Goal: Download file/media

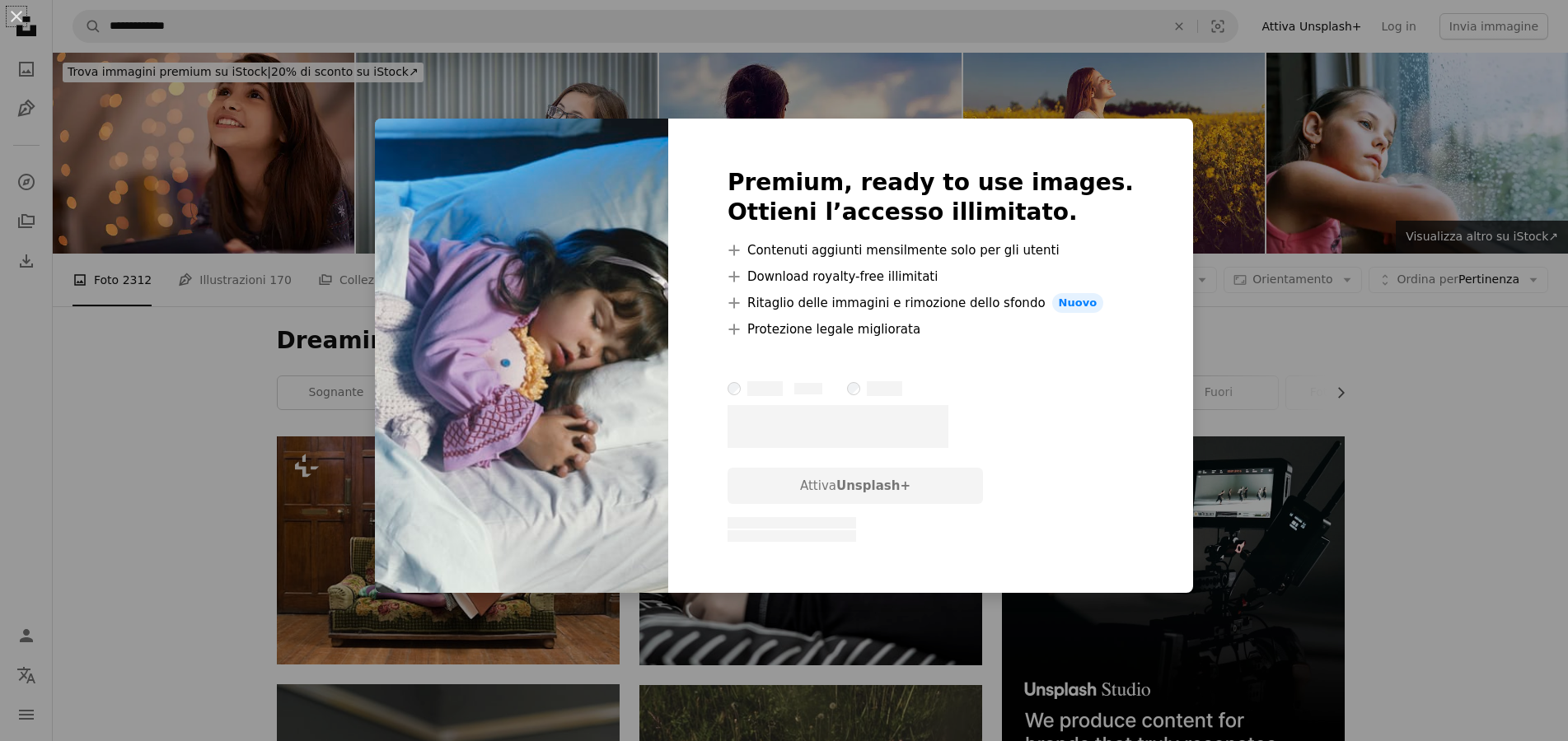
scroll to position [588, 0]
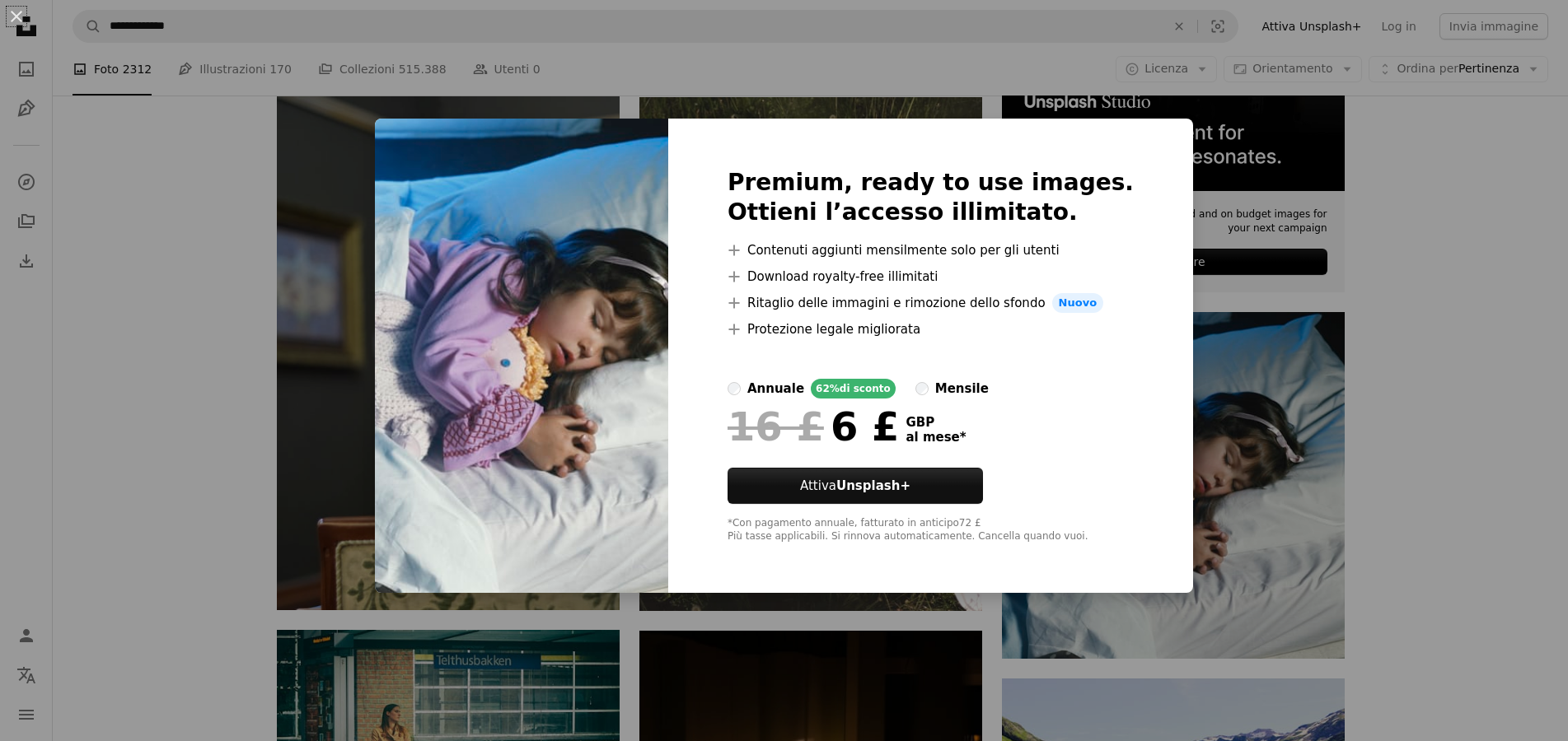
click at [455, 253] on img at bounding box center [521, 356] width 294 height 474
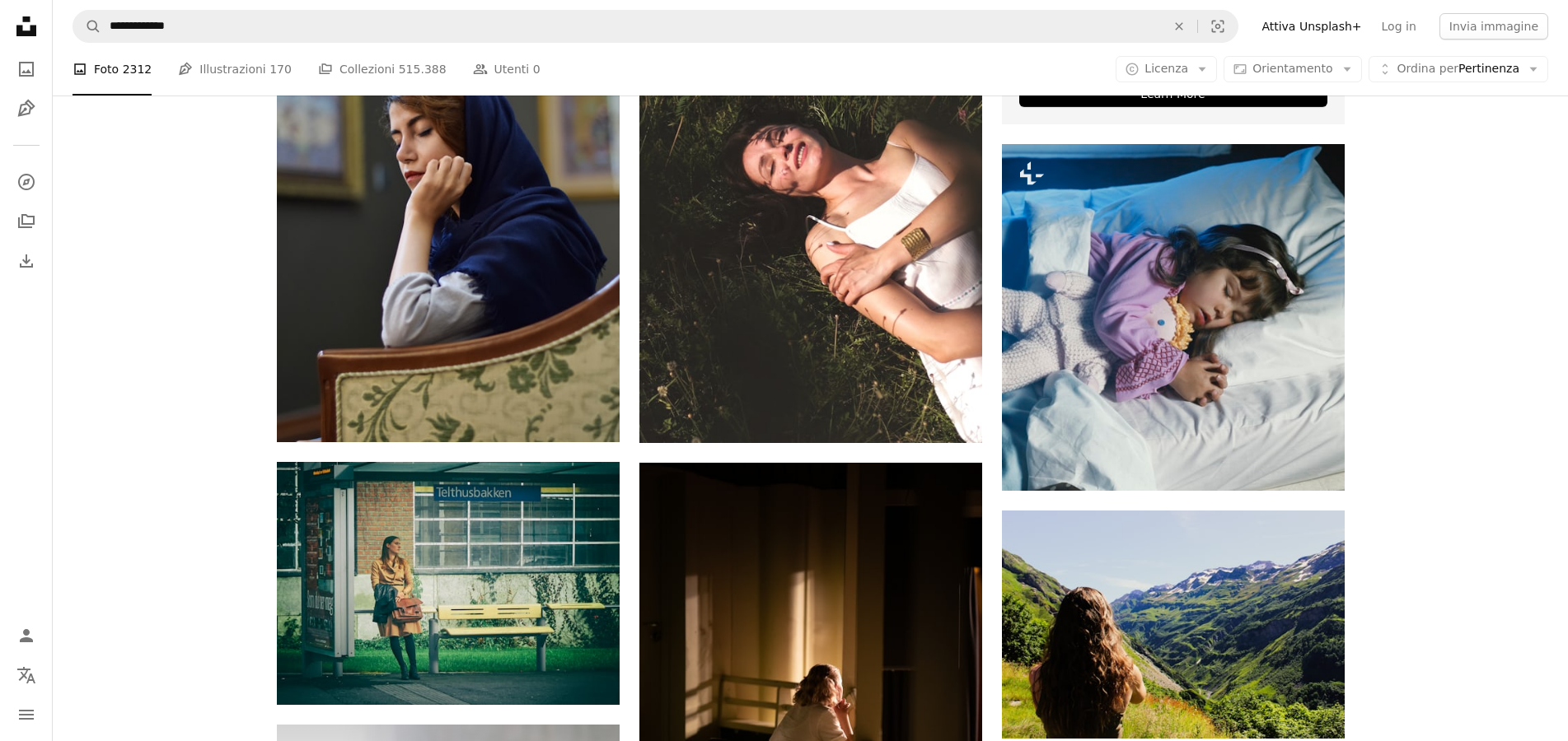
scroll to position [672, 0]
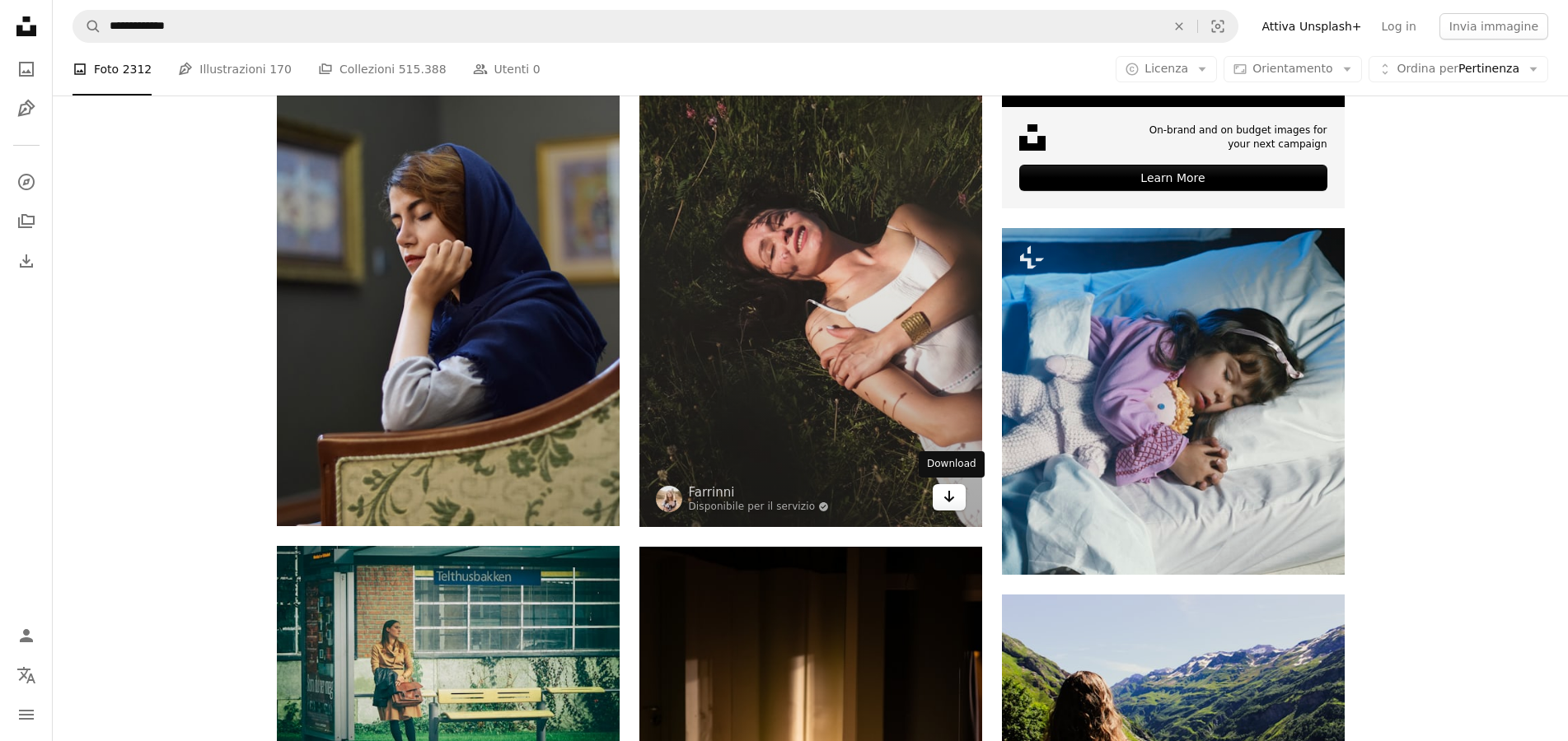
click at [946, 501] on icon "Arrow pointing down" at bounding box center [948, 497] width 13 height 20
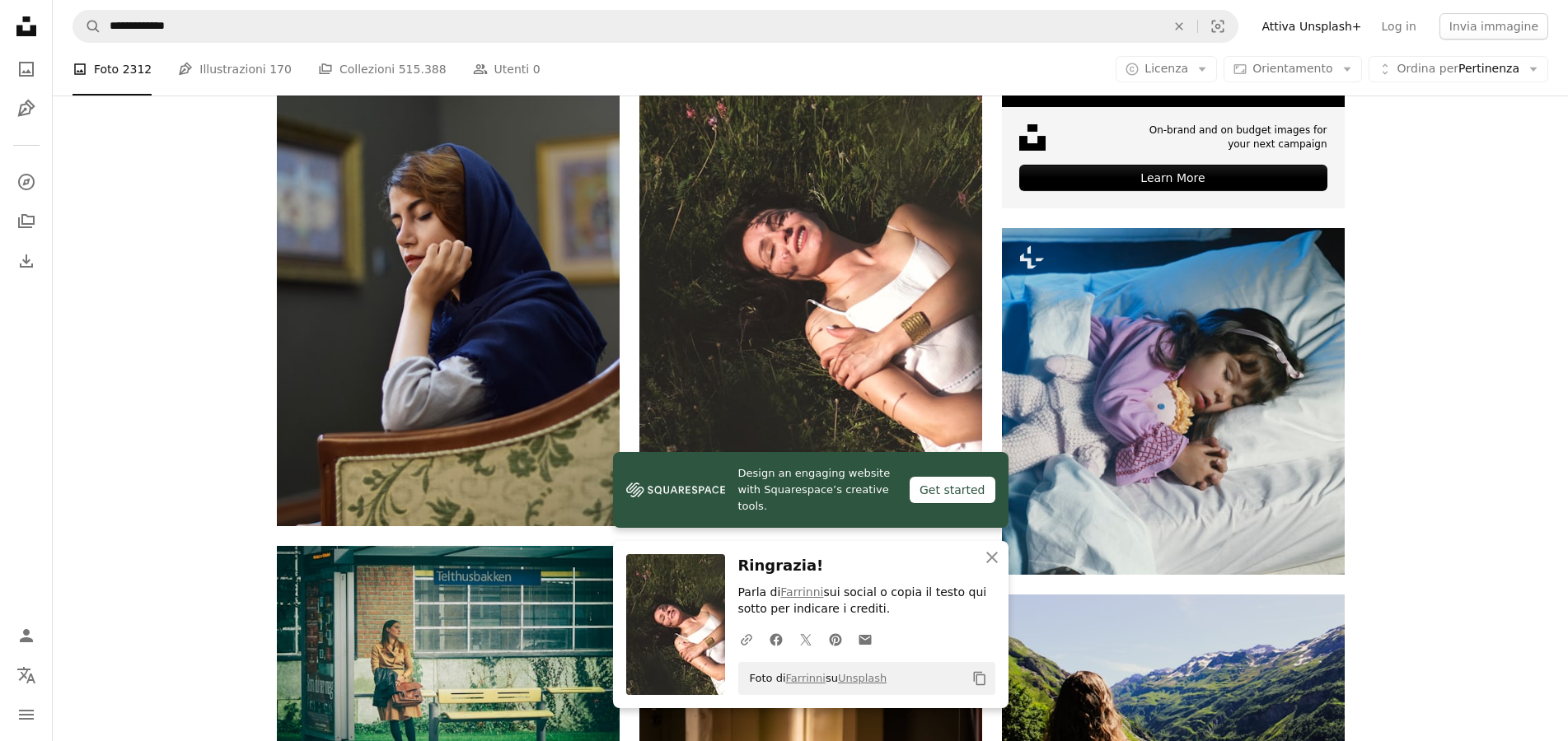
click at [993, 557] on icon "button" at bounding box center [993, 557] width 12 height 12
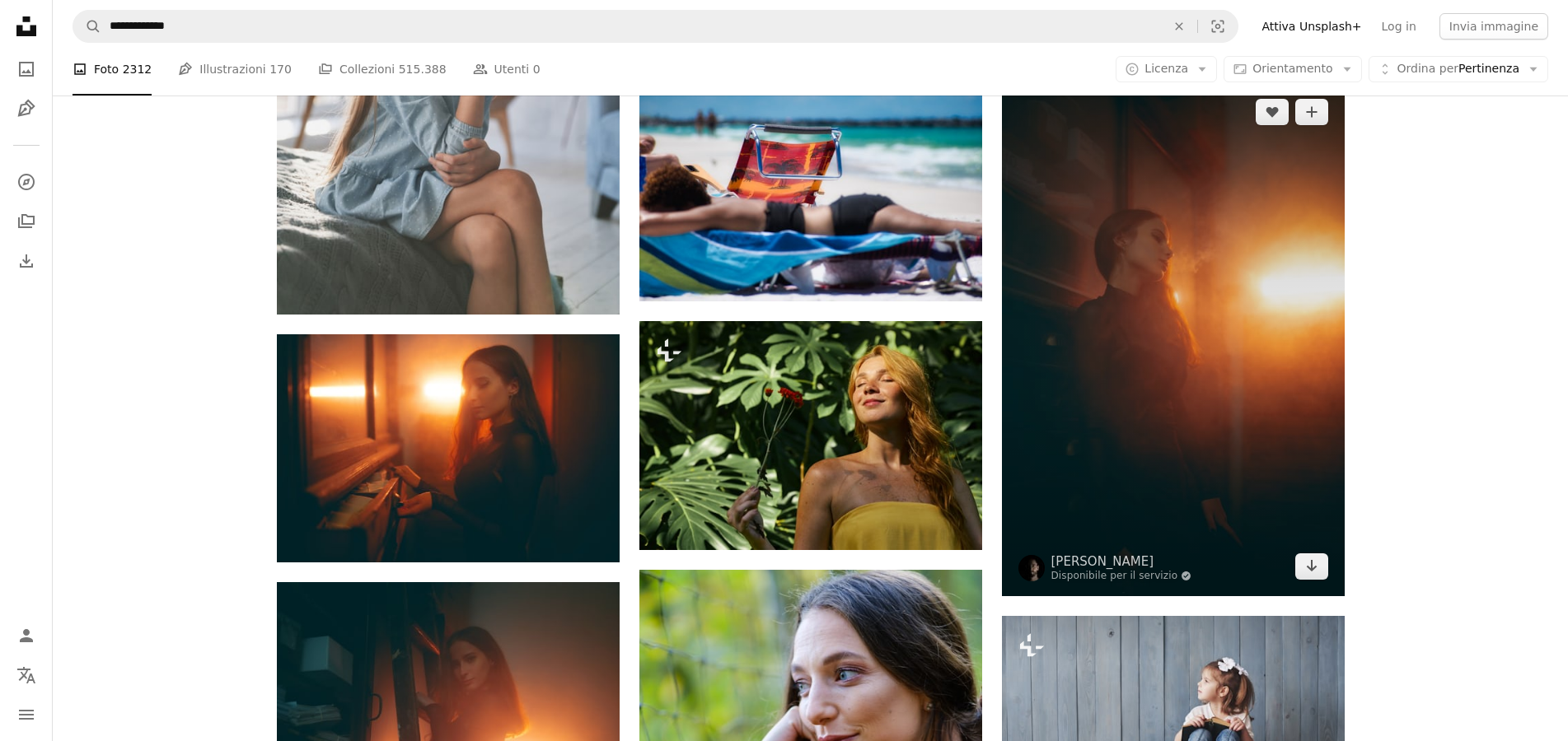
scroll to position [1764, 0]
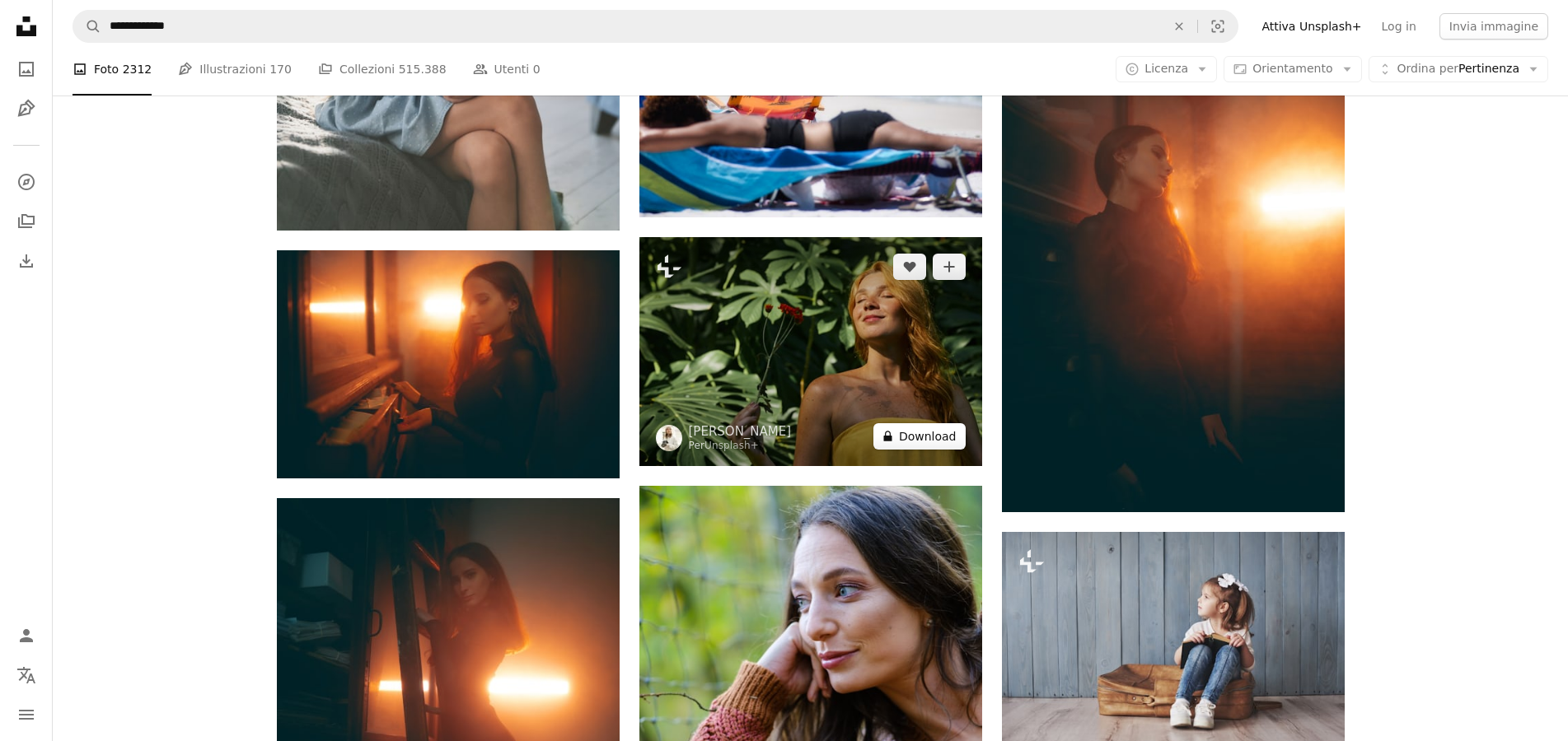
click at [920, 443] on button "A lock Download" at bounding box center [918, 436] width 92 height 27
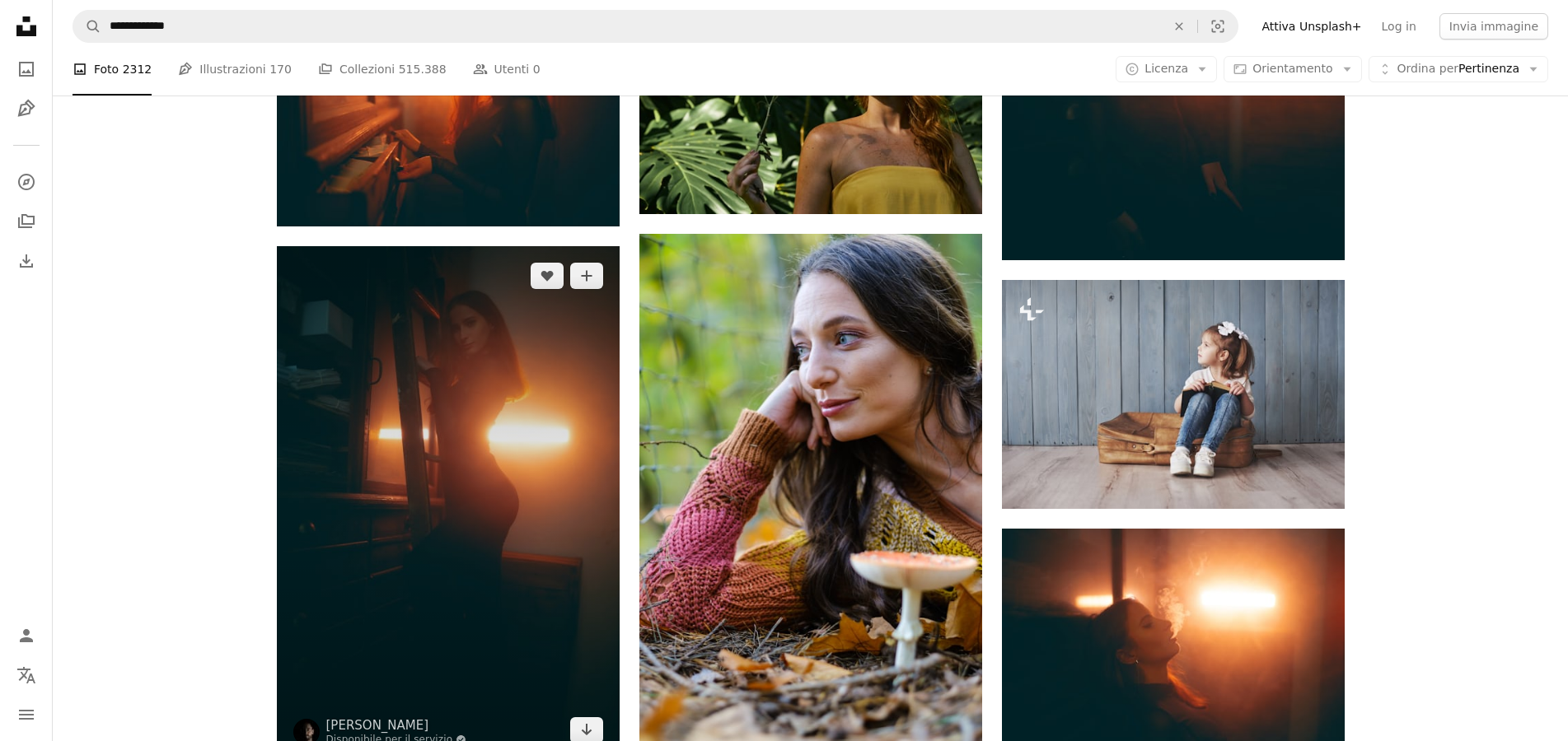
scroll to position [2183, 0]
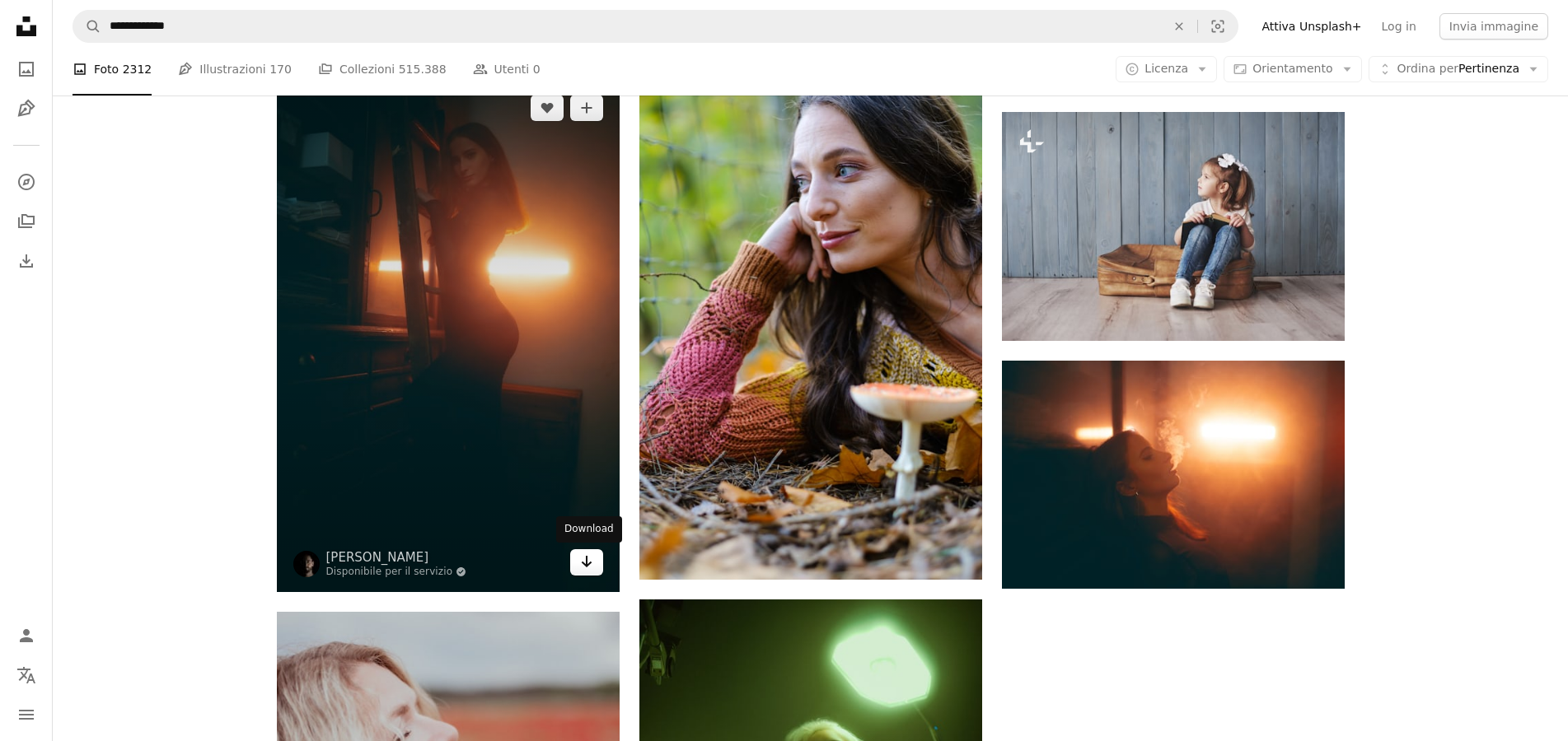
click at [583, 570] on icon "Arrow pointing down" at bounding box center [586, 561] width 13 height 20
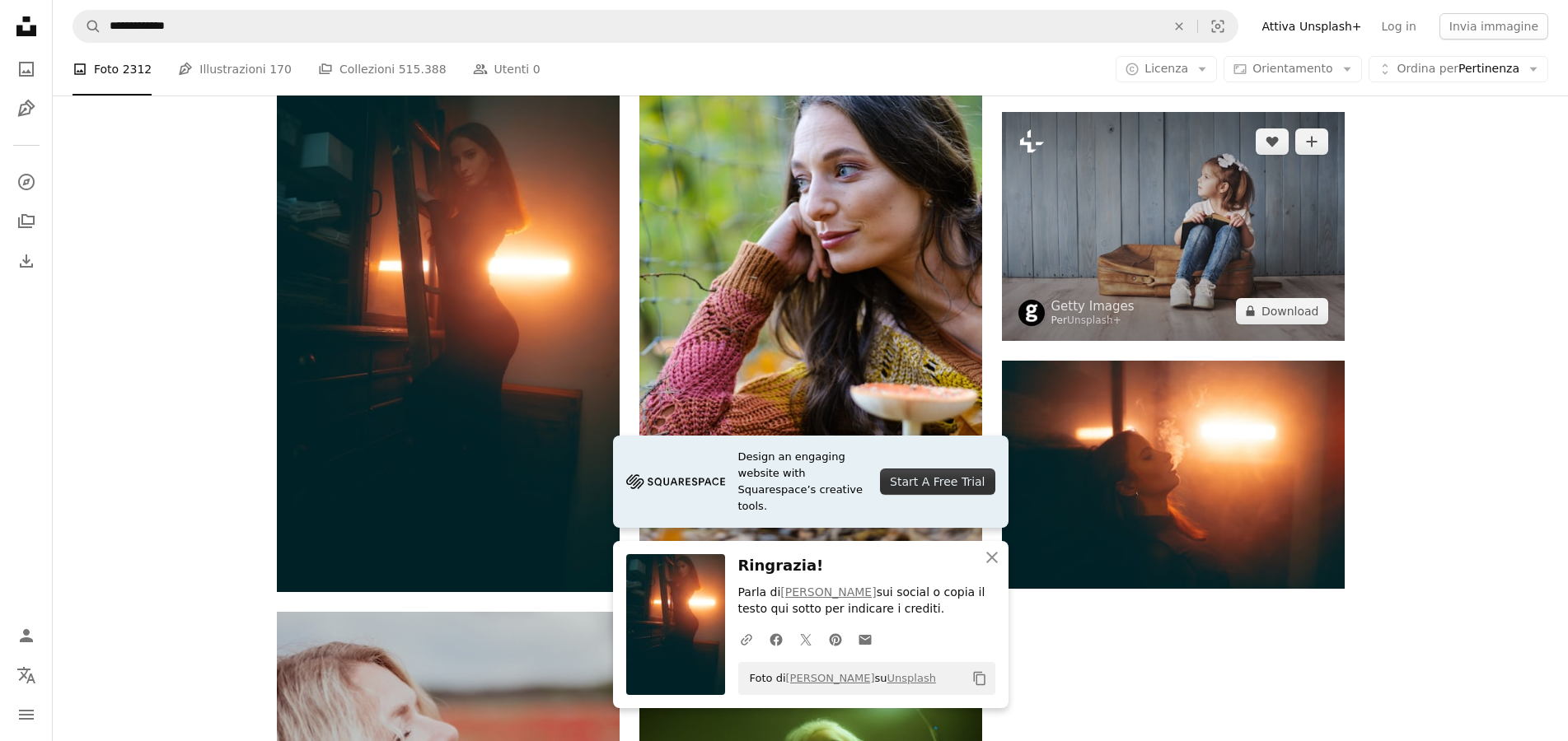
click at [1035, 141] on icon "Plus sign for Unsplash+" at bounding box center [1031, 141] width 27 height 27
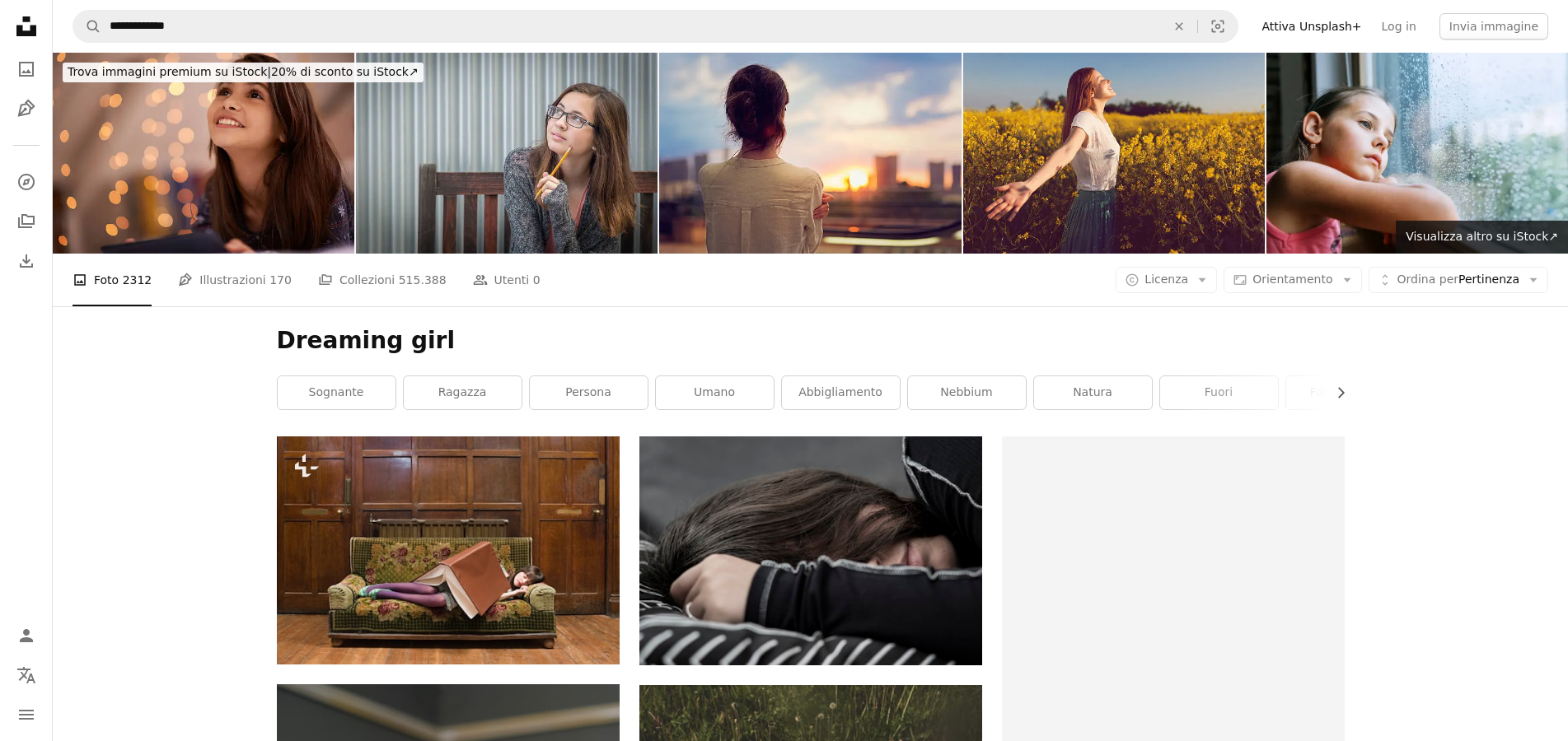
scroll to position [2183, 0]
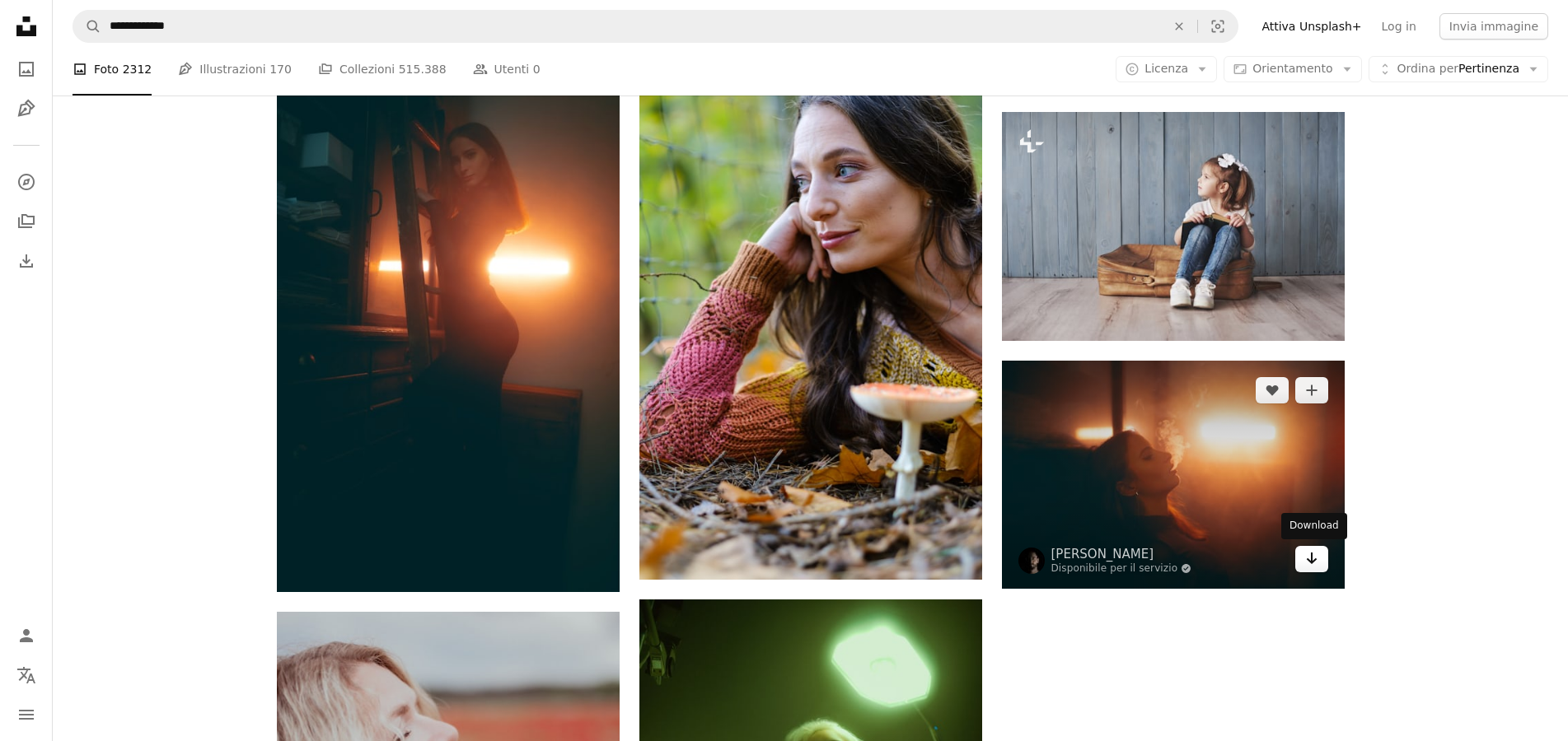
click at [1319, 567] on link "Arrow pointing down" at bounding box center [1311, 559] width 33 height 27
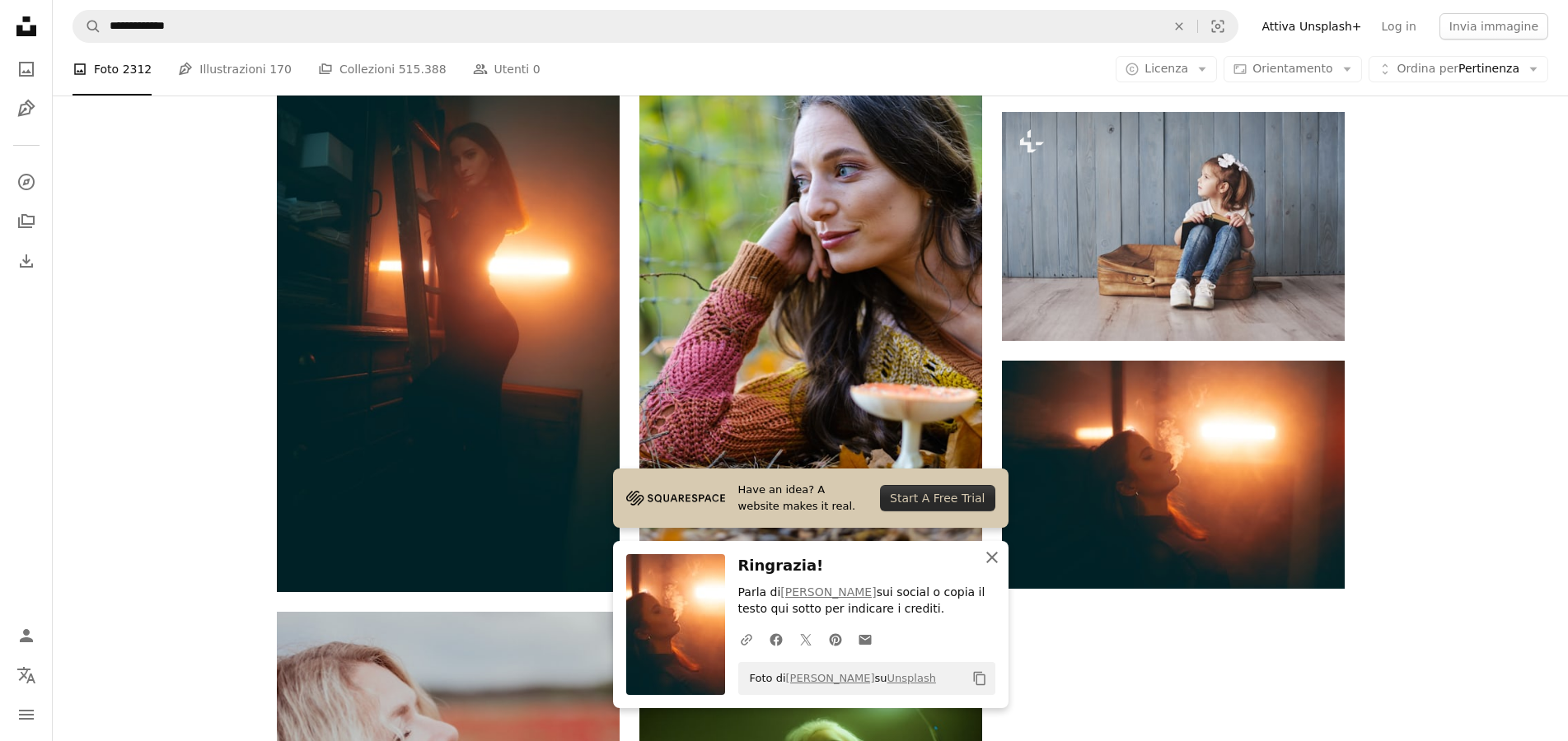
click at [991, 556] on icon "button" at bounding box center [993, 557] width 12 height 12
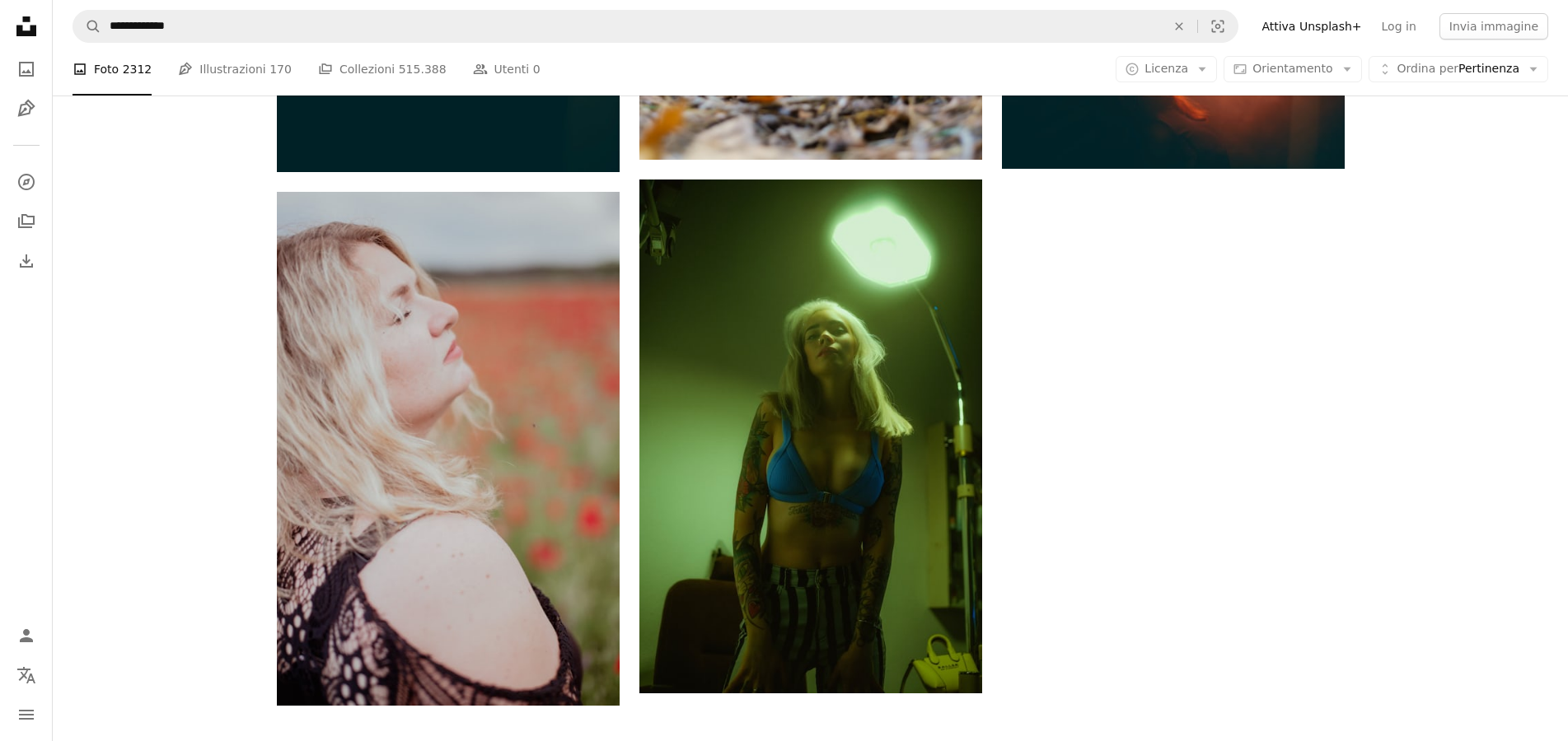
scroll to position [2687, 0]
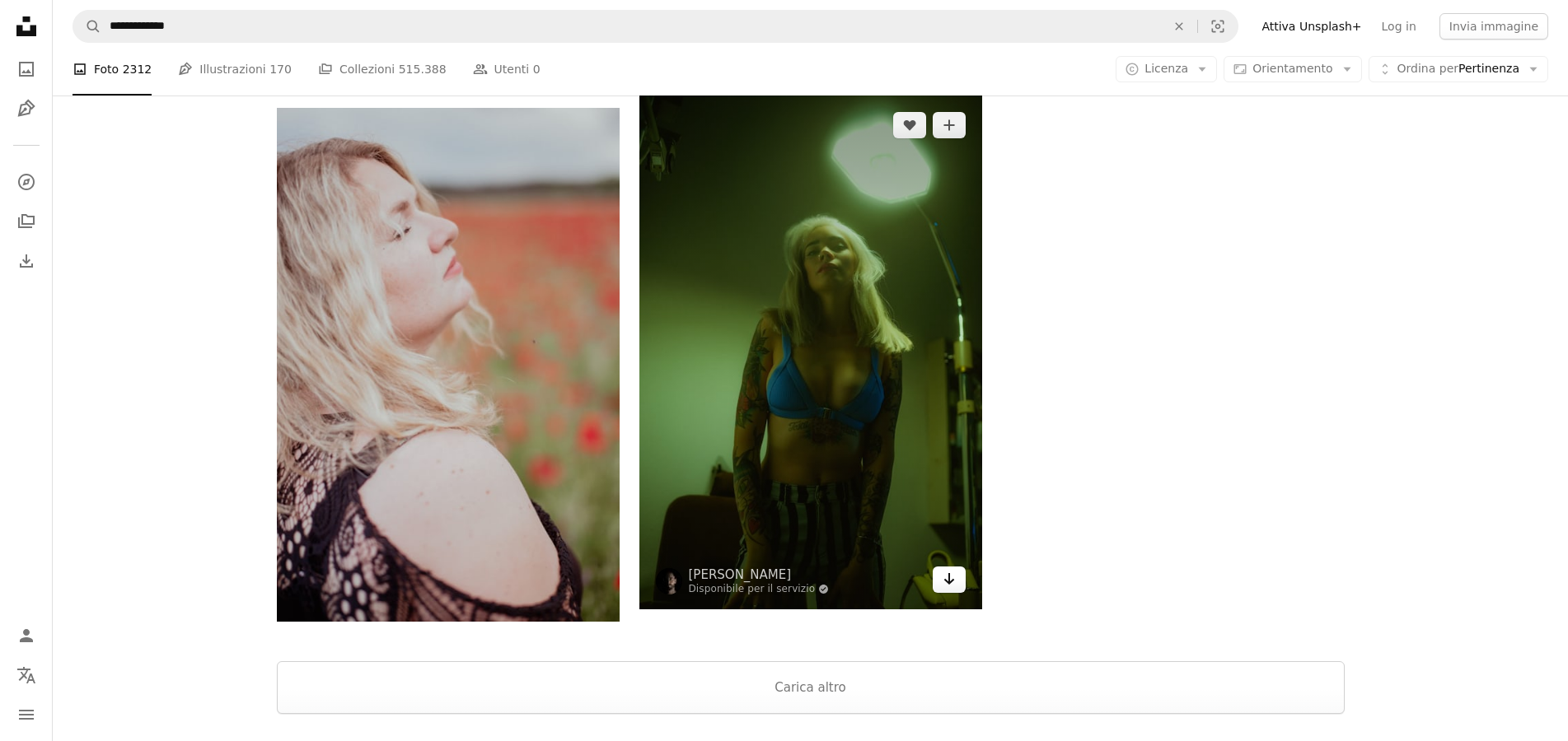
click at [957, 579] on link "Arrow pointing down" at bounding box center [948, 579] width 33 height 27
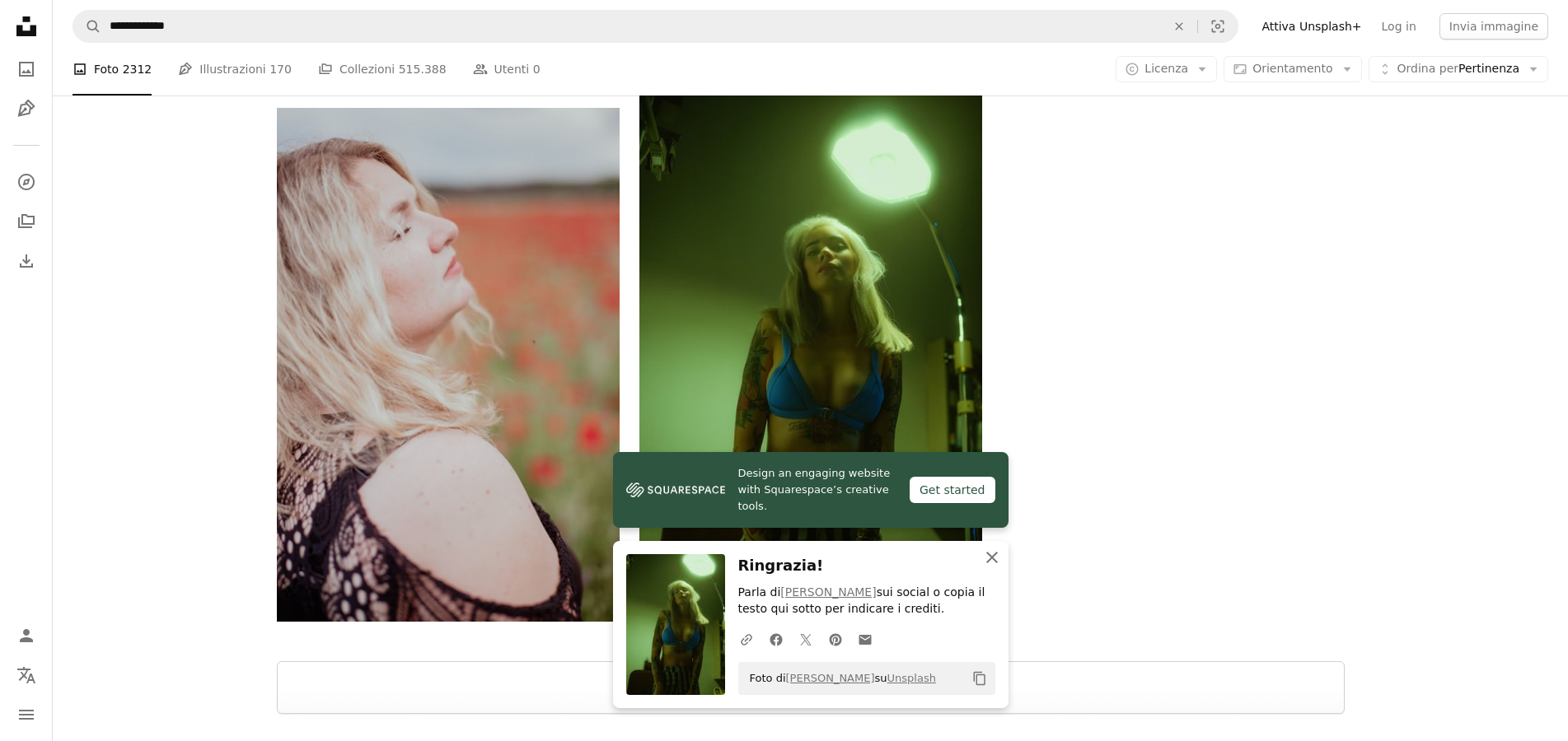
click at [1004, 559] on button "An X shape Chiudi" at bounding box center [992, 557] width 33 height 33
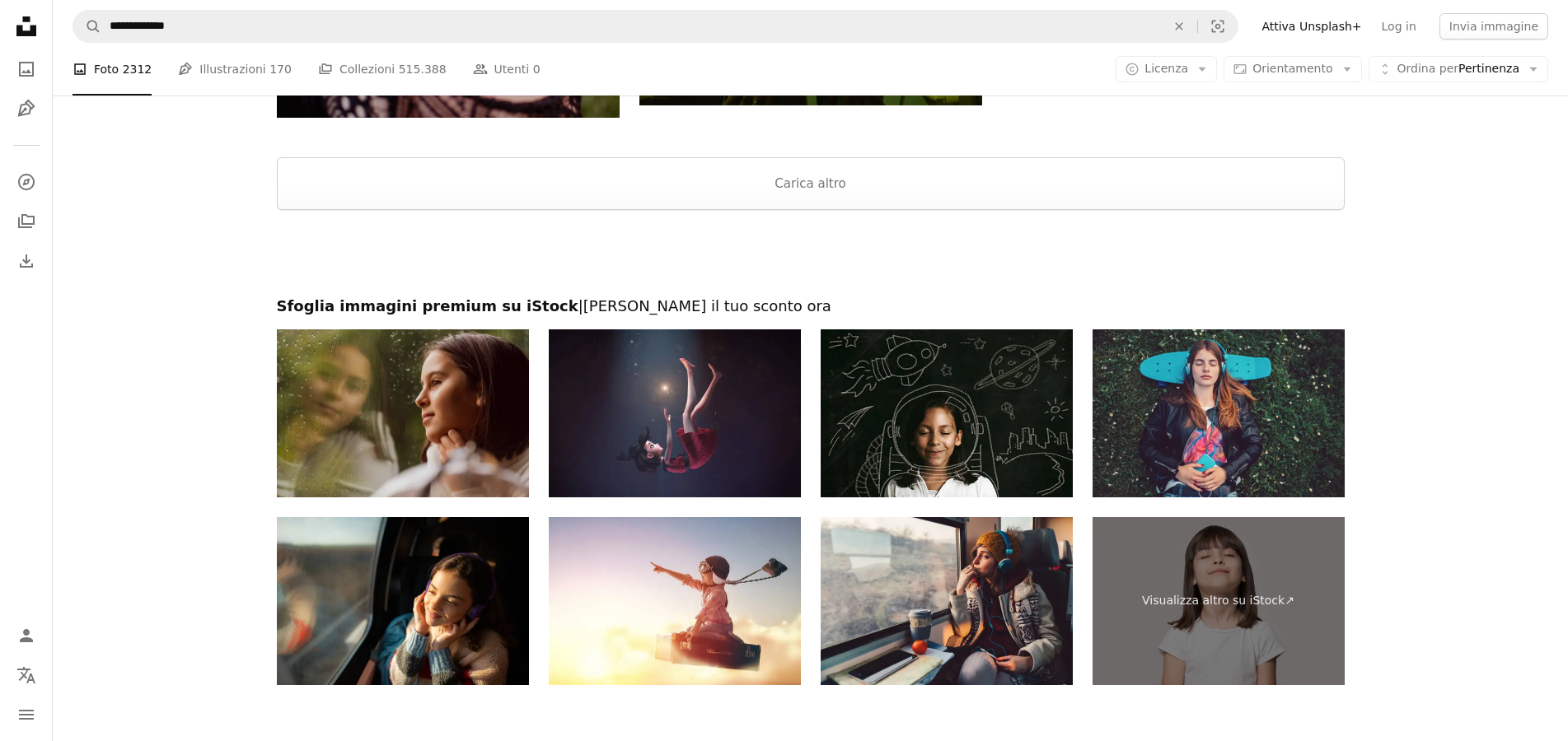
scroll to position [3325, 0]
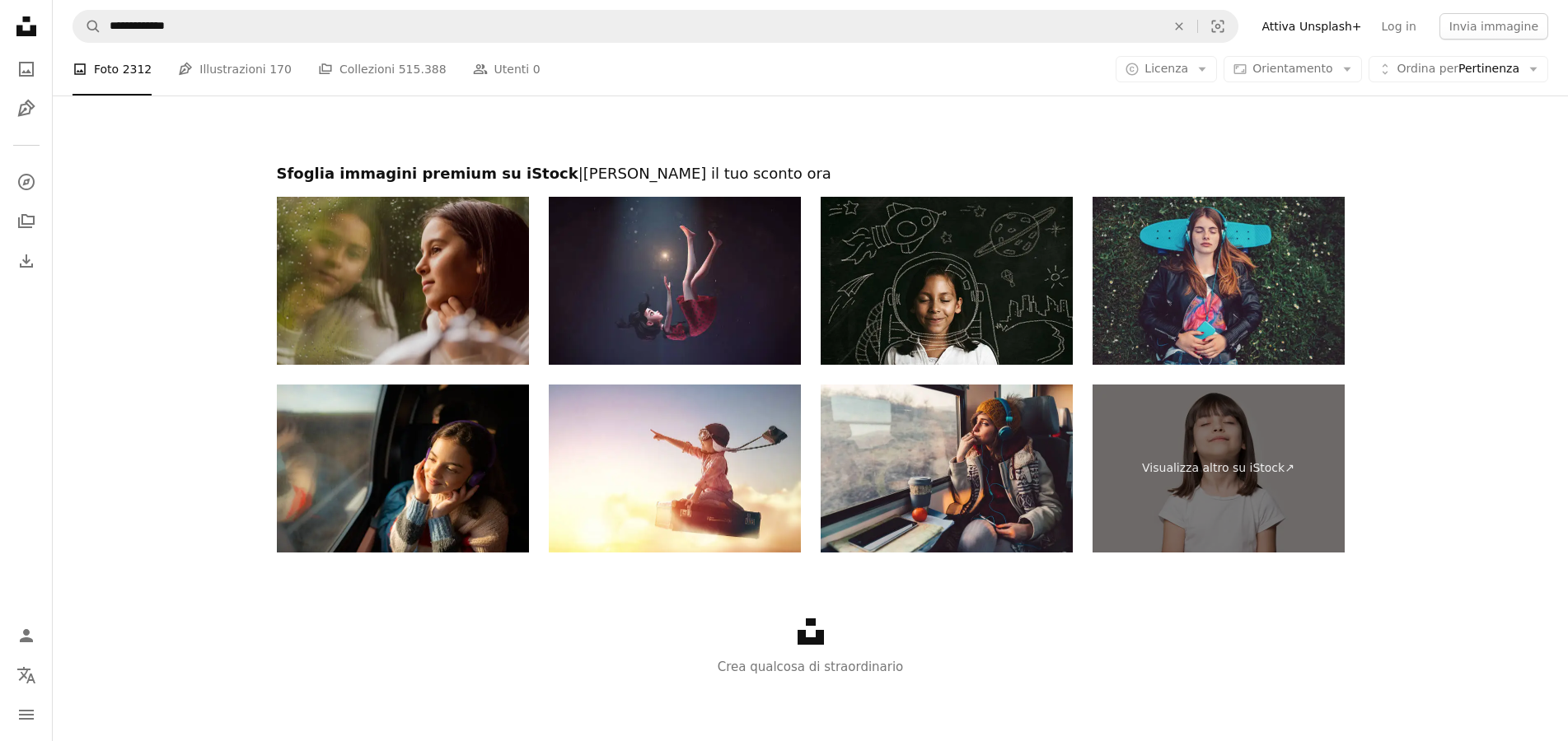
click at [487, 294] on img at bounding box center [402, 281] width 252 height 168
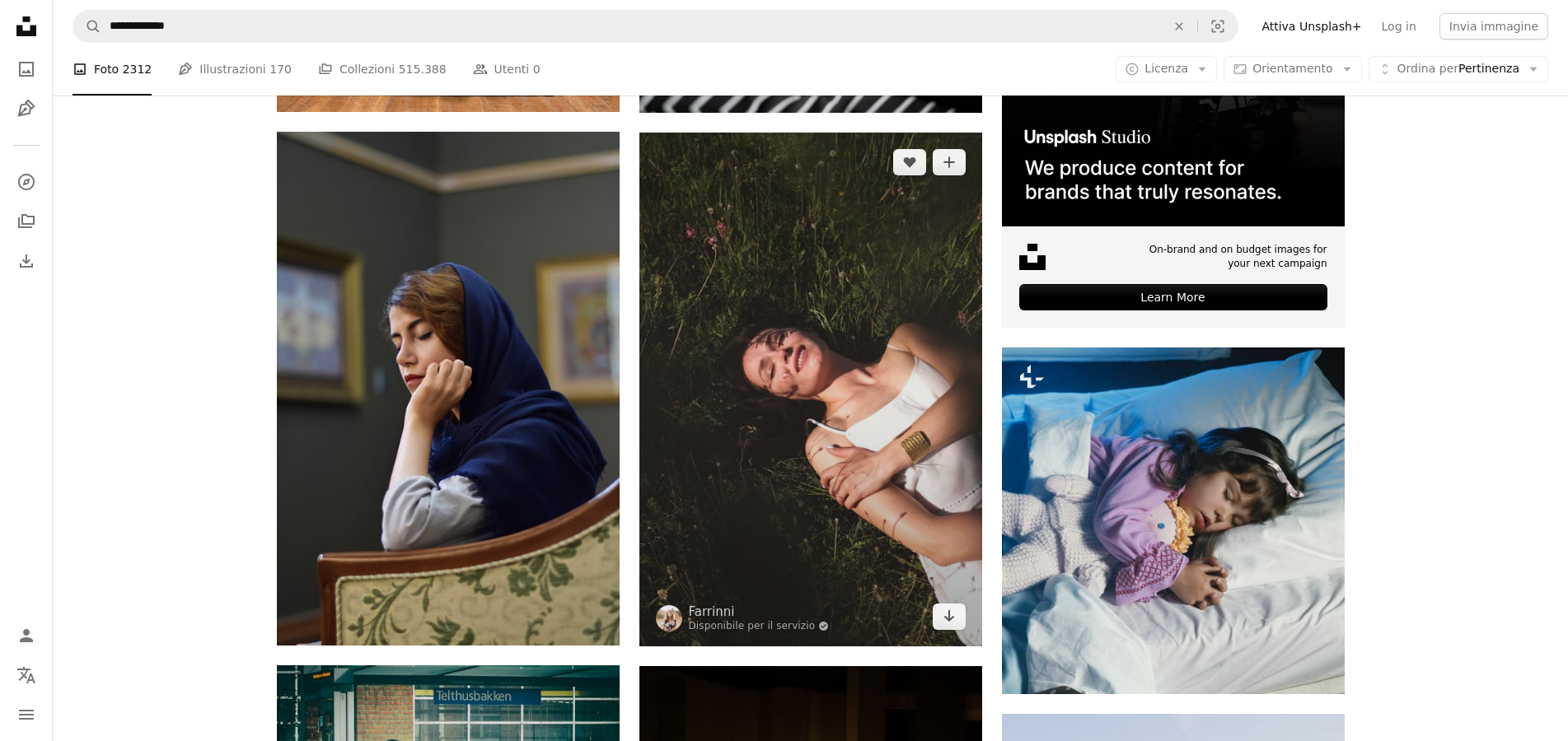
scroll to position [0, 0]
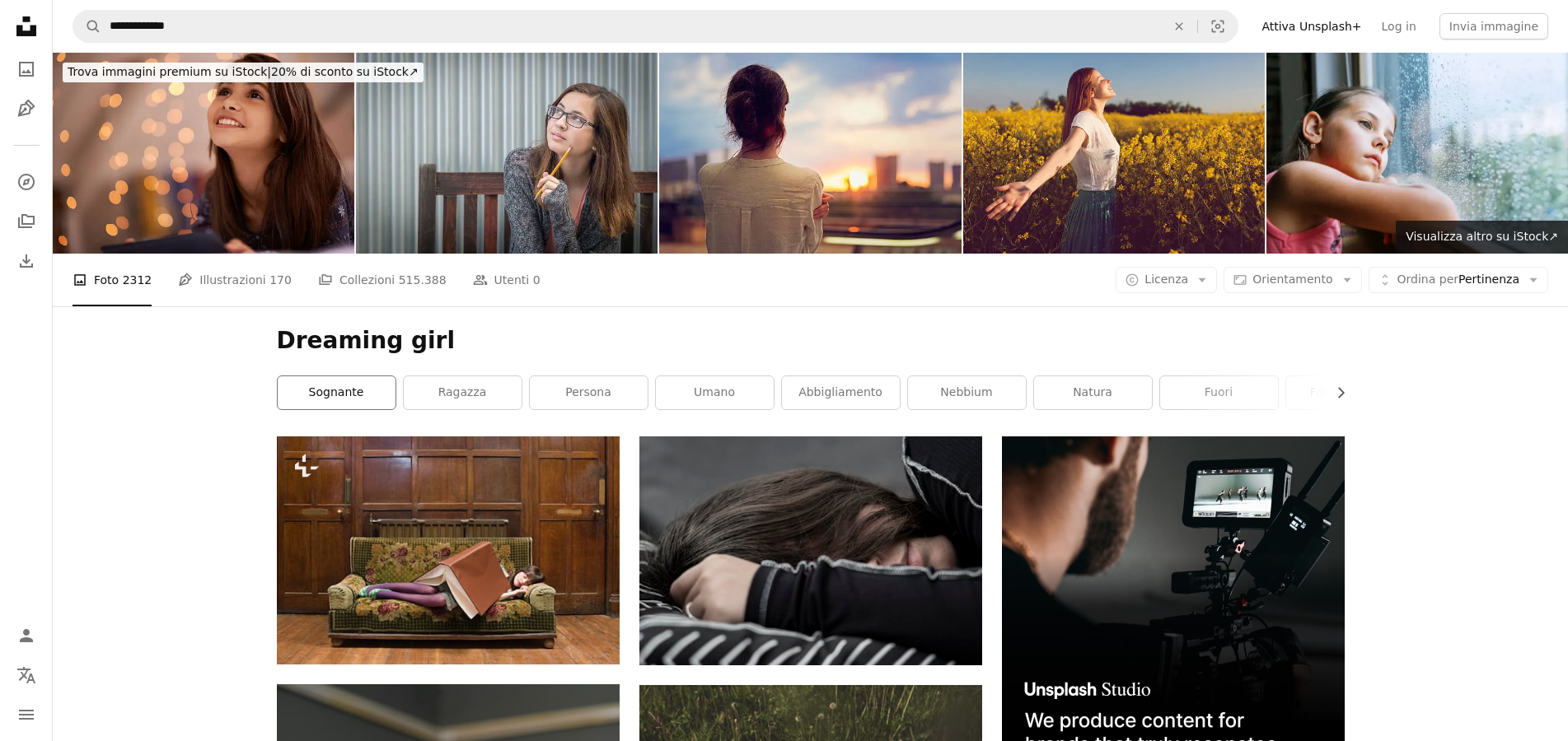
click at [344, 388] on link "sognante" at bounding box center [336, 392] width 118 height 33
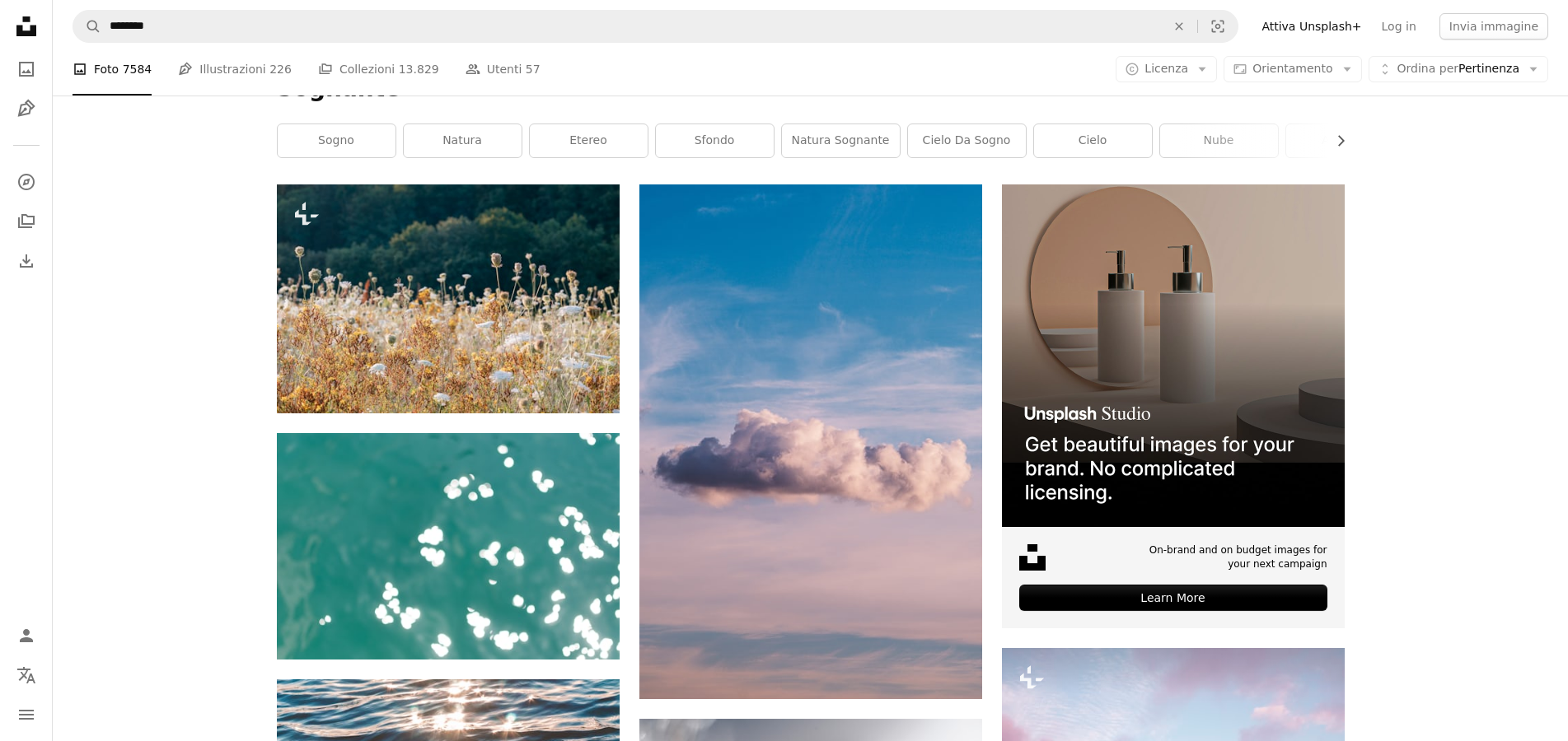
scroll to position [336, 0]
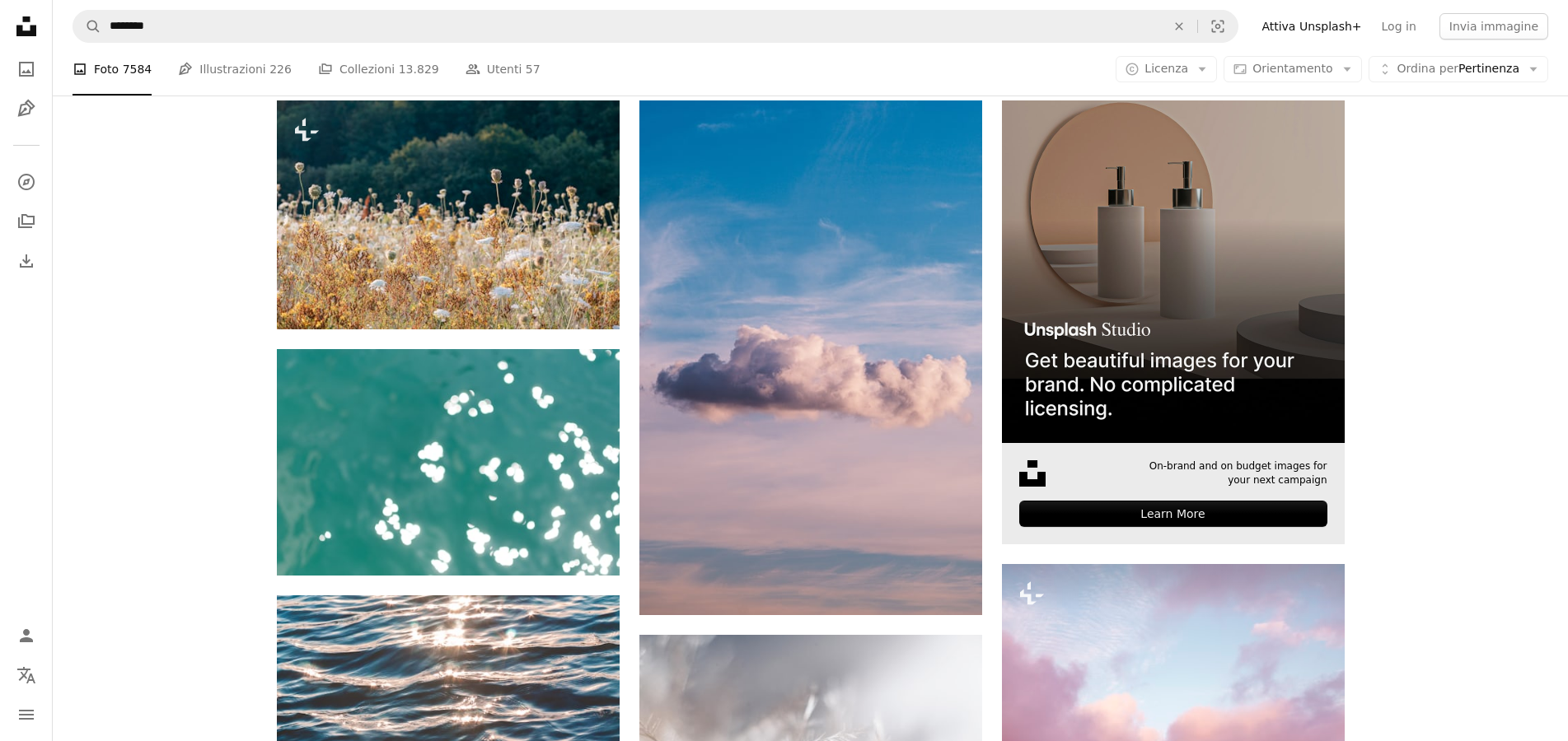
click at [1244, 264] on img at bounding box center [1173, 272] width 343 height 343
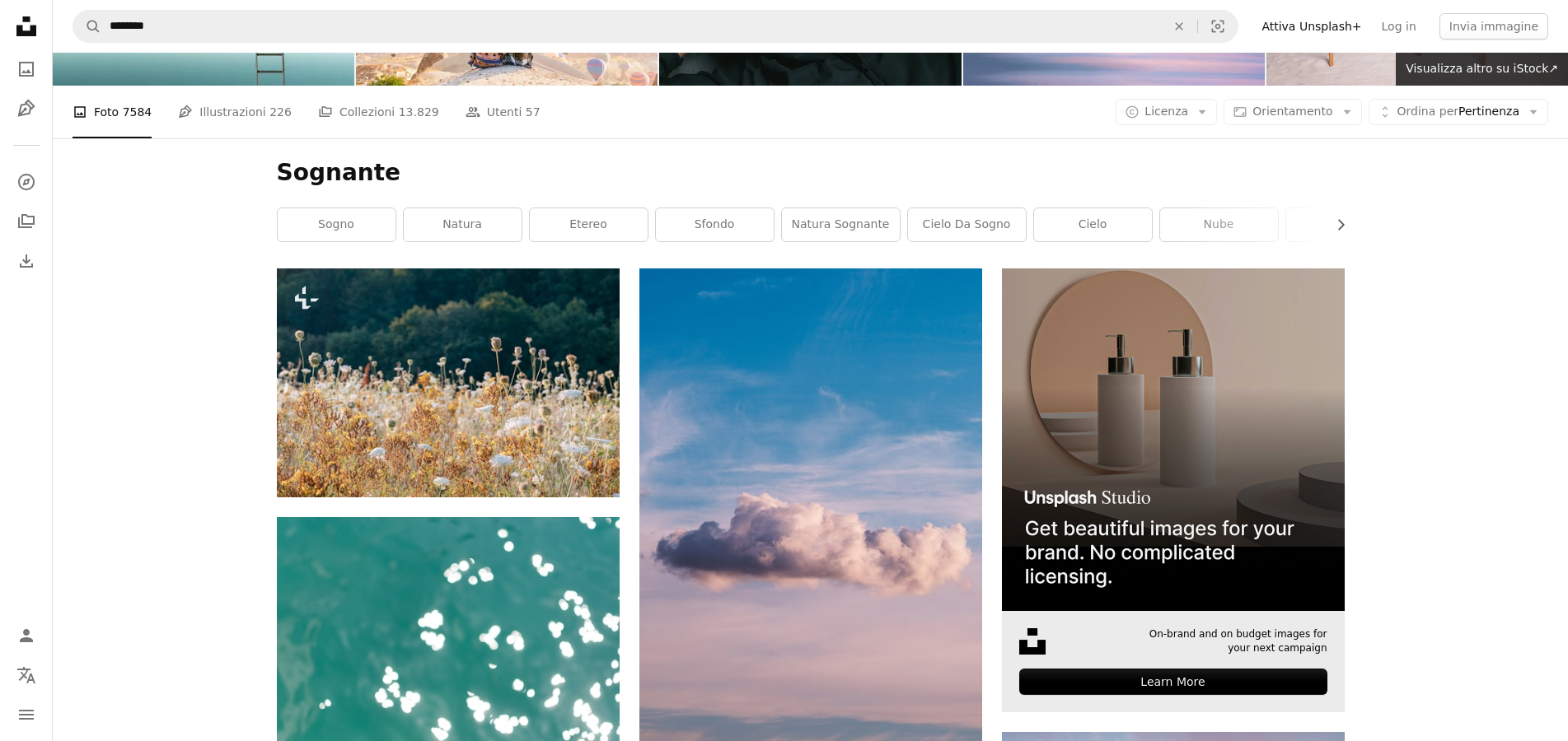
click at [1164, 662] on footer "–– ––– ––– –– ––– – ––– ––– –––– – – –– ––– – – ––– –– –– –––– –– On-brand and …" at bounding box center [1173, 661] width 343 height 102
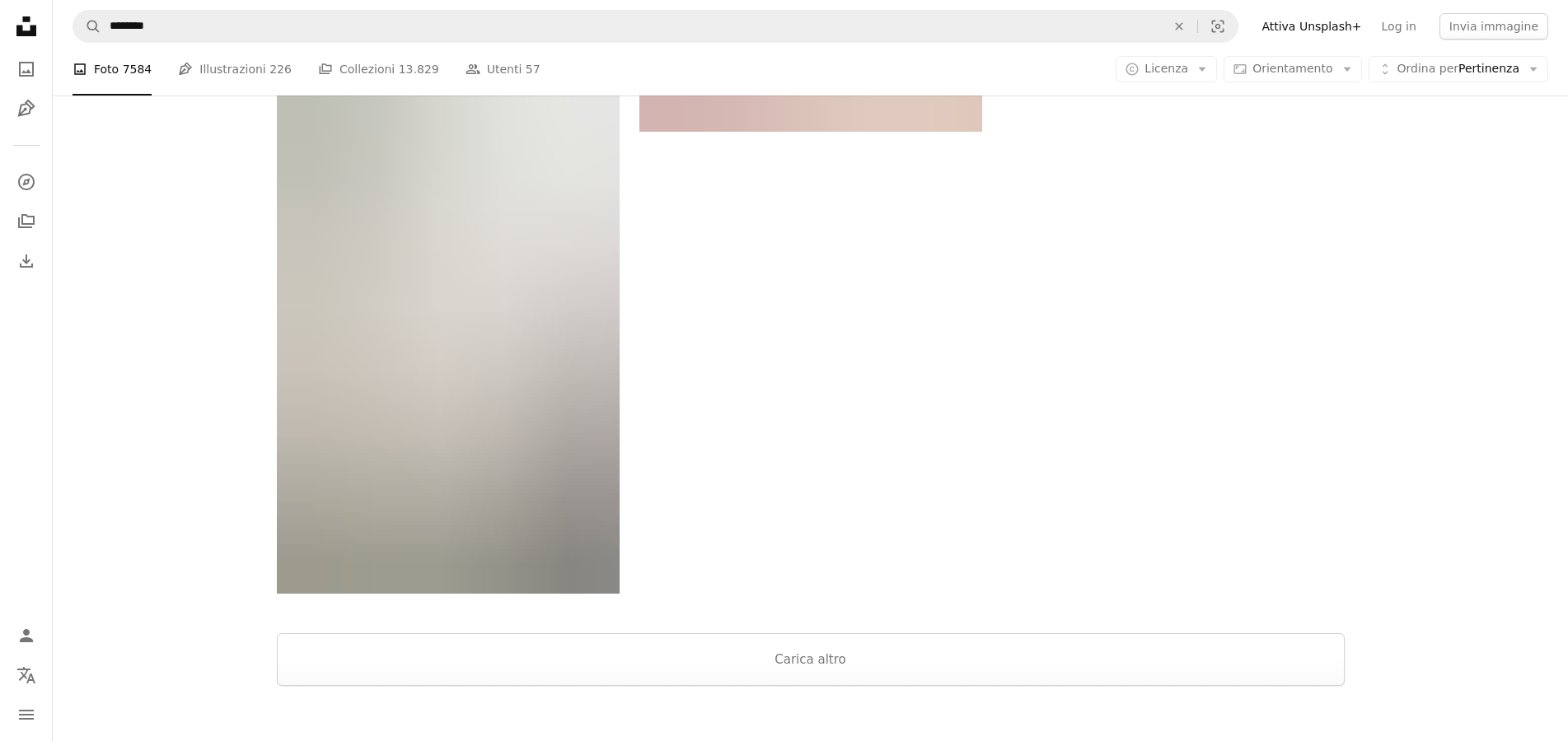
scroll to position [3696, 0]
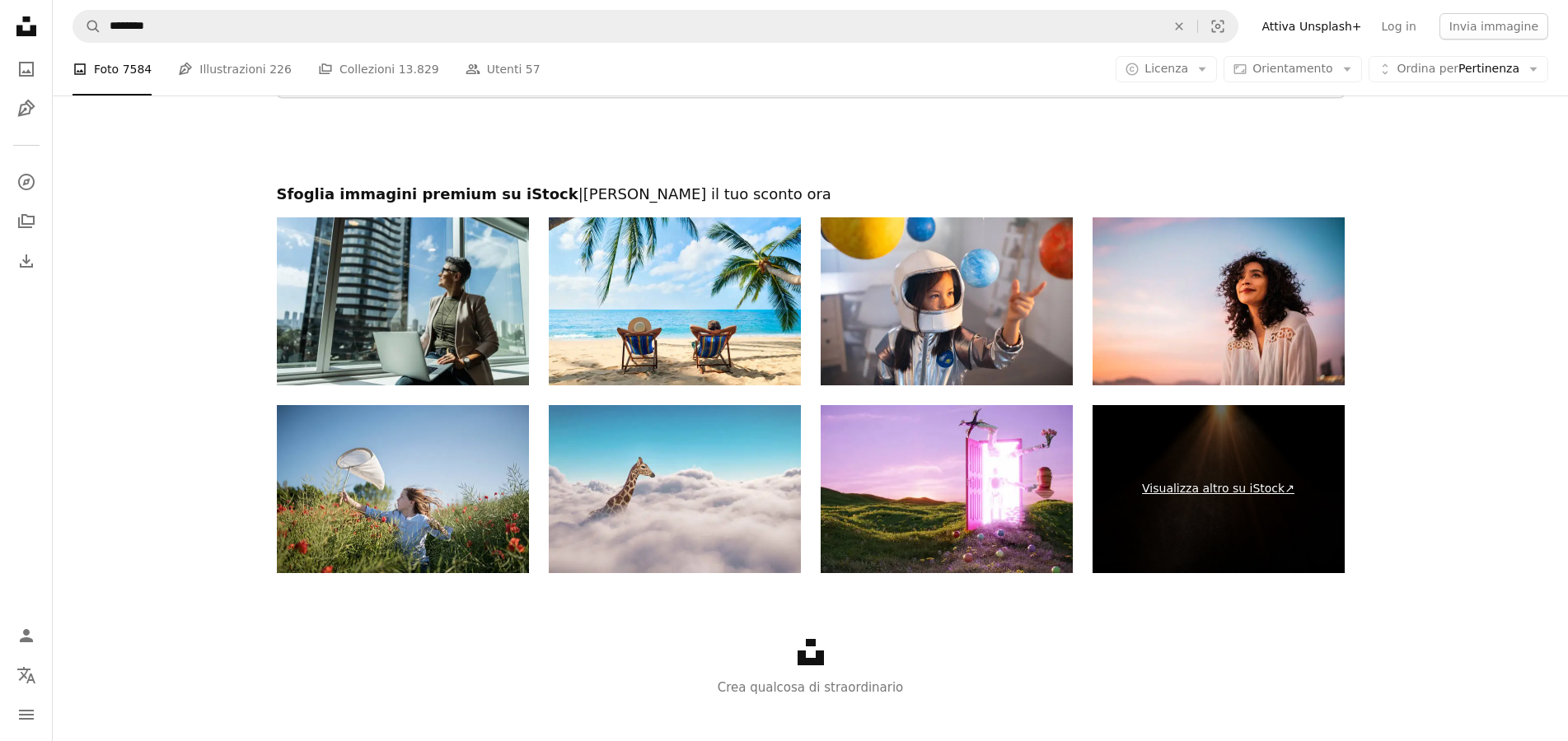
click at [1245, 488] on link "Visualizza altro su iStock ↗" at bounding box center [1218, 489] width 252 height 168
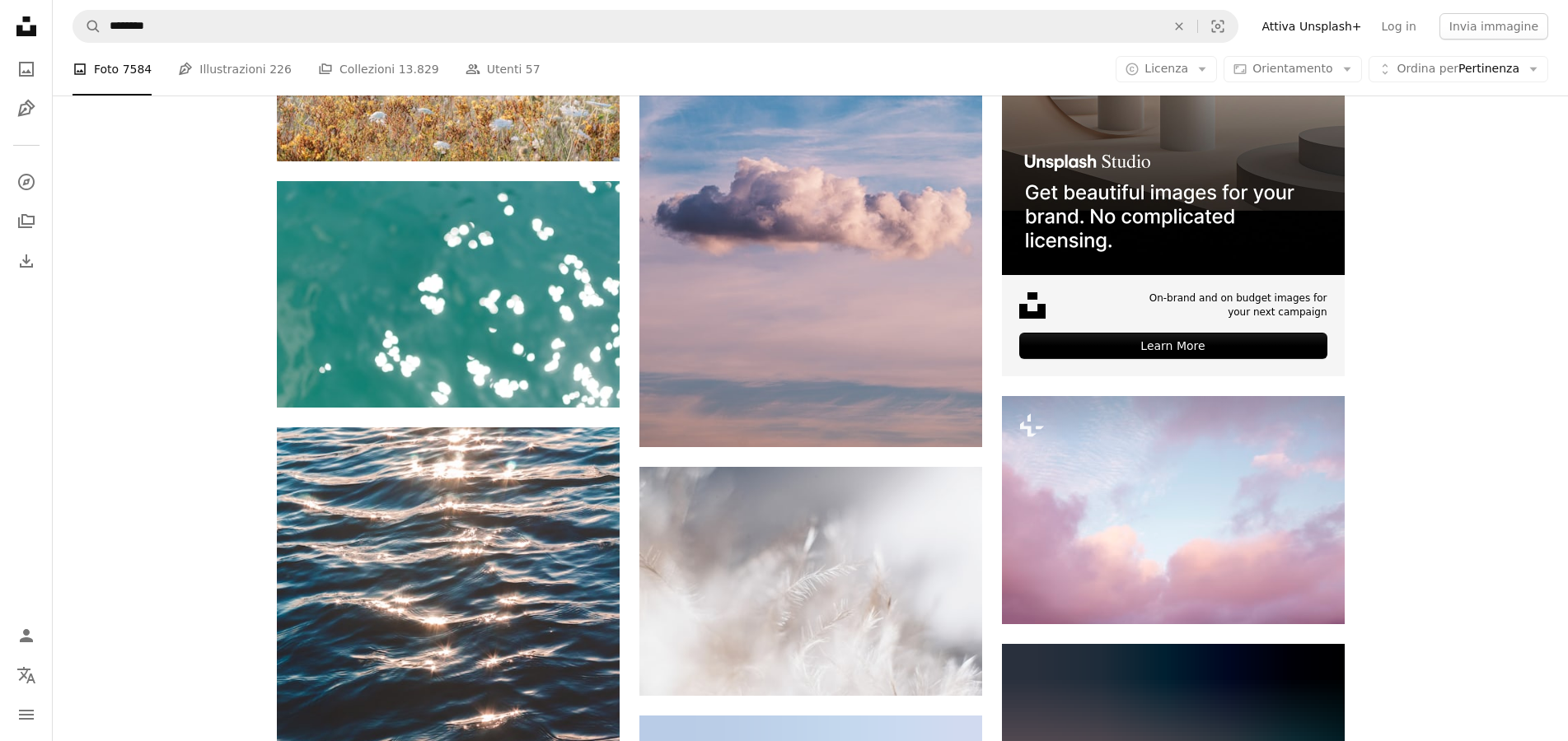
scroll to position [0, 0]
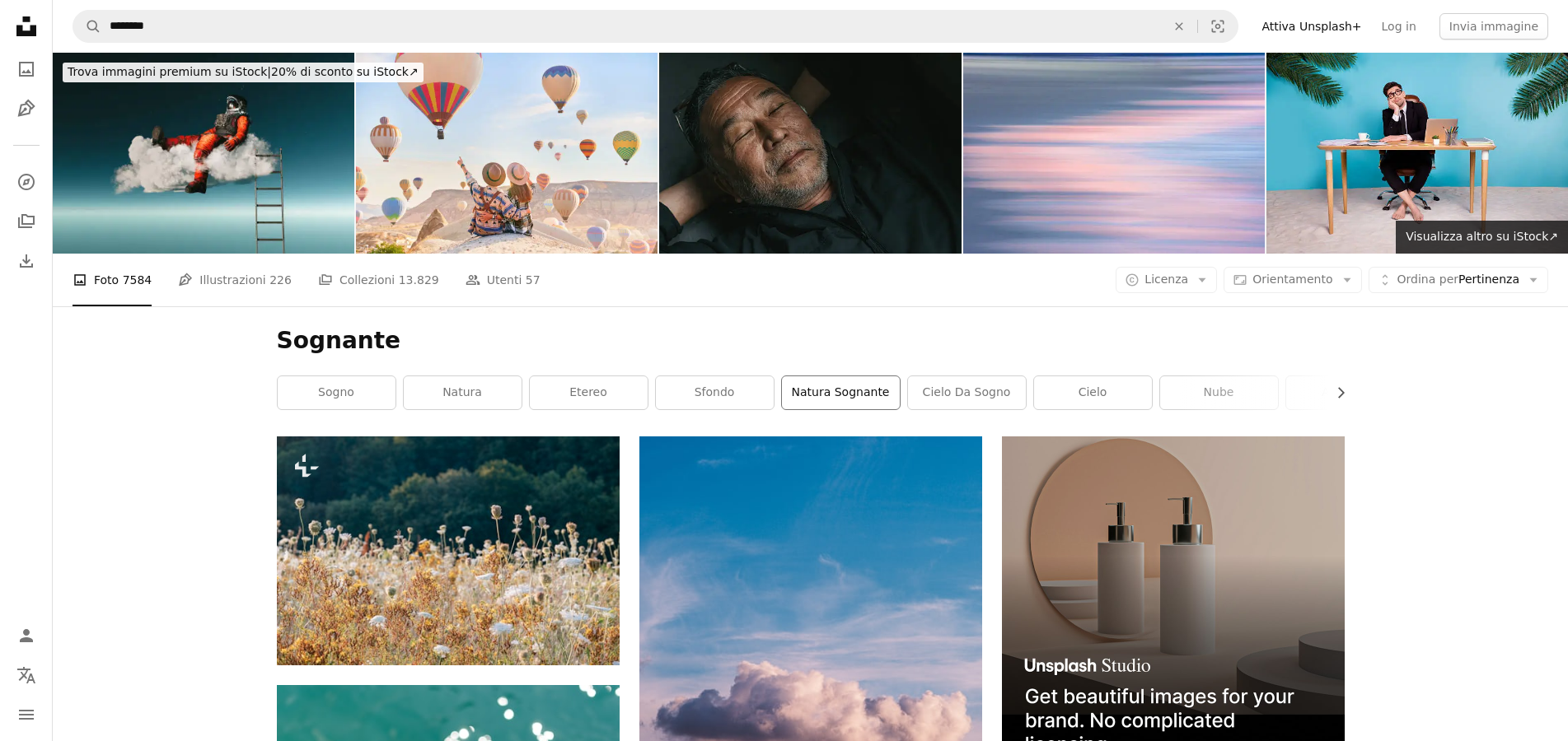
click at [823, 396] on link "Natura sognante" at bounding box center [840, 392] width 118 height 33
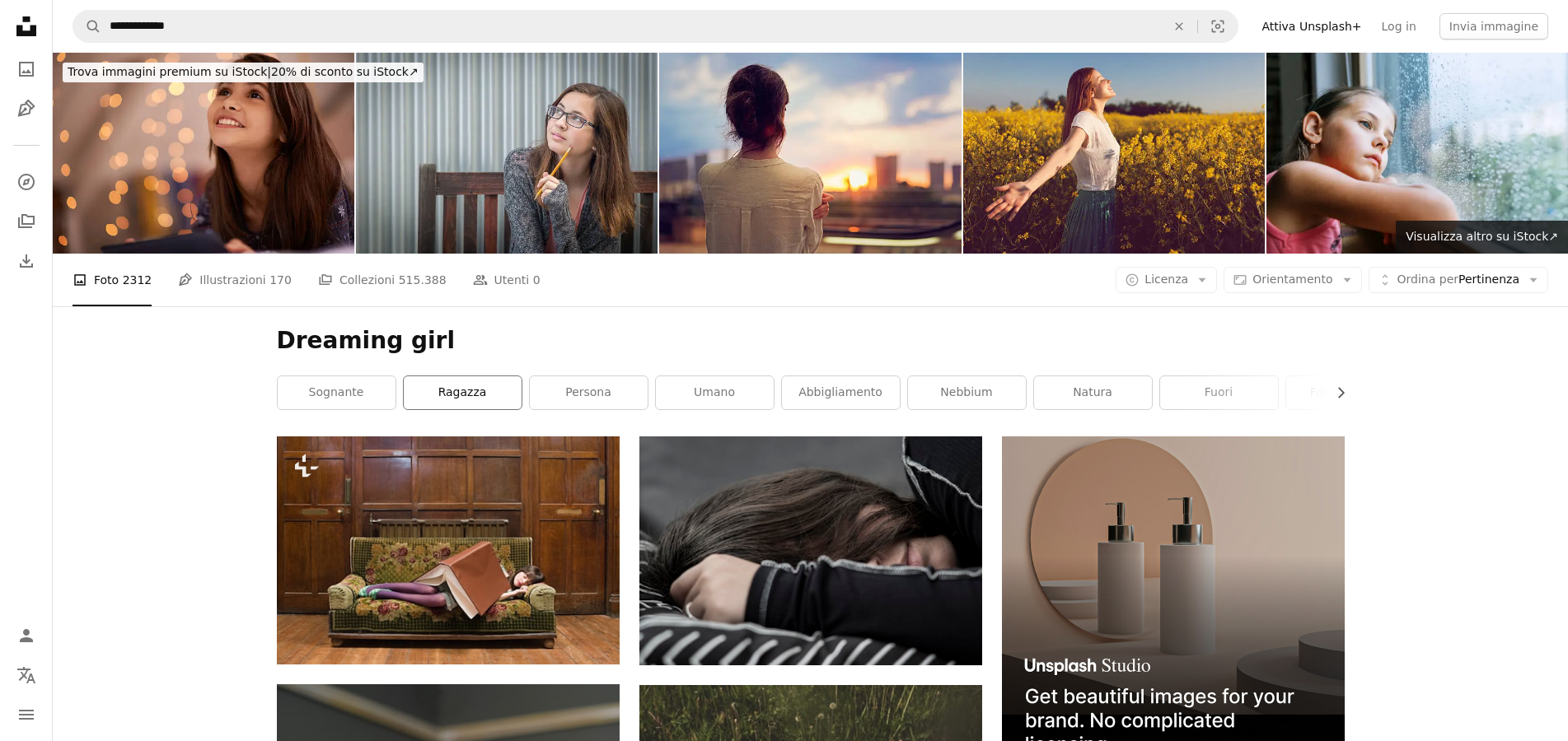
click at [441, 394] on link "ragazza" at bounding box center [462, 392] width 118 height 33
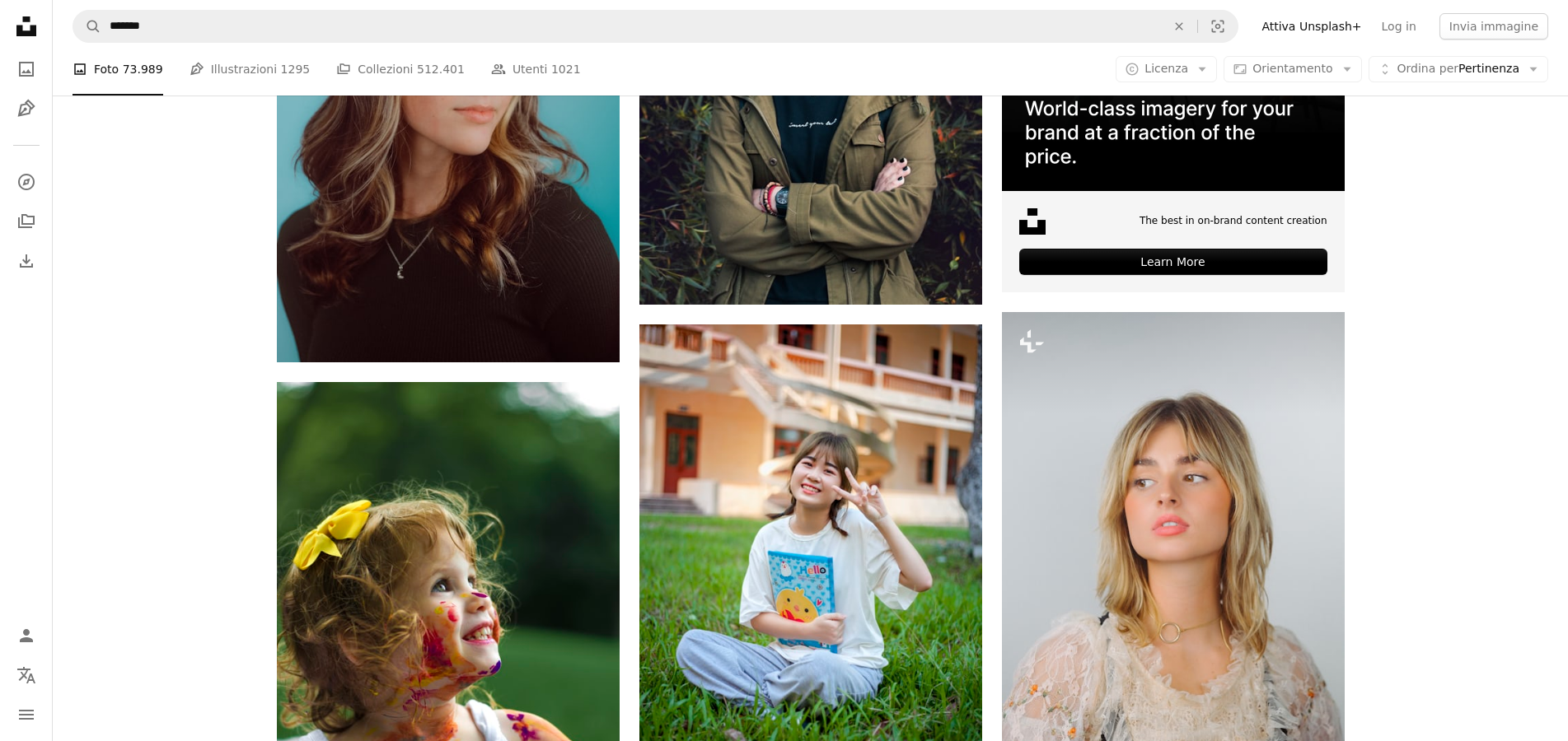
scroll to position [336, 0]
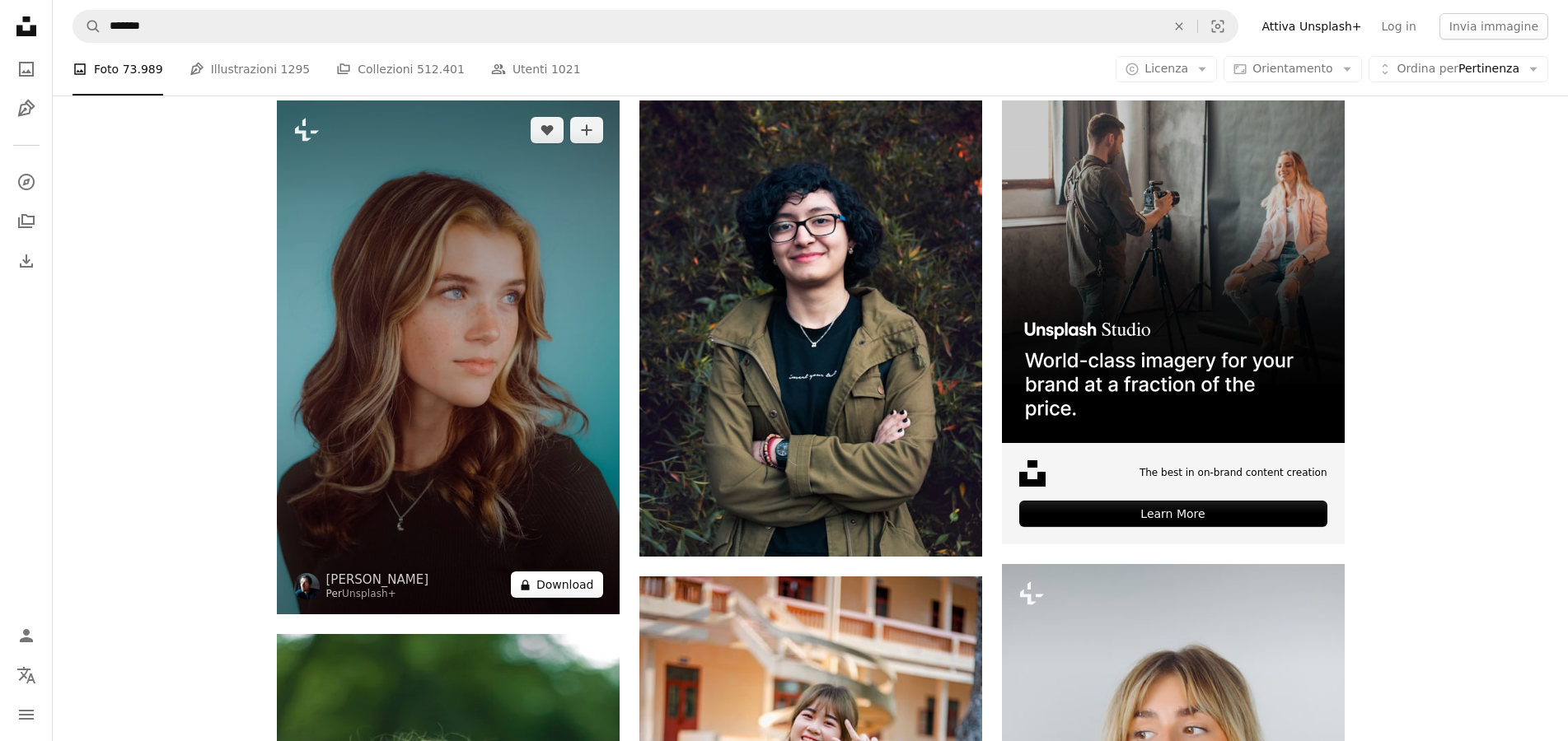
click at [550, 588] on button "A lock Download" at bounding box center [557, 584] width 92 height 27
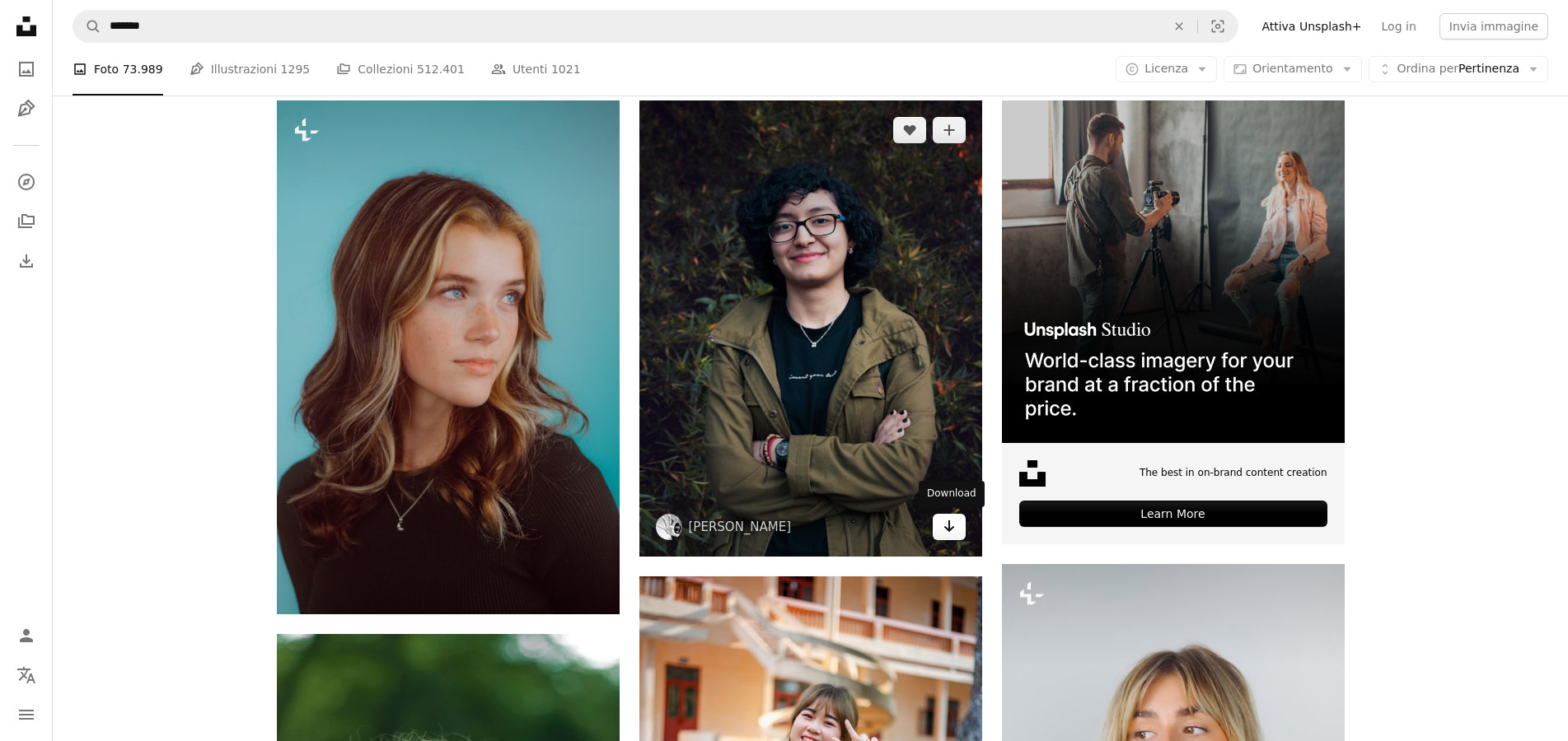
click at [948, 530] on icon "Download" at bounding box center [948, 527] width 11 height 12
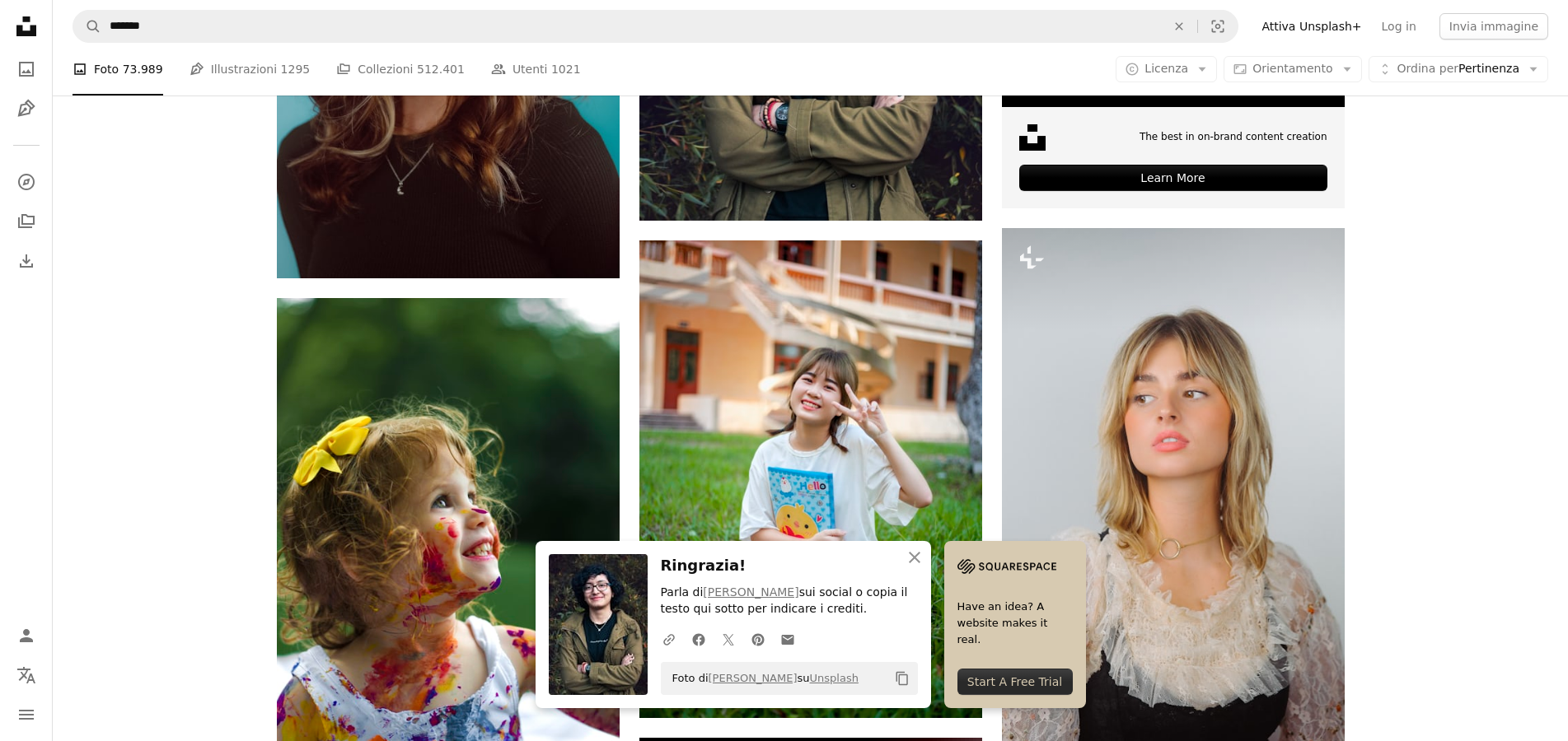
scroll to position [756, 0]
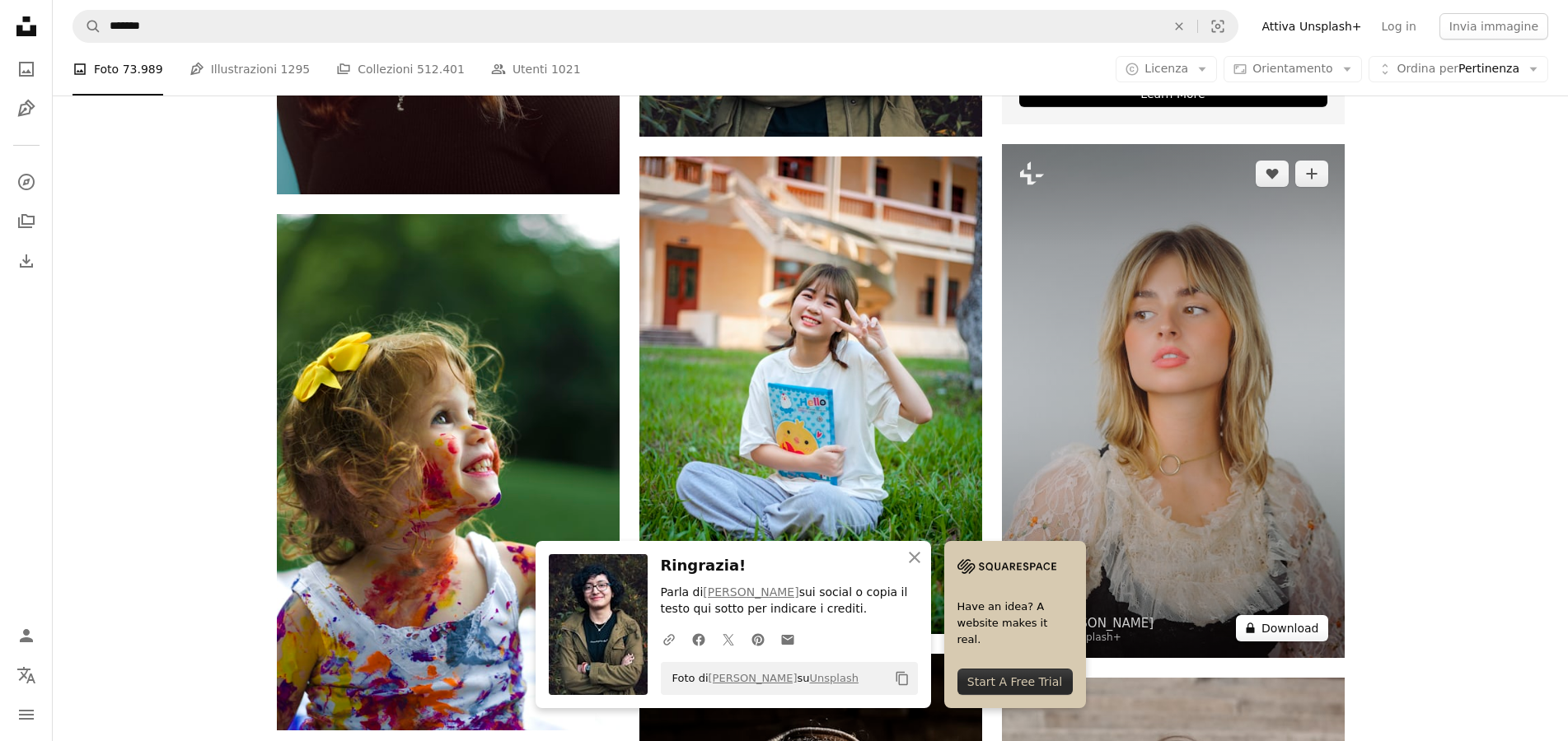
click at [1273, 626] on button "A lock Download" at bounding box center [1281, 628] width 92 height 27
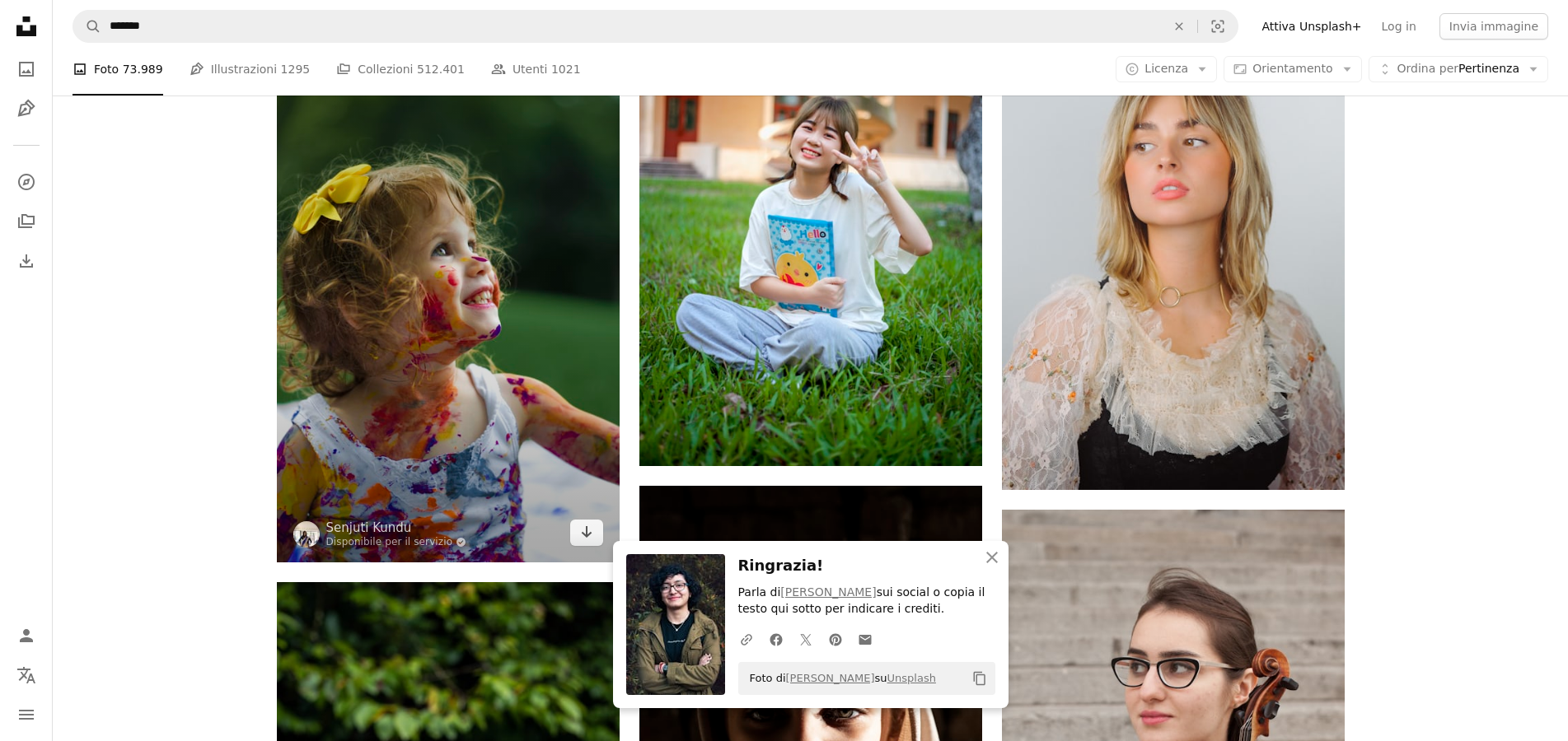
scroll to position [1008, 0]
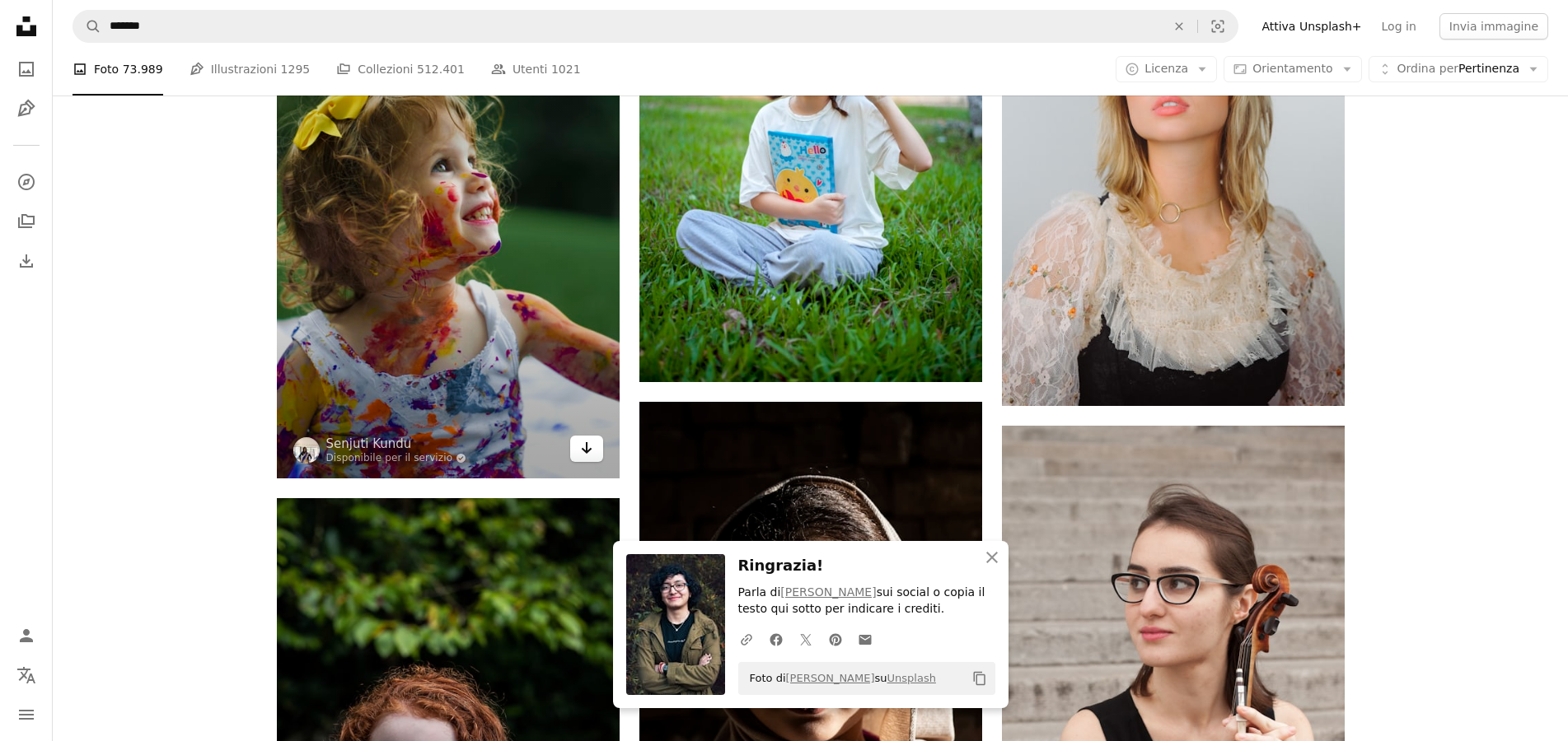
click at [573, 451] on link "Arrow pointing down" at bounding box center [586, 449] width 33 height 27
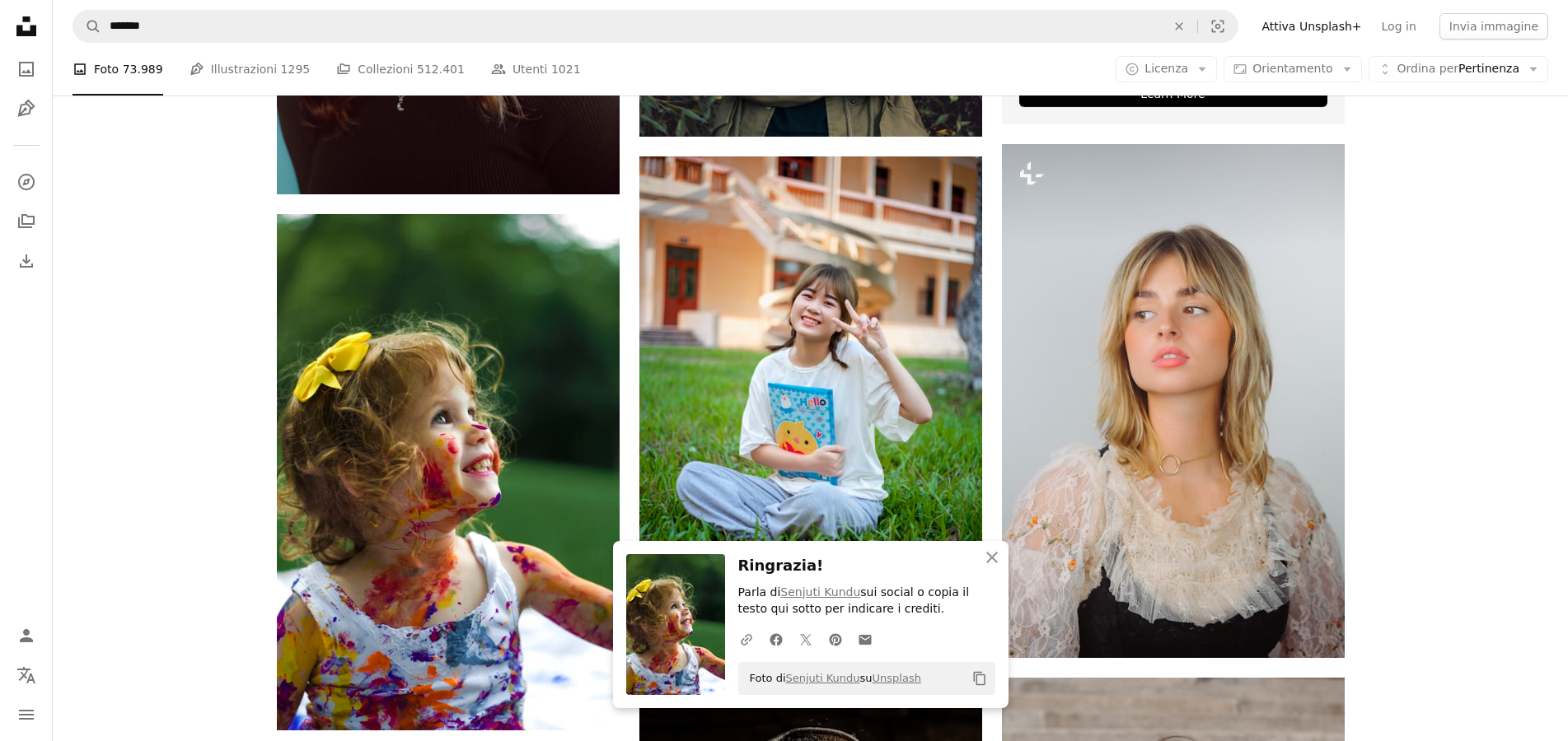
scroll to position [672, 0]
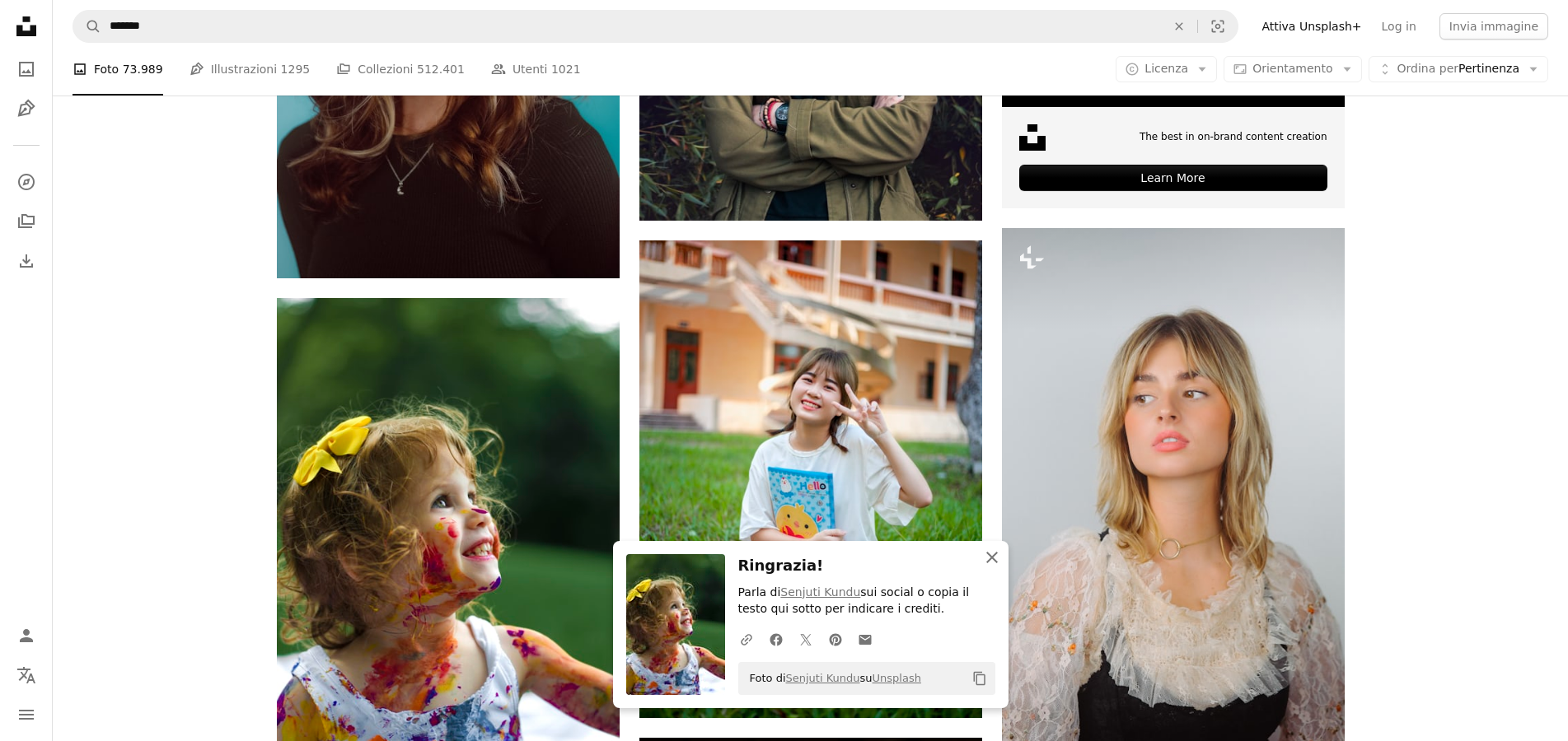
click at [992, 552] on icon "An X shape" at bounding box center [992, 557] width 20 height 20
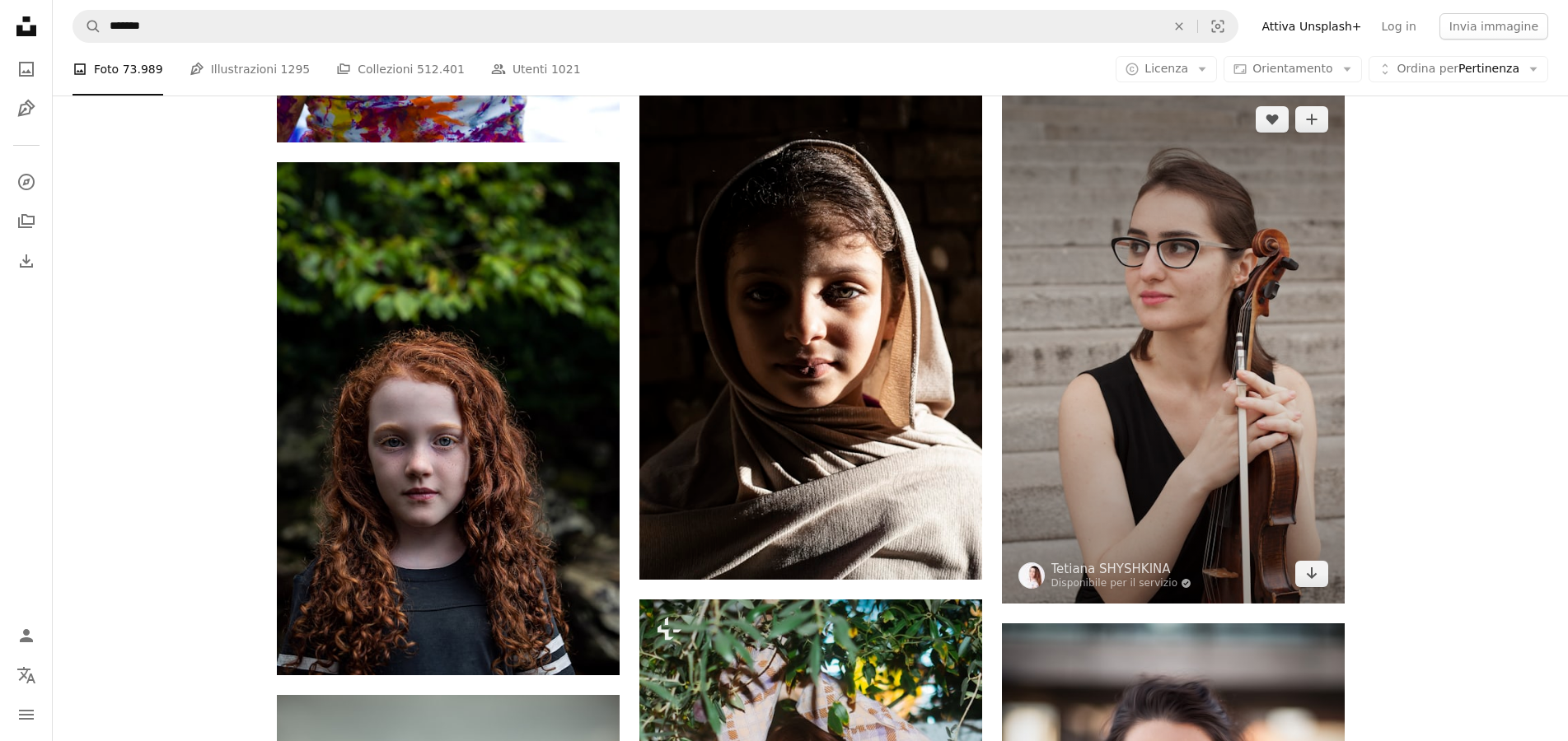
scroll to position [1260, 0]
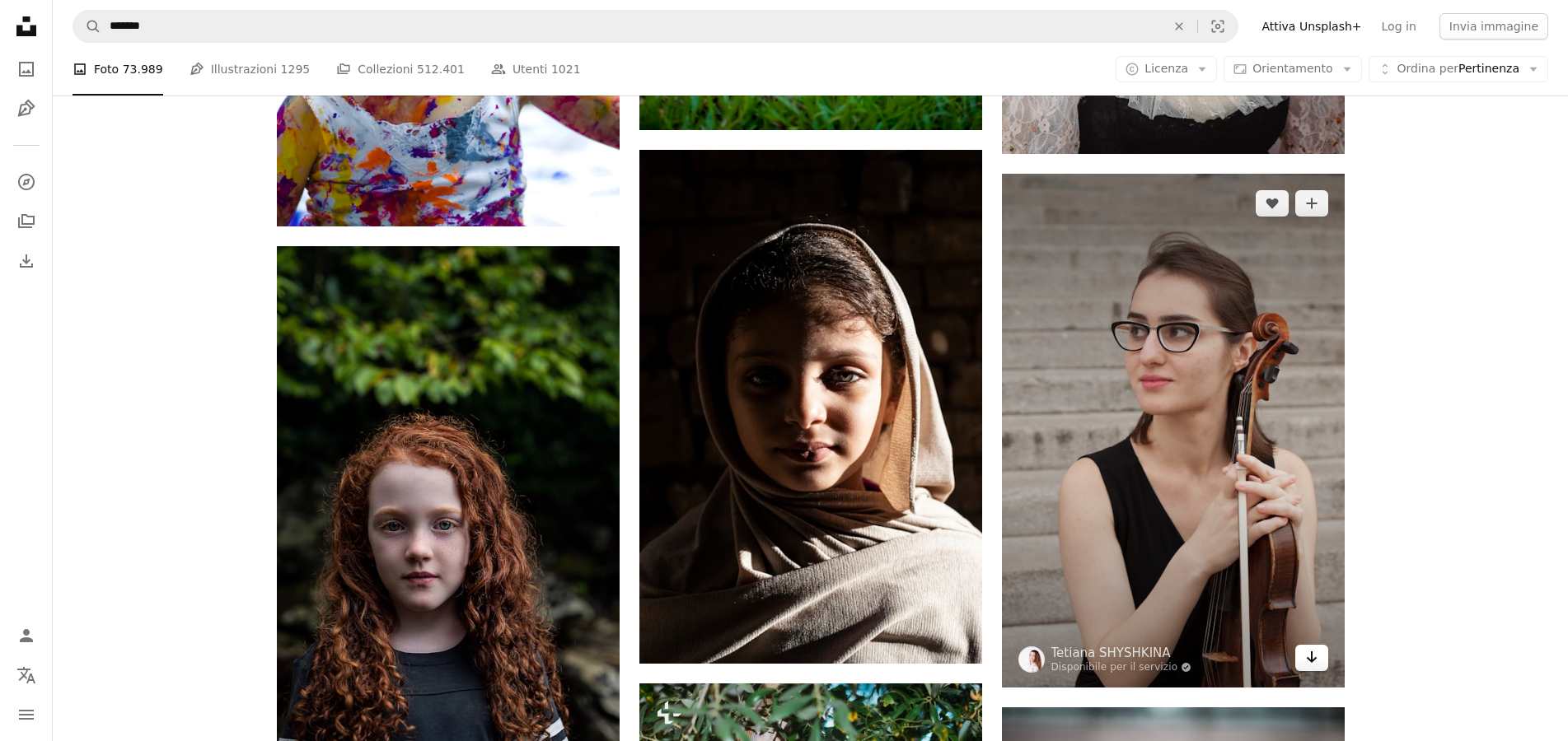
click at [1322, 659] on link "Arrow pointing down" at bounding box center [1311, 658] width 33 height 27
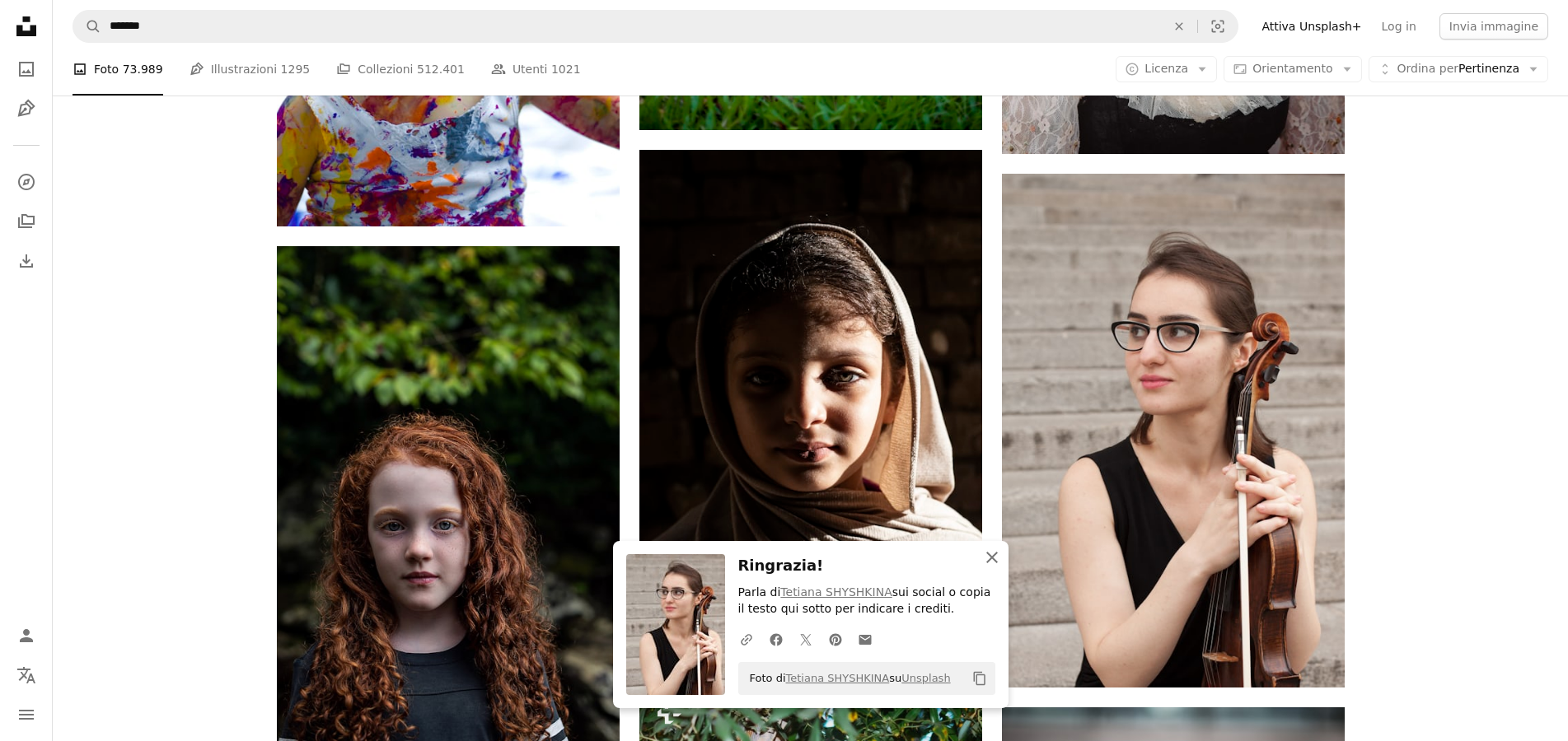
click at [992, 557] on icon "button" at bounding box center [993, 557] width 12 height 12
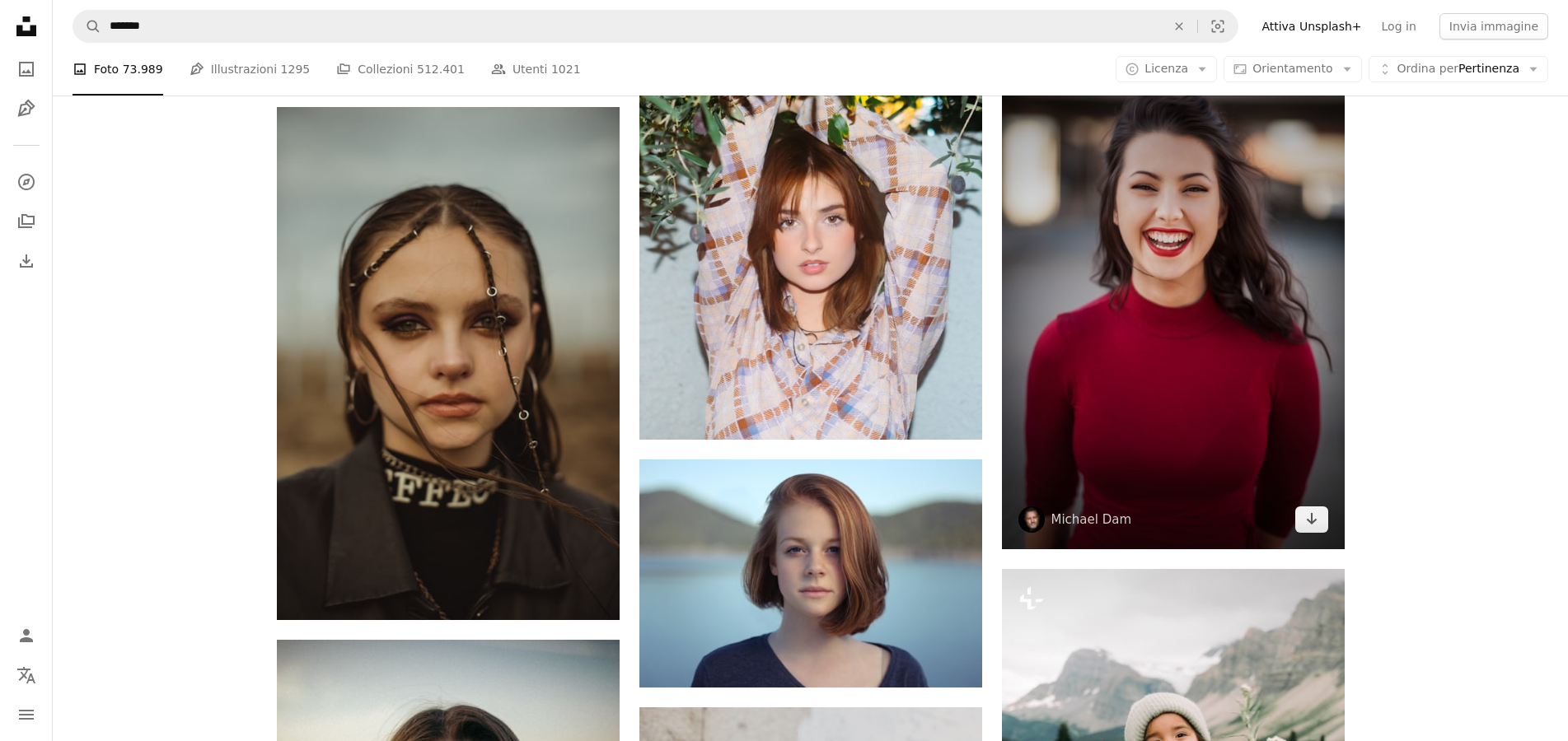
scroll to position [1764, 0]
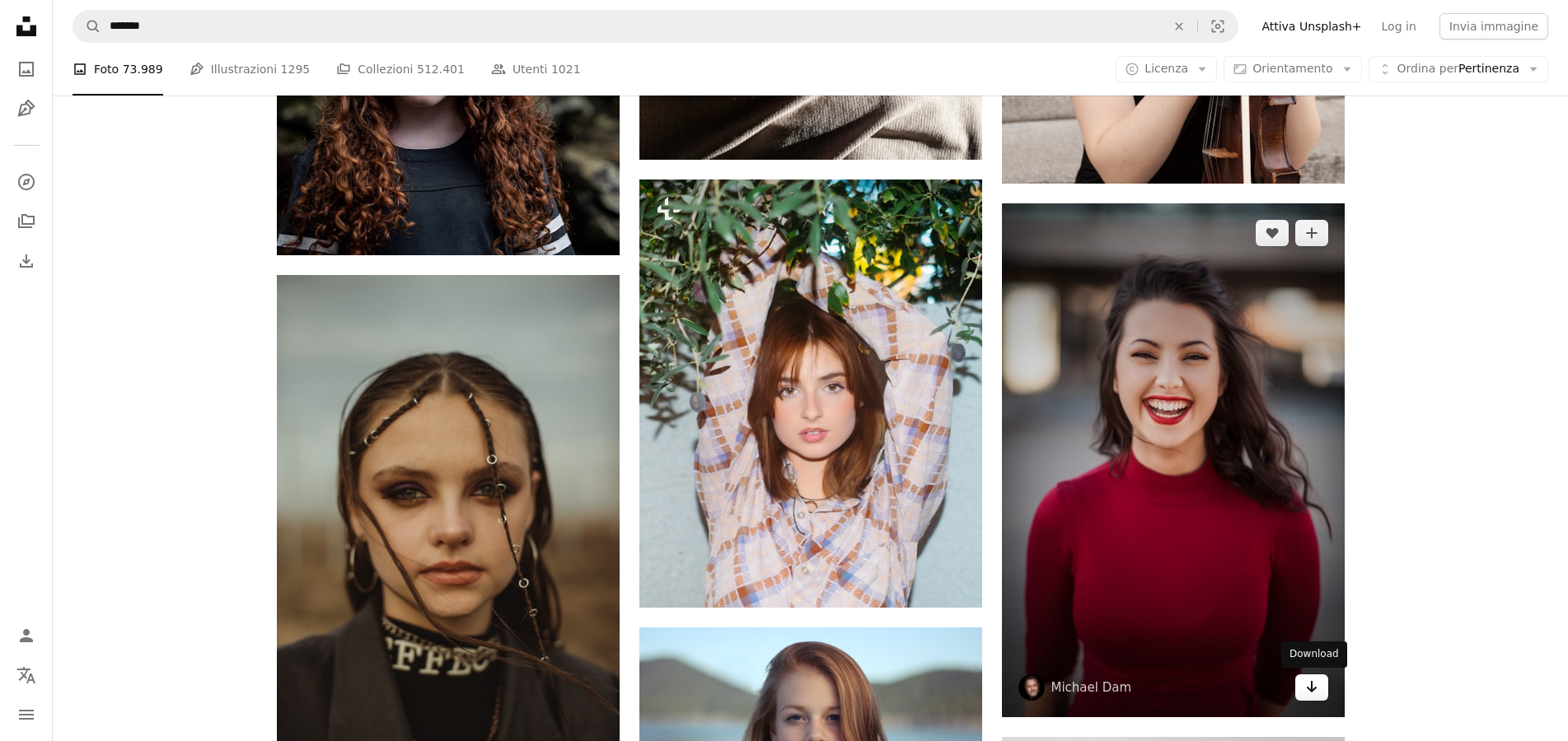
click at [1317, 694] on icon "Arrow pointing down" at bounding box center [1311, 687] width 13 height 20
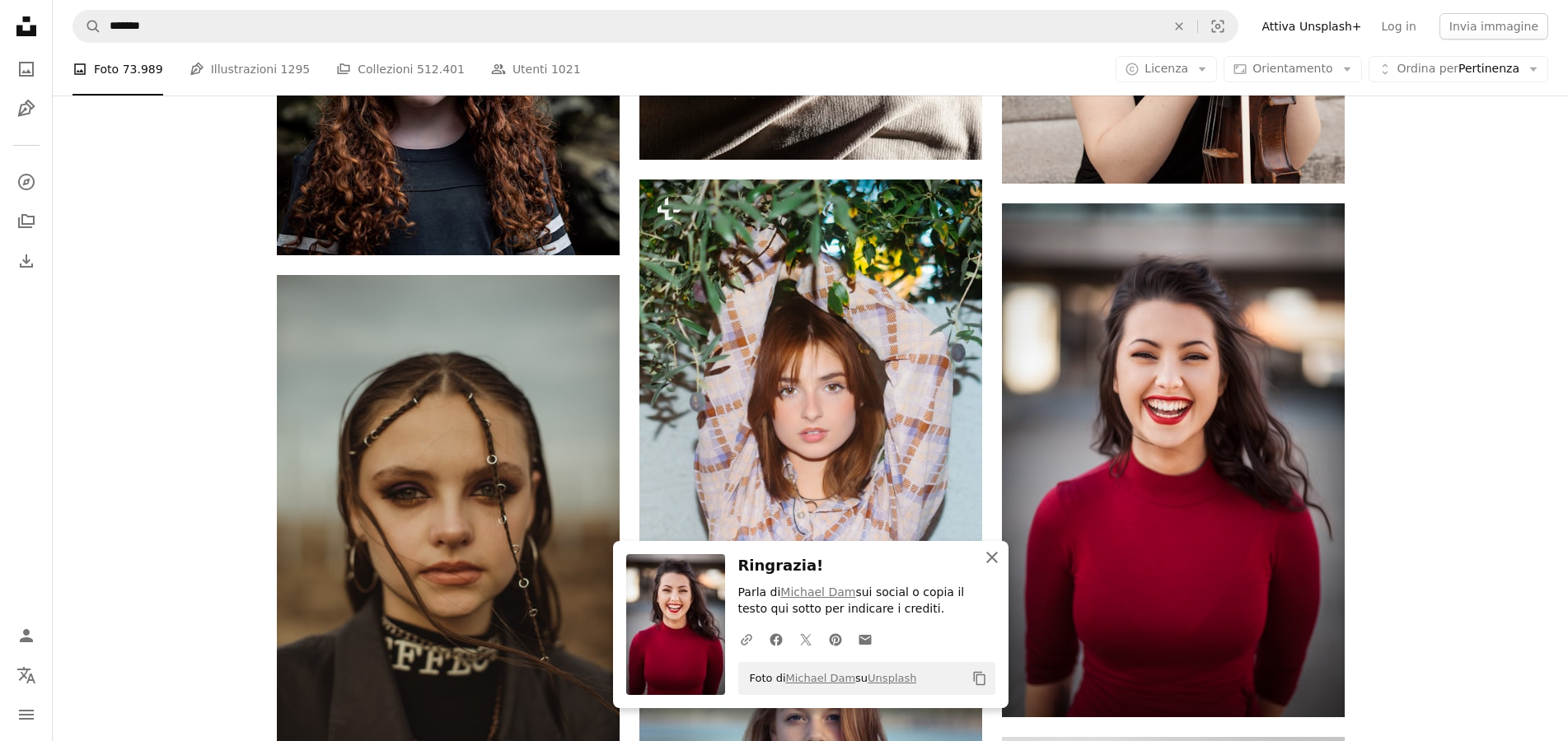
click at [995, 557] on icon "An X shape" at bounding box center [992, 557] width 20 height 20
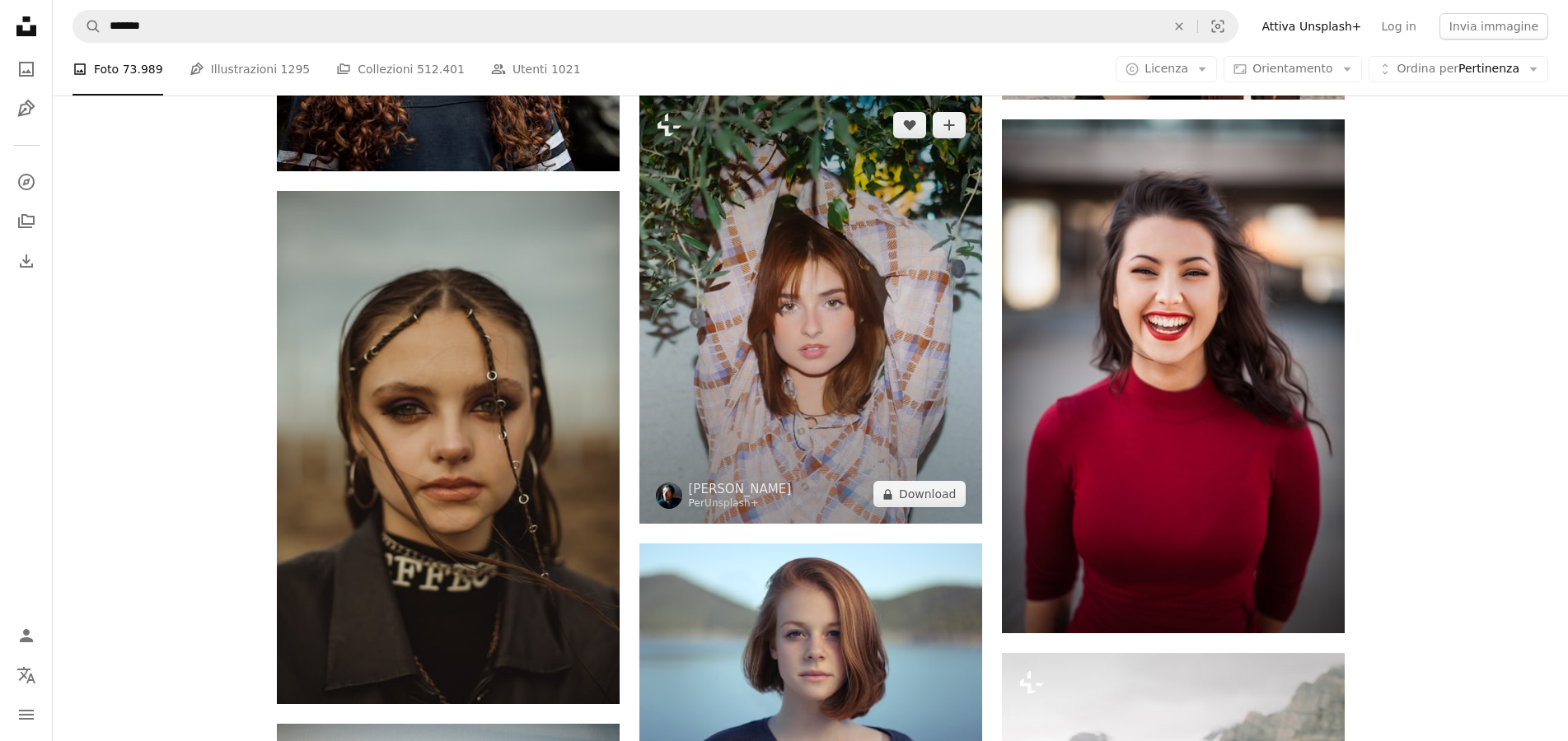
scroll to position [1932, 0]
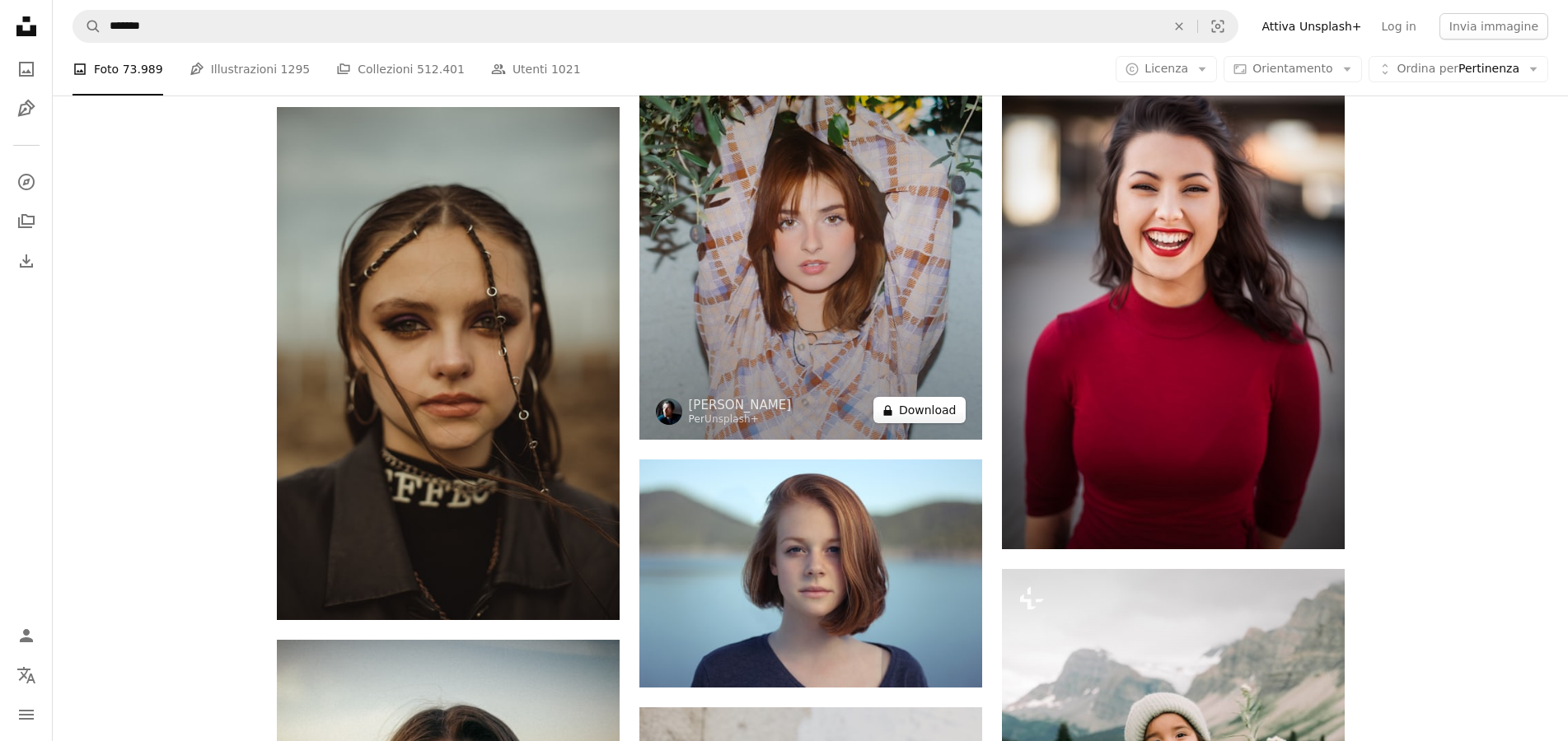
click at [913, 412] on button "A lock Download" at bounding box center [918, 410] width 92 height 27
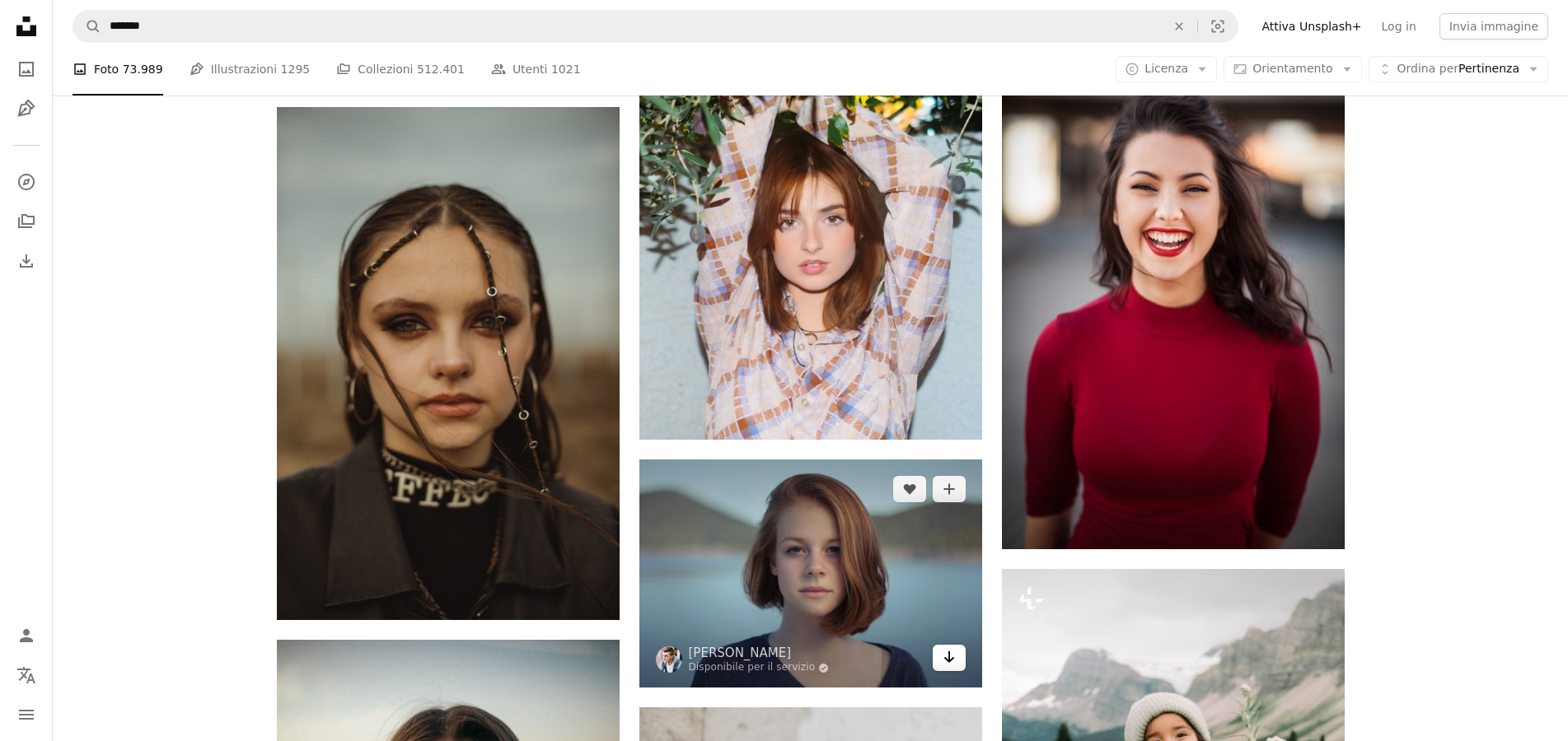
click at [947, 658] on icon "Arrow pointing down" at bounding box center [948, 657] width 13 height 20
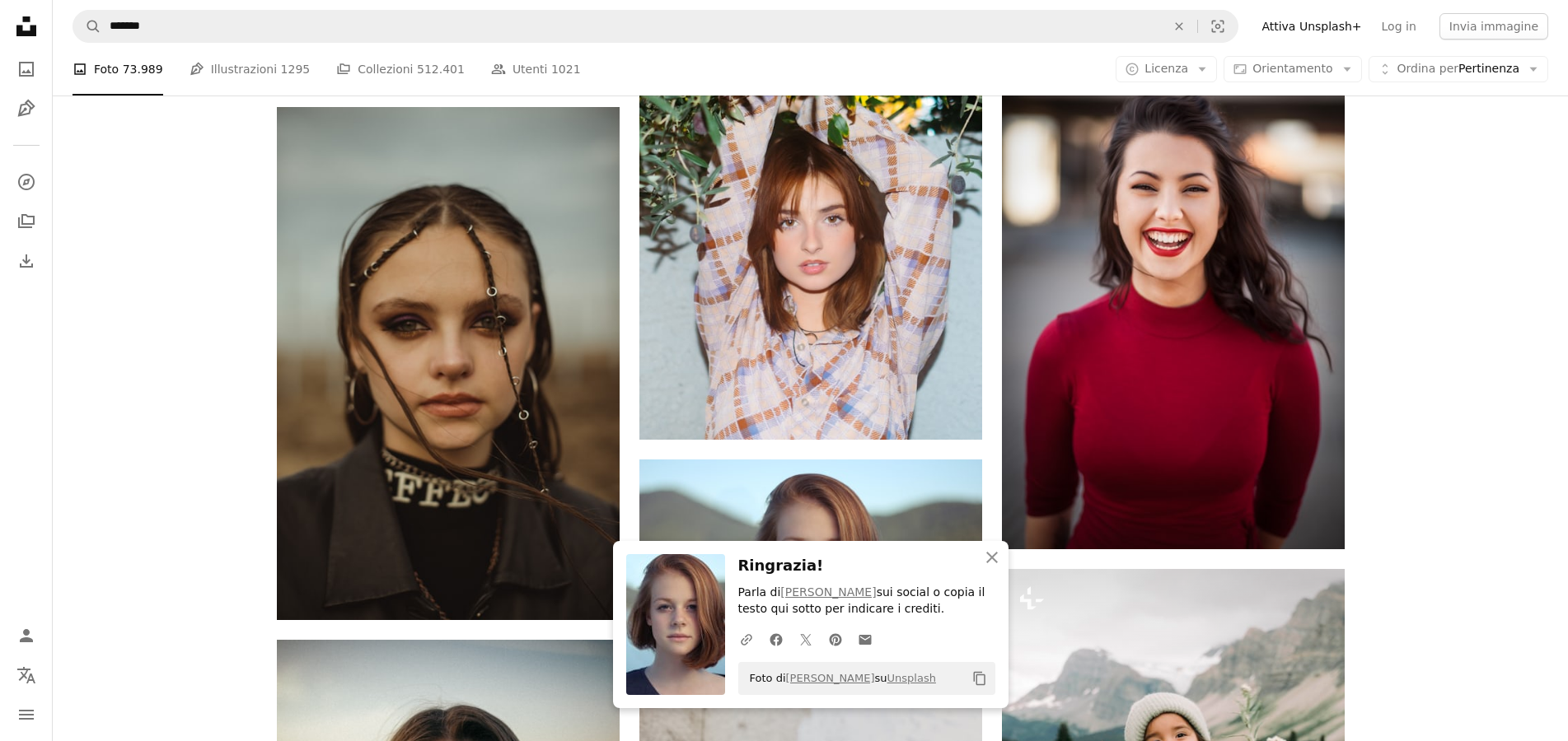
click at [1435, 355] on div "Plus sign for Unsplash+ A heart A plus sign [PERSON_NAME] Per Unsplash+ A lock …" at bounding box center [810, 326] width 1516 height 3644
click at [992, 555] on icon "An X shape" at bounding box center [992, 557] width 20 height 20
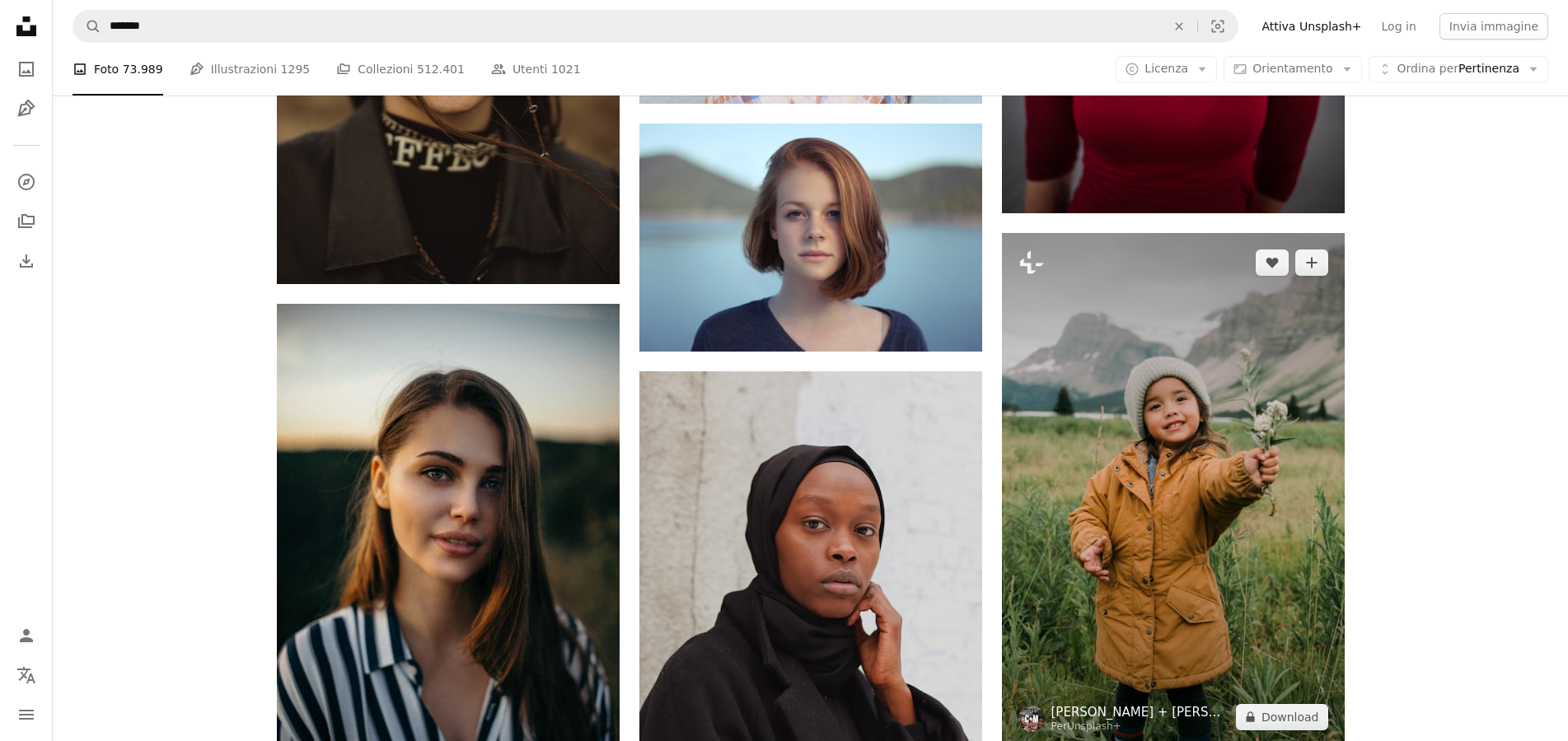
scroll to position [2435, 0]
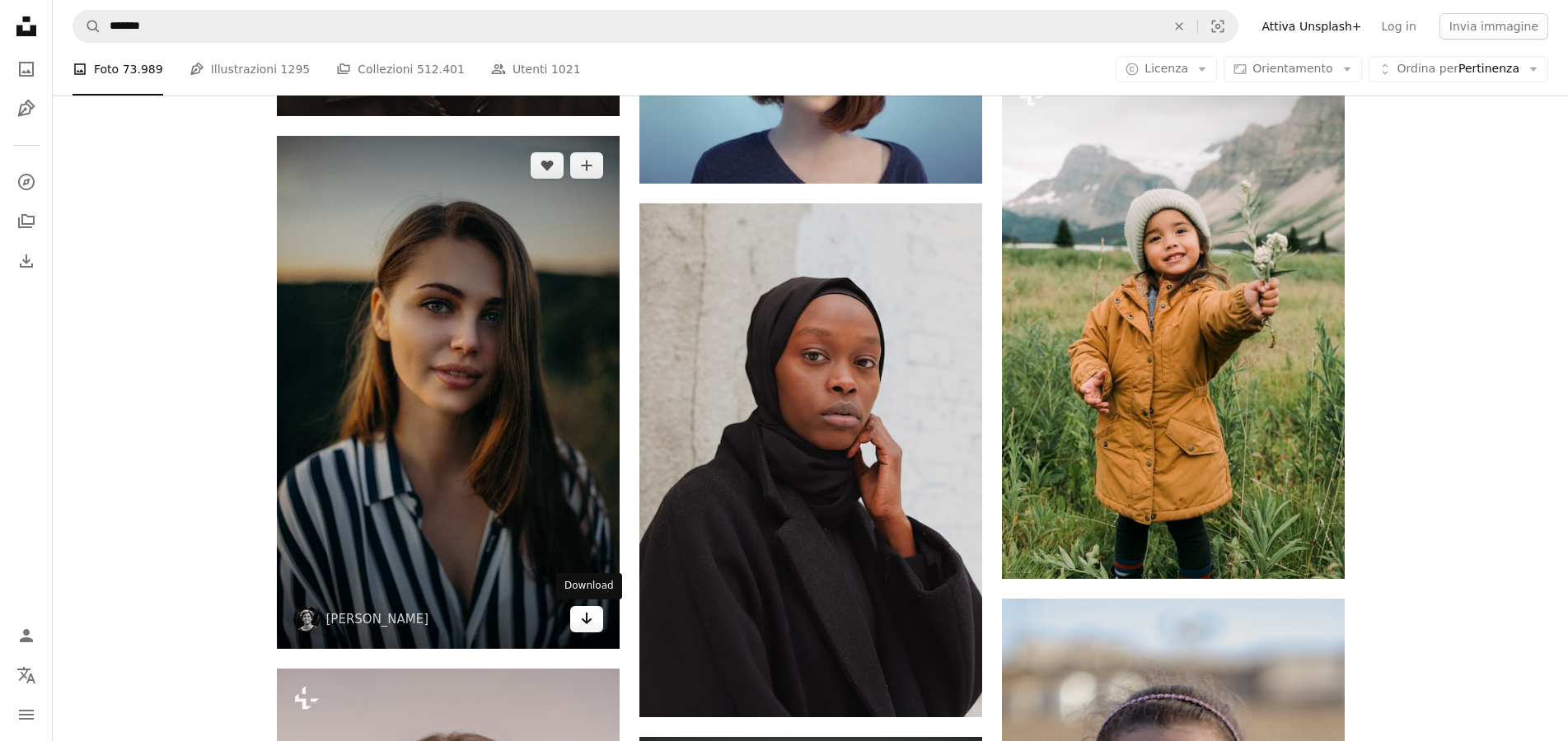
click at [591, 620] on icon "Download" at bounding box center [586, 618] width 11 height 12
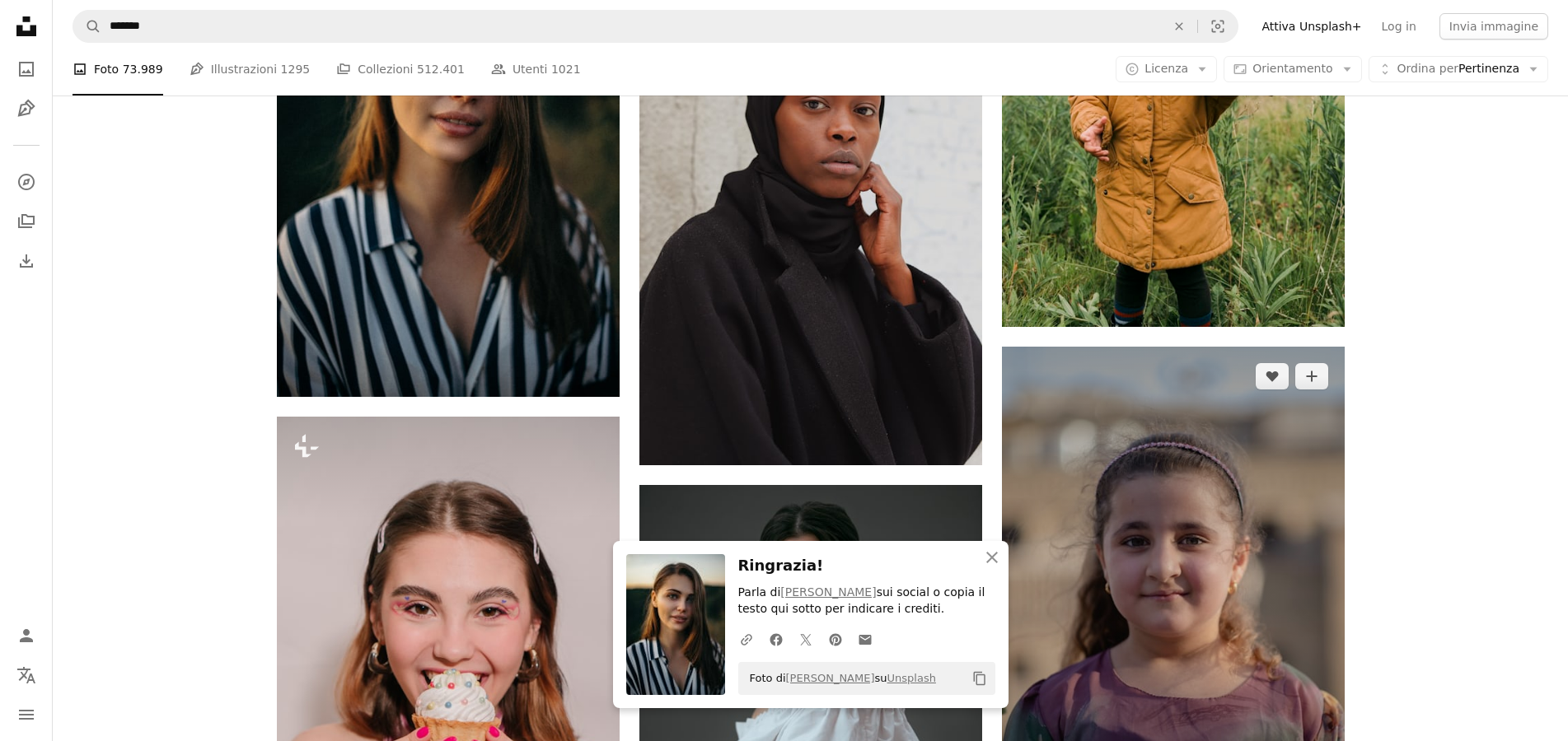
scroll to position [2855, 0]
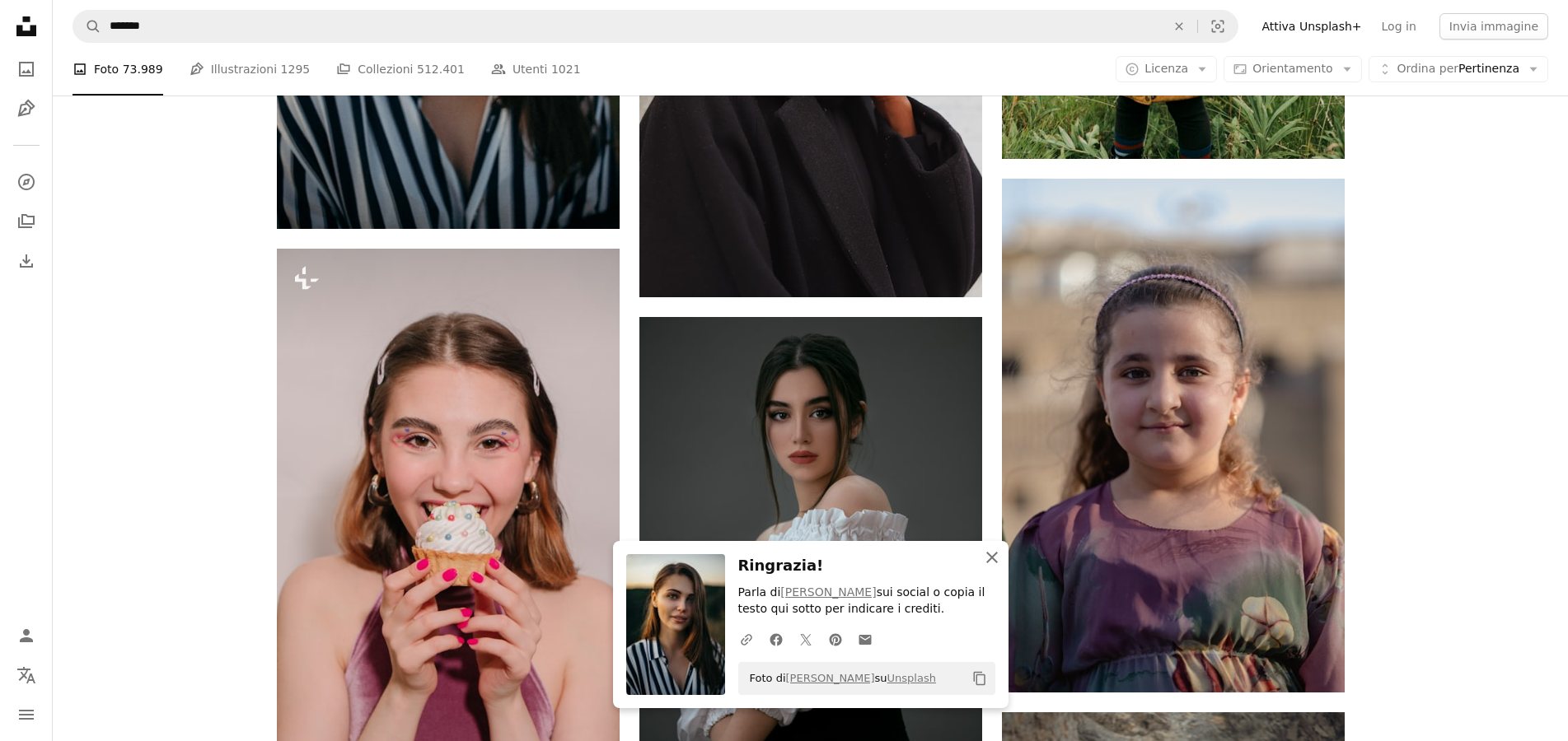
click at [988, 558] on icon "An X shape" at bounding box center [992, 557] width 20 height 20
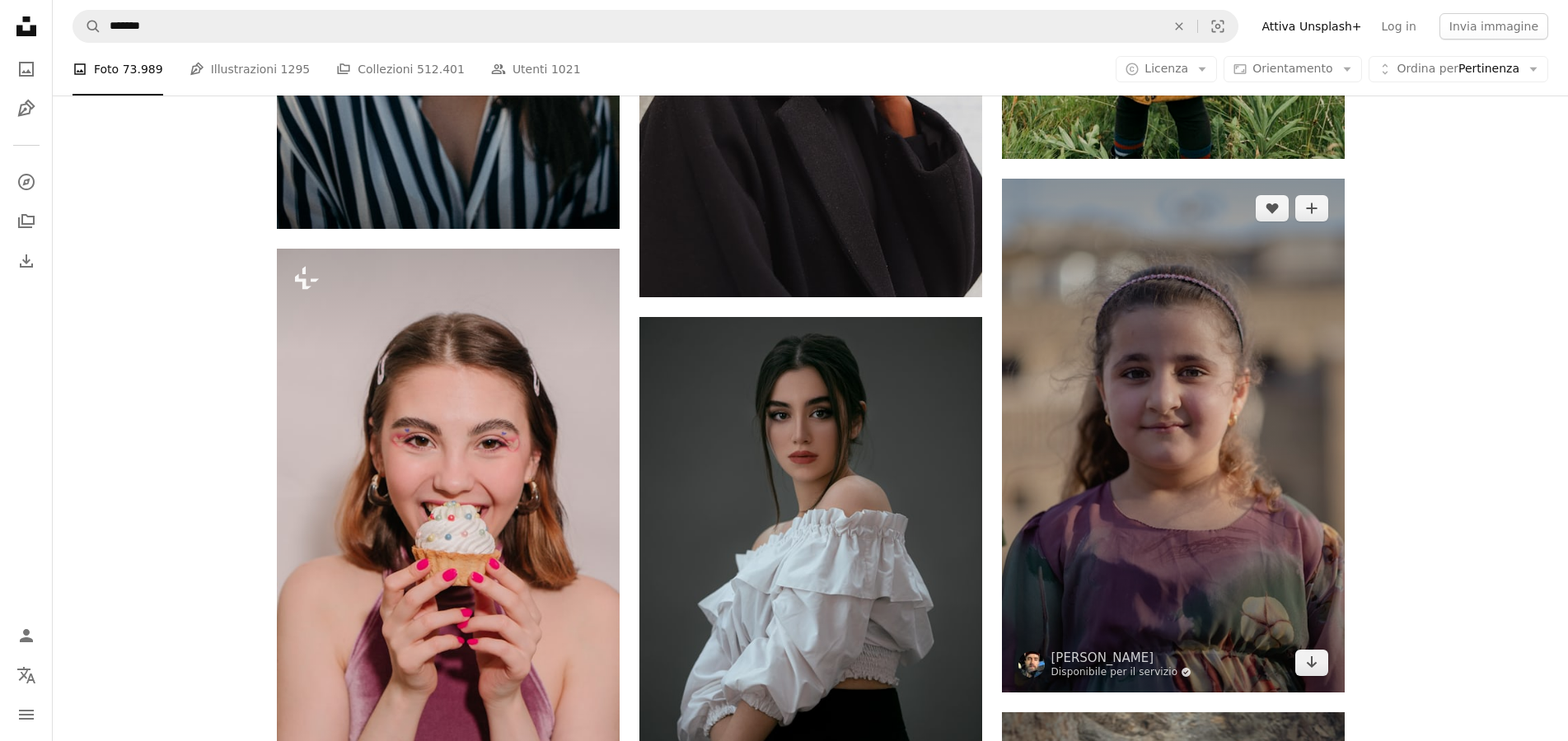
scroll to position [3107, 0]
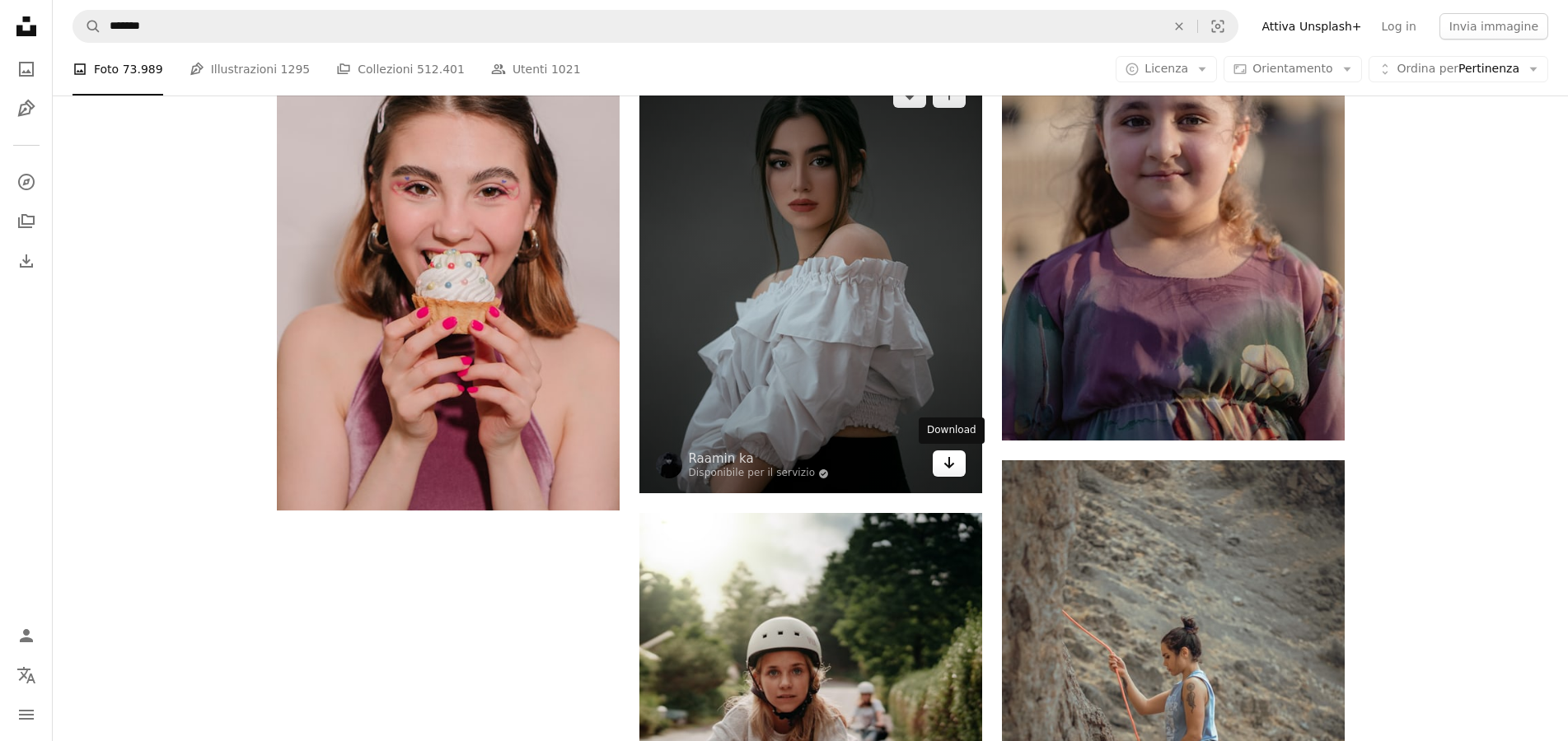
click at [947, 467] on icon "Arrow pointing down" at bounding box center [948, 462] width 13 height 20
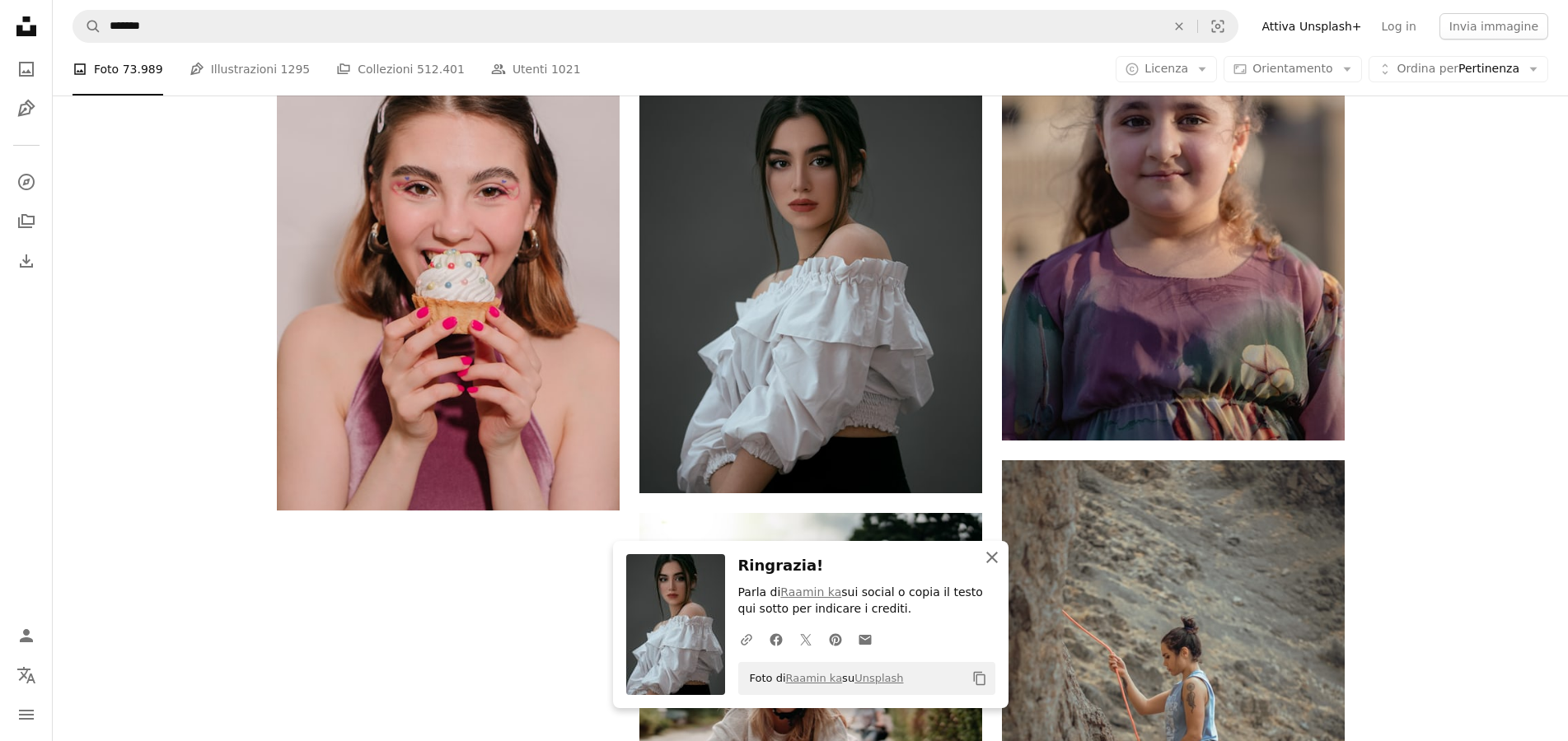
click at [995, 559] on icon "button" at bounding box center [993, 557] width 12 height 12
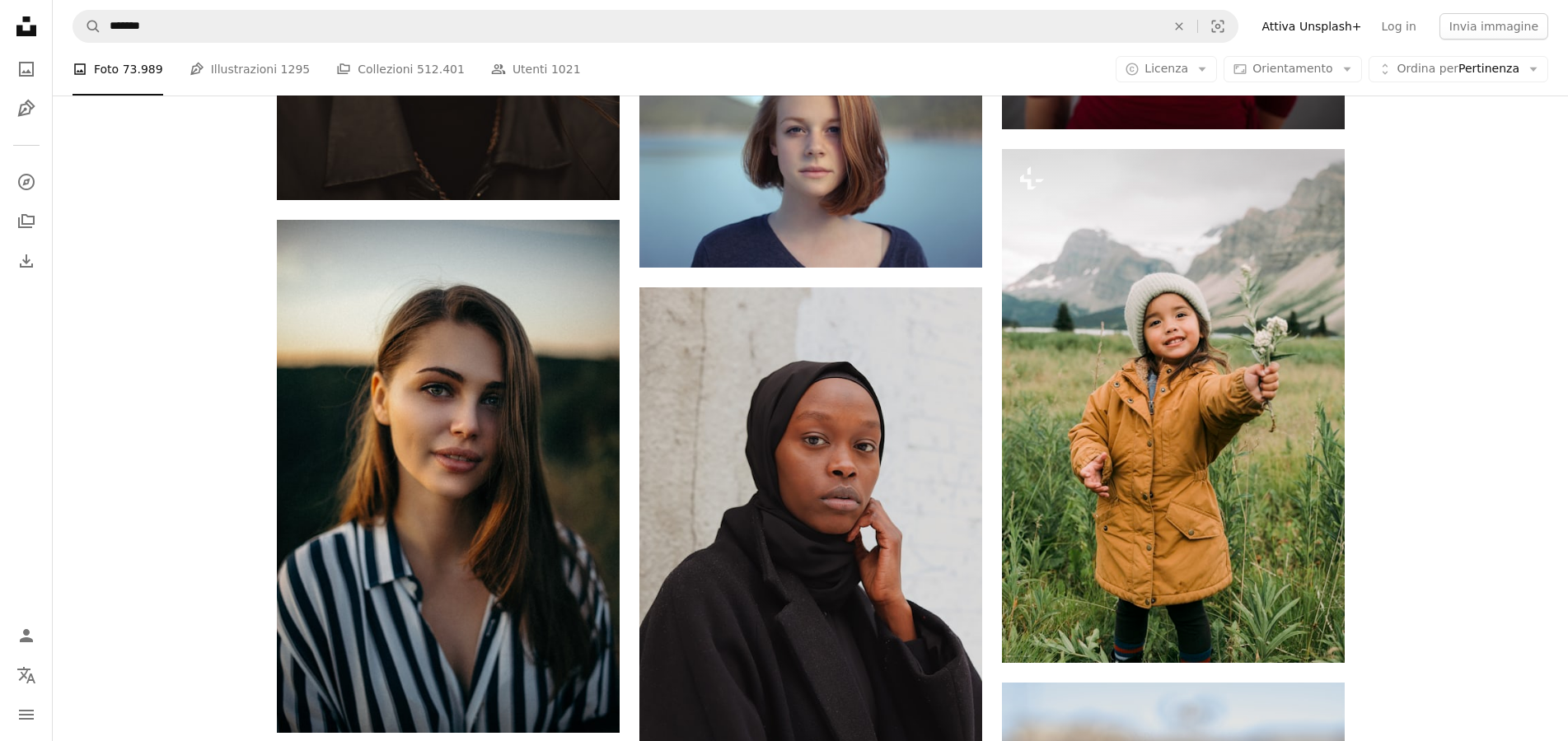
scroll to position [2435, 0]
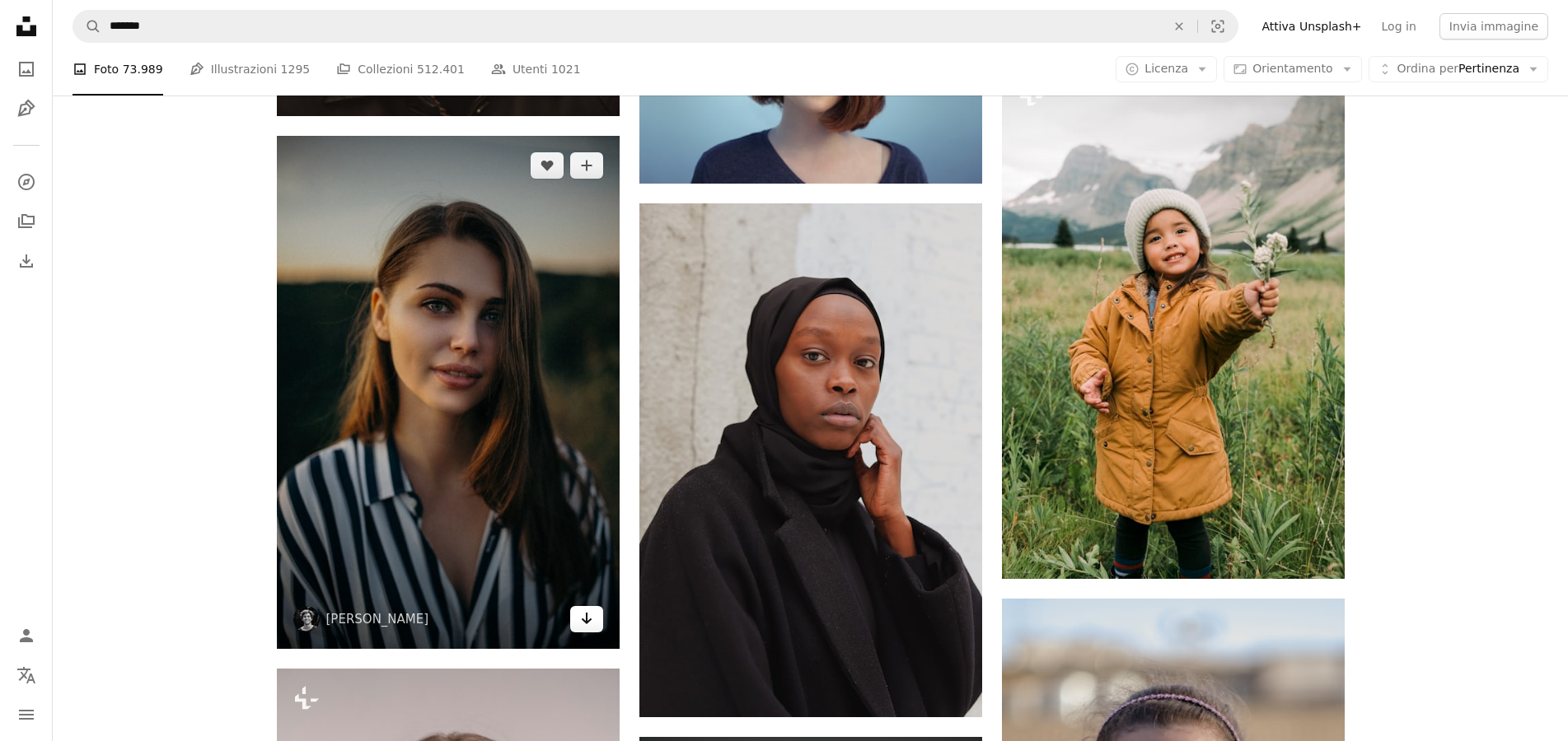
click at [591, 618] on icon "Arrow pointing down" at bounding box center [586, 618] width 13 height 20
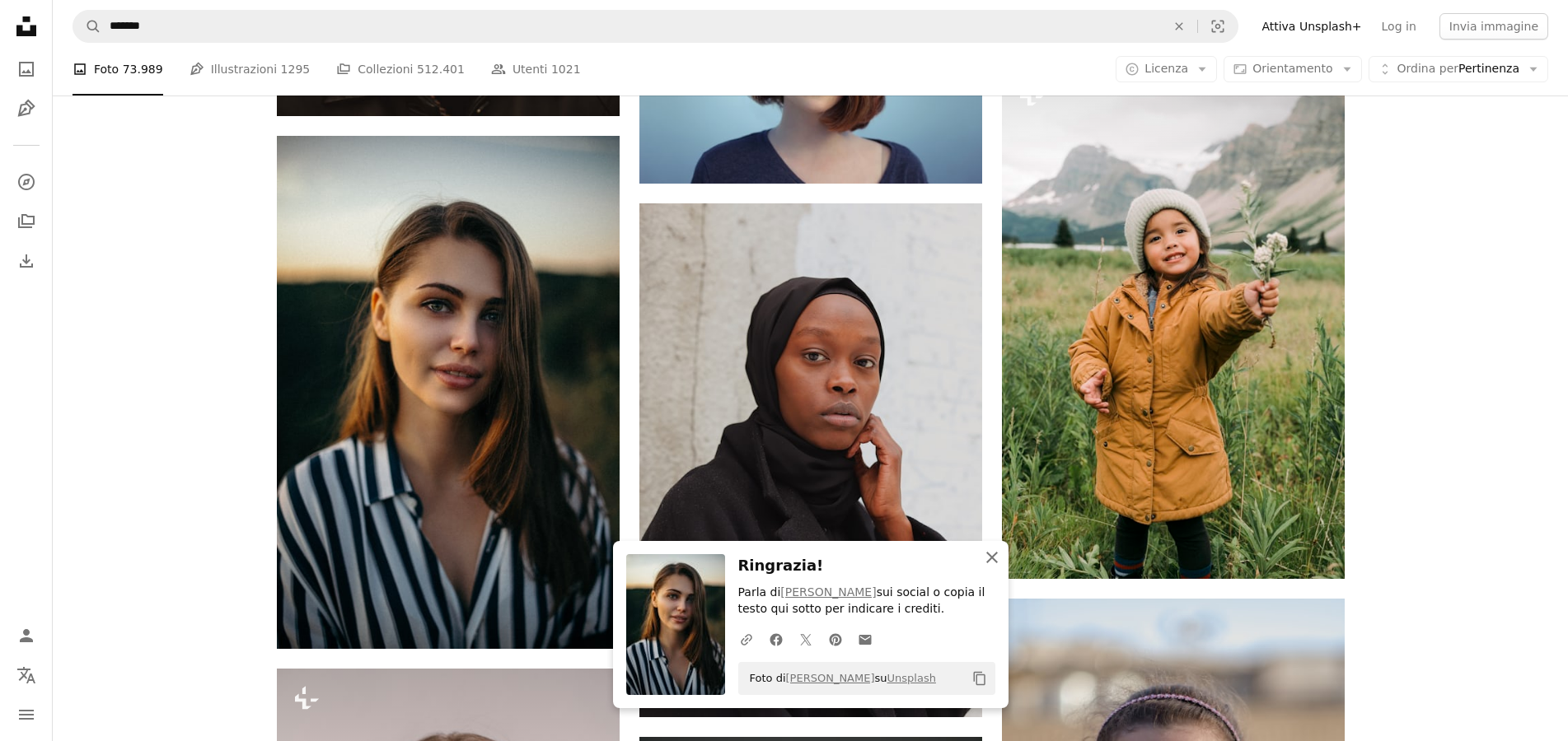
click at [997, 557] on icon "An X shape" at bounding box center [992, 557] width 20 height 20
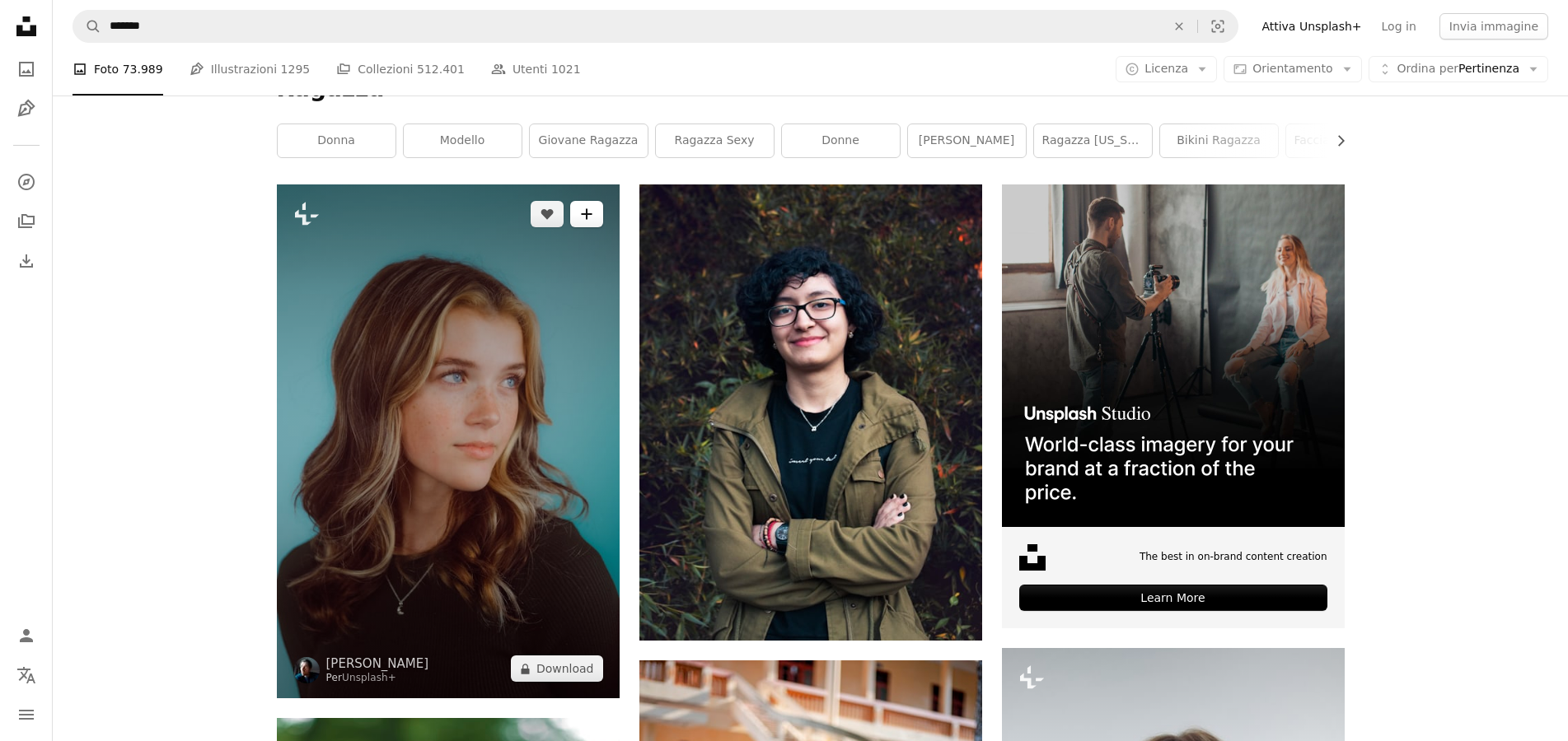
scroll to position [0, 0]
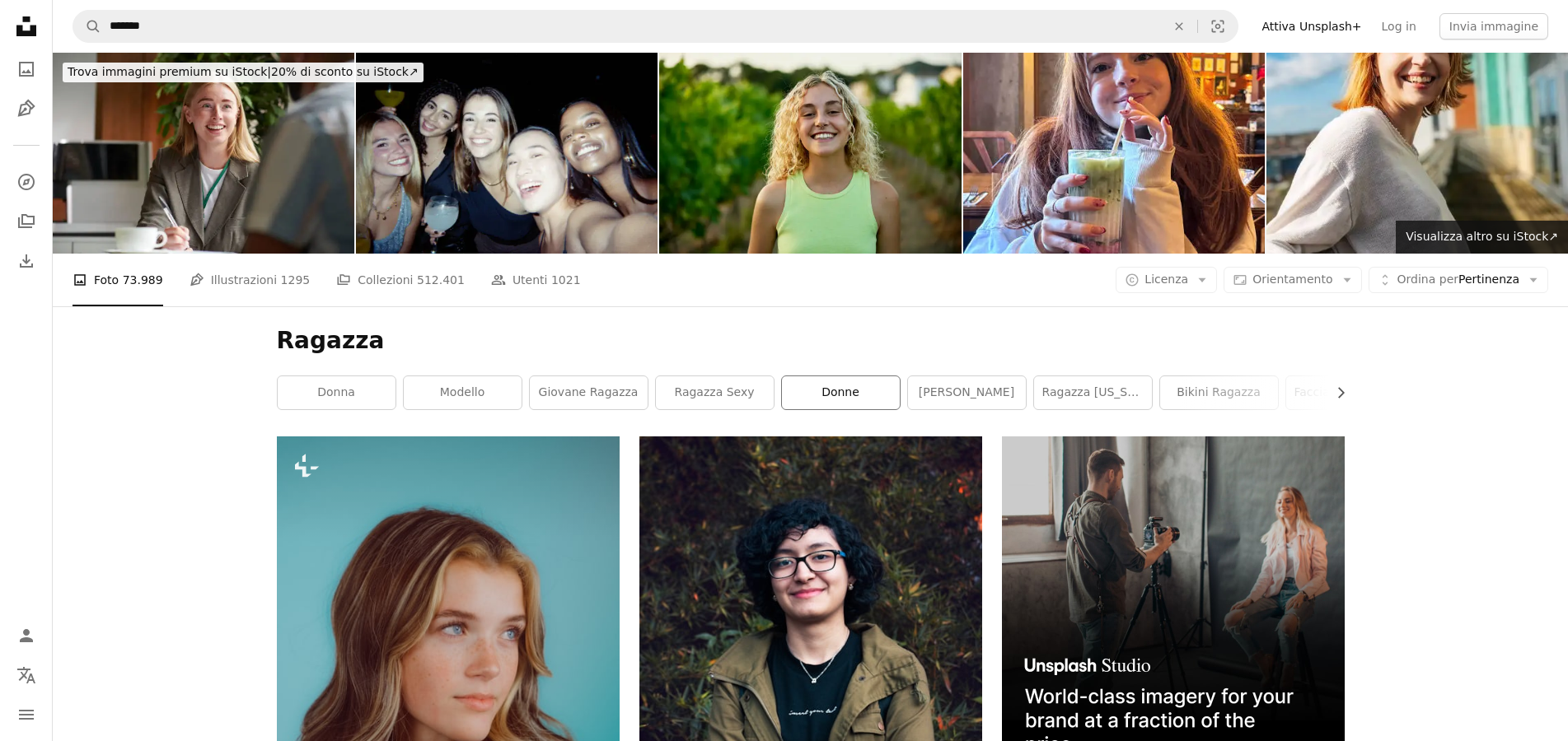
click at [830, 397] on link "donne" at bounding box center [840, 392] width 118 height 33
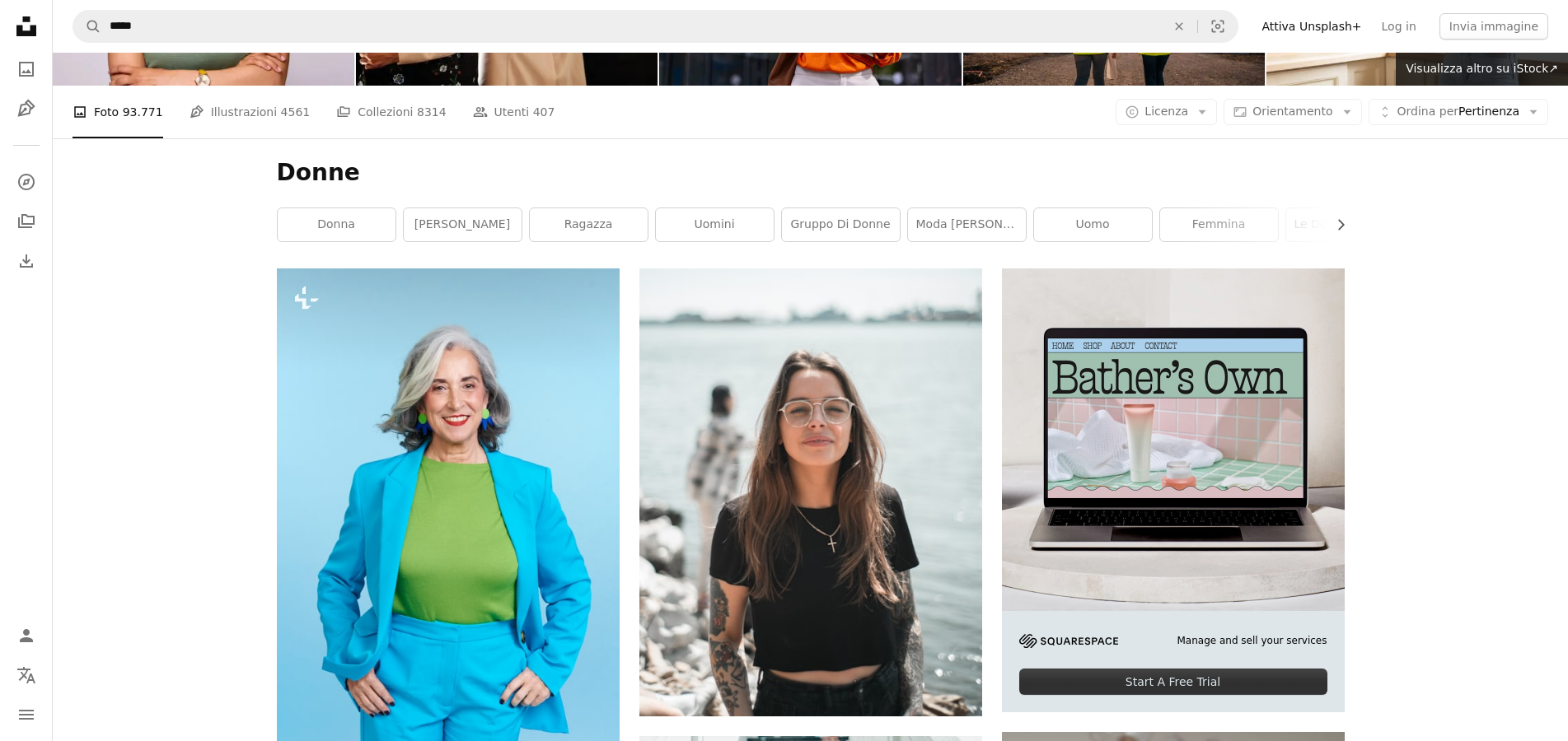
scroll to position [336, 0]
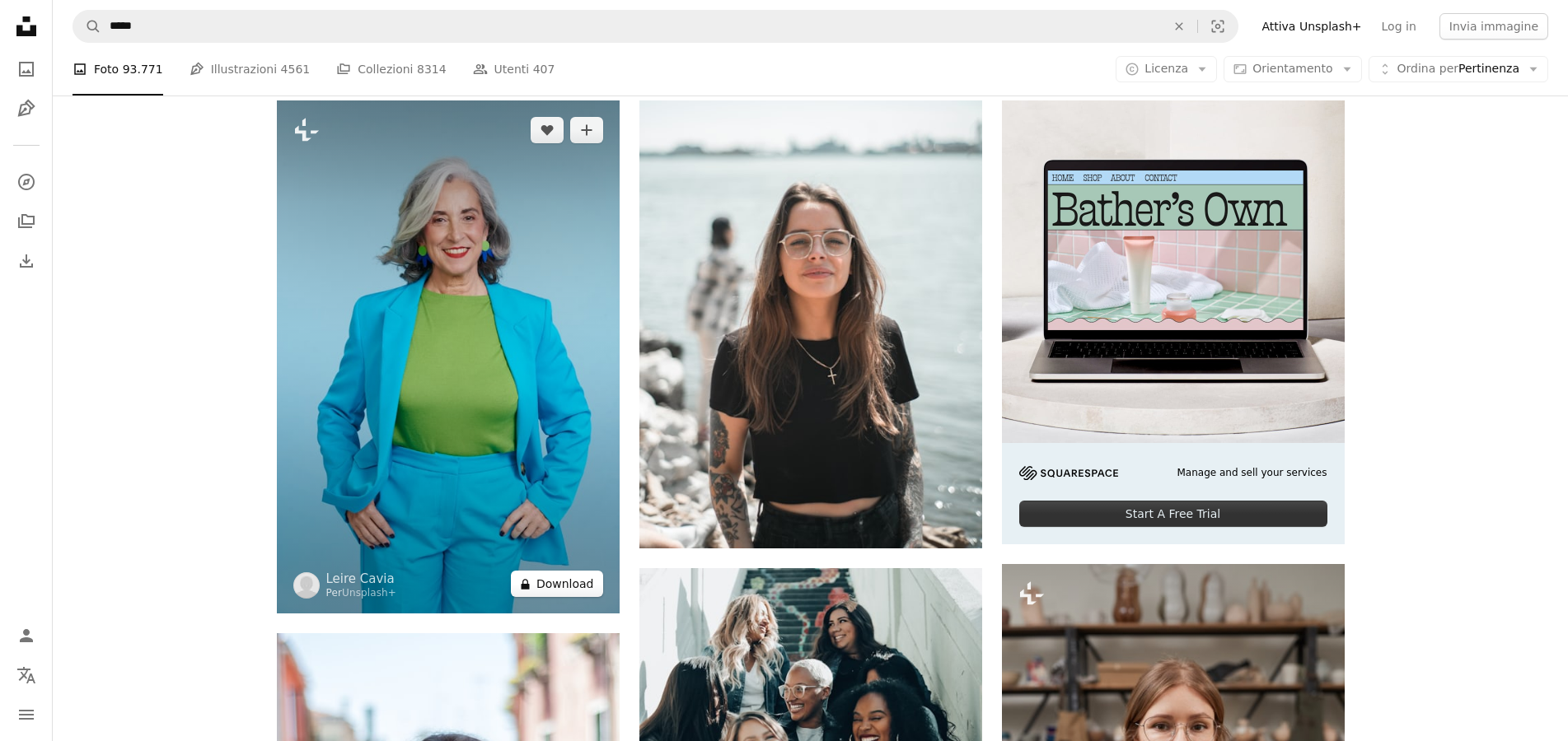
click at [554, 586] on button "A lock Download" at bounding box center [557, 584] width 92 height 27
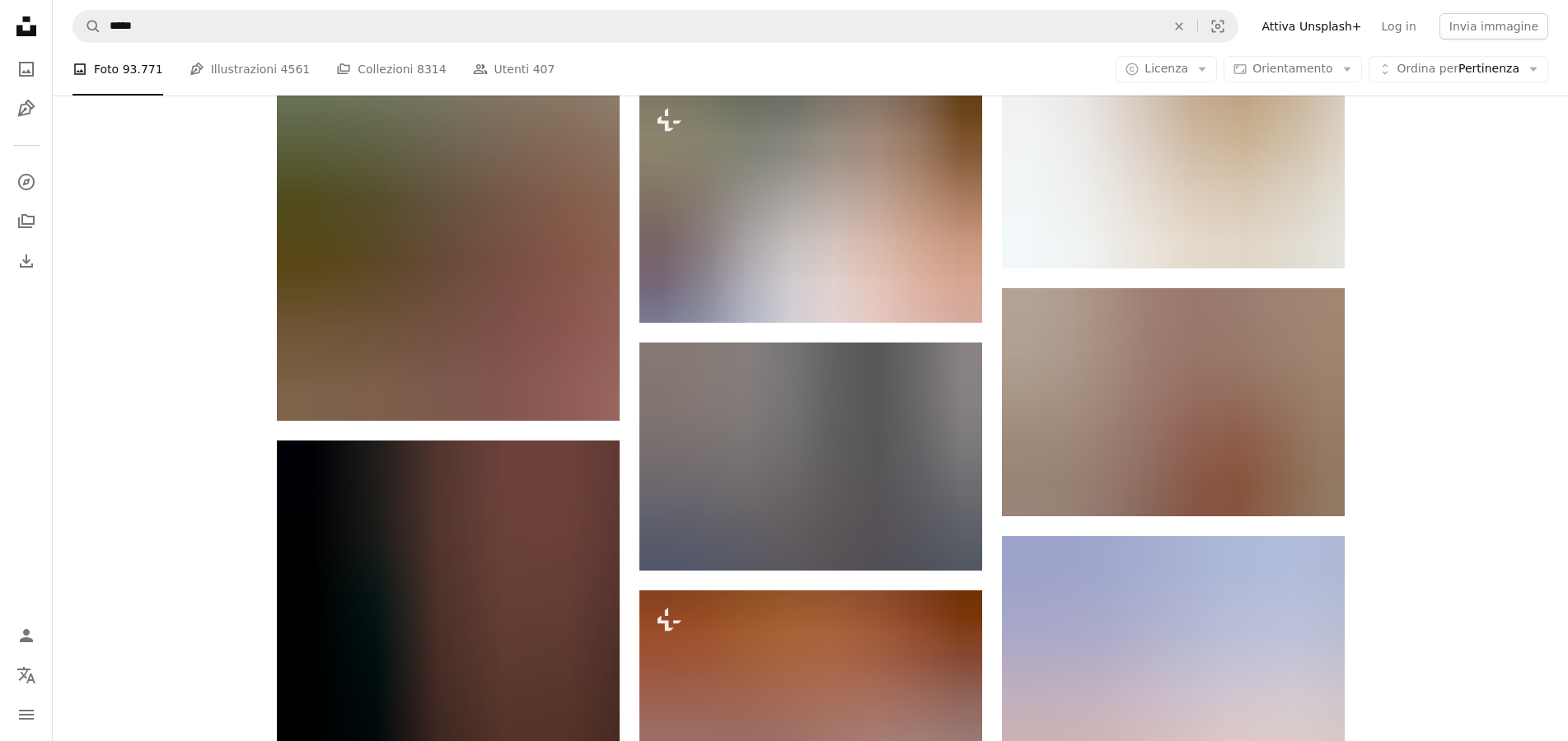
scroll to position [1512, 0]
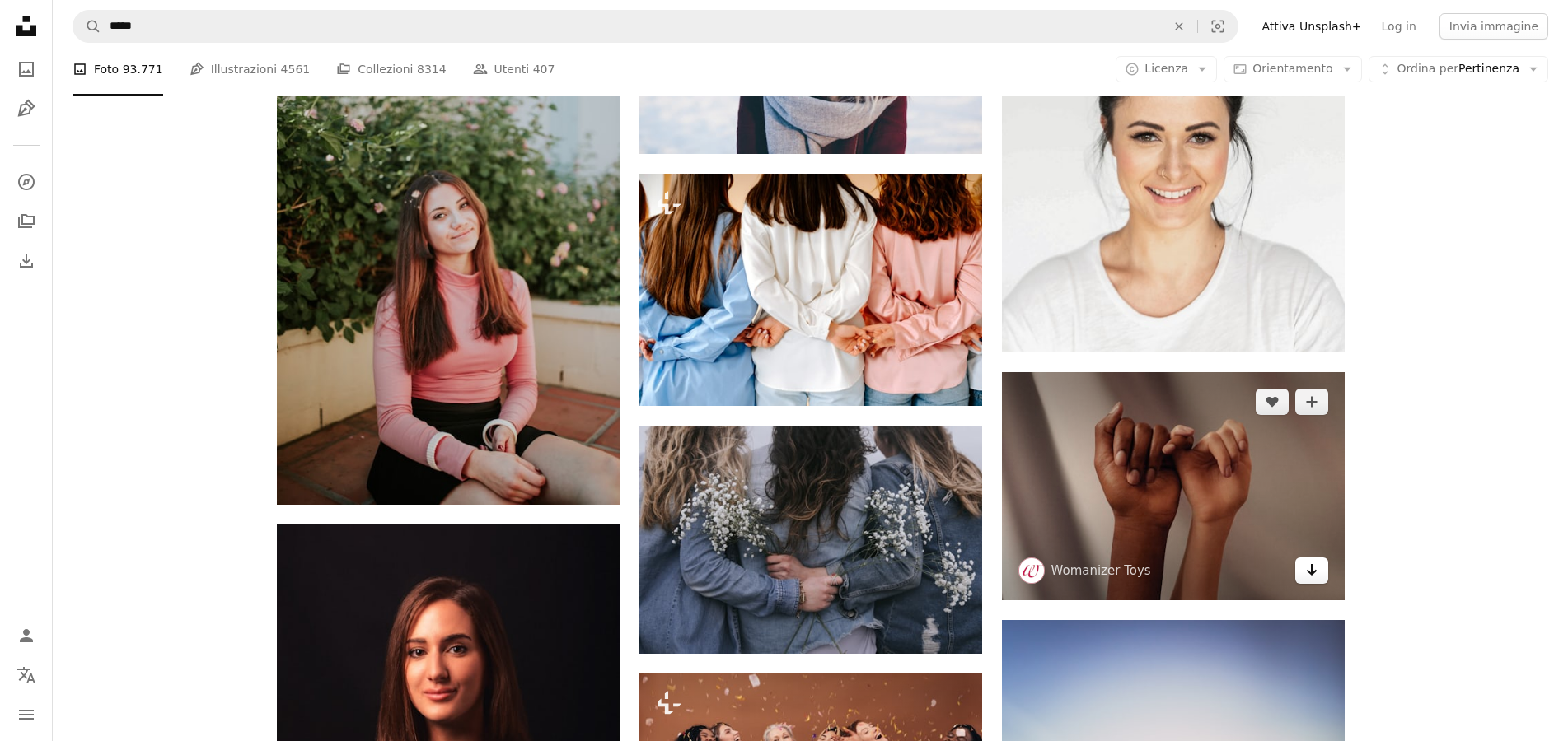
click at [1314, 573] on icon "Download" at bounding box center [1311, 570] width 11 height 12
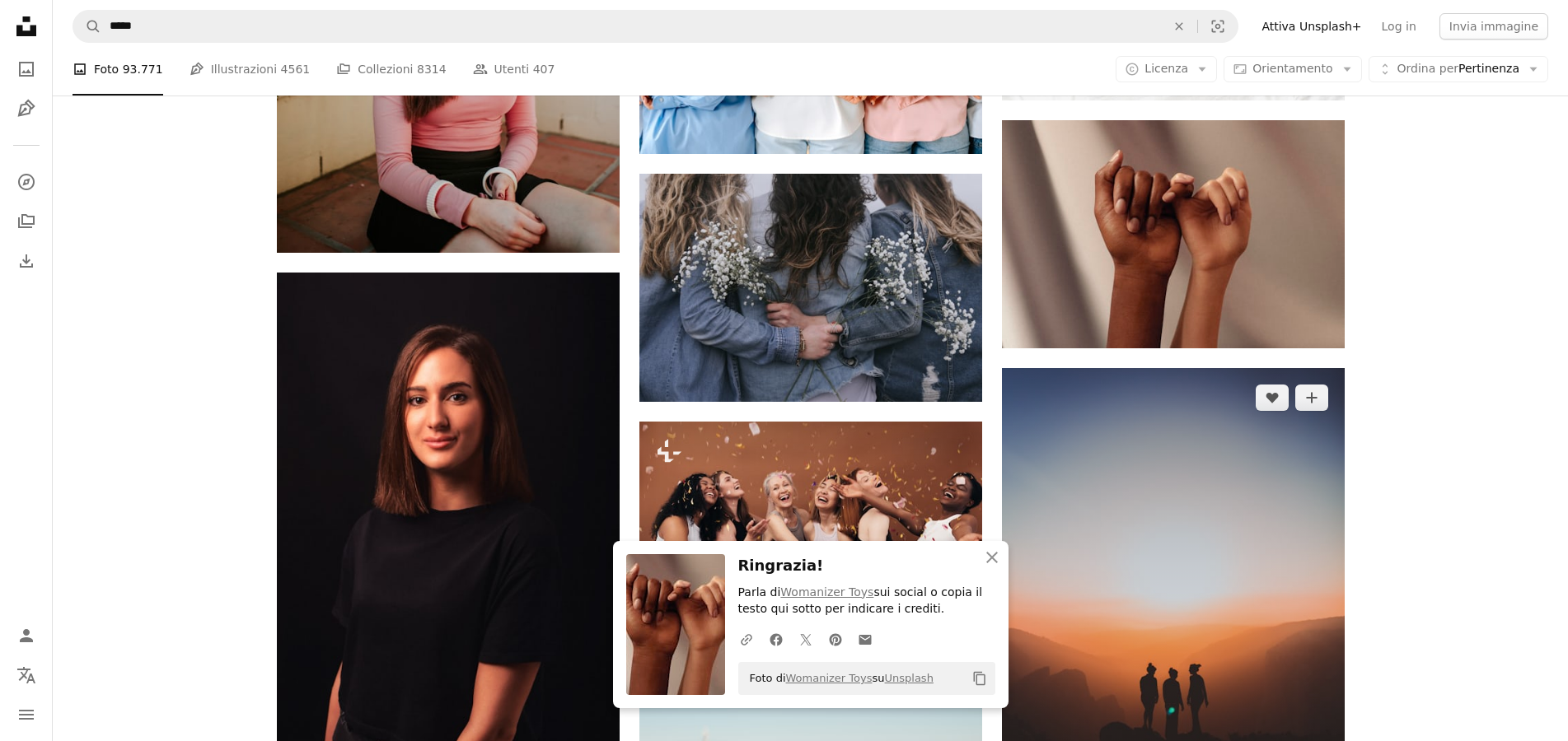
scroll to position [1932, 0]
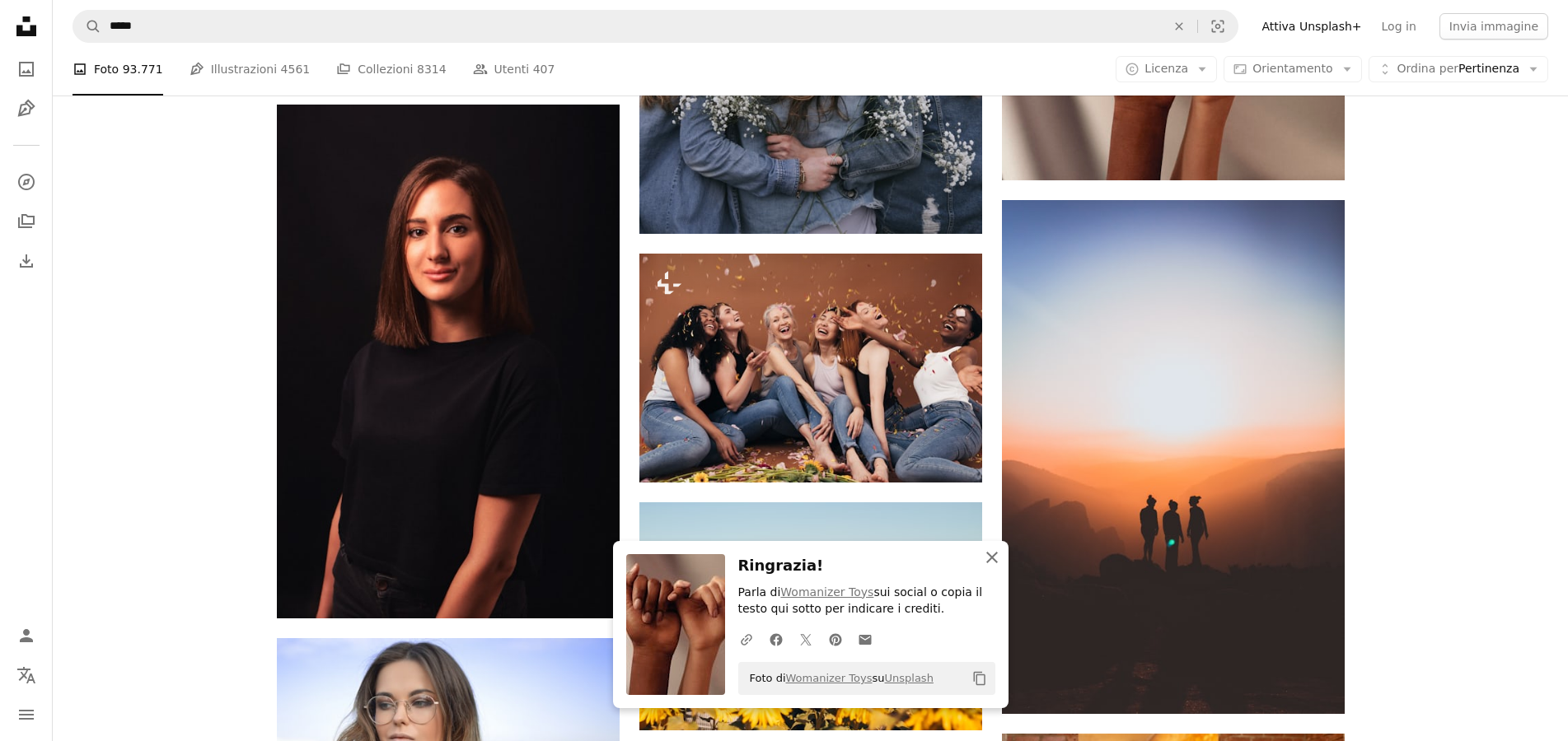
click at [993, 562] on icon "An X shape" at bounding box center [992, 557] width 20 height 20
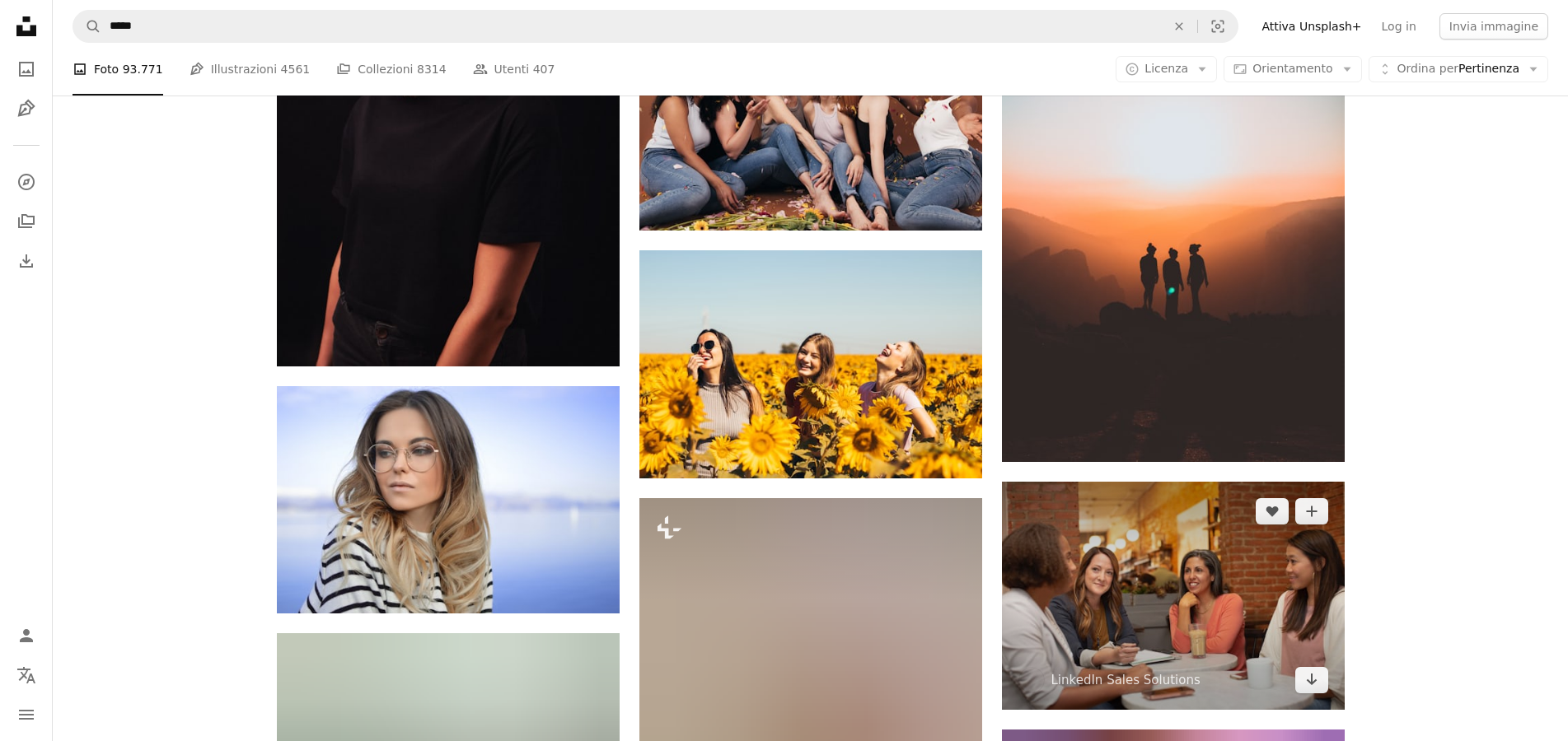
scroll to position [2267, 0]
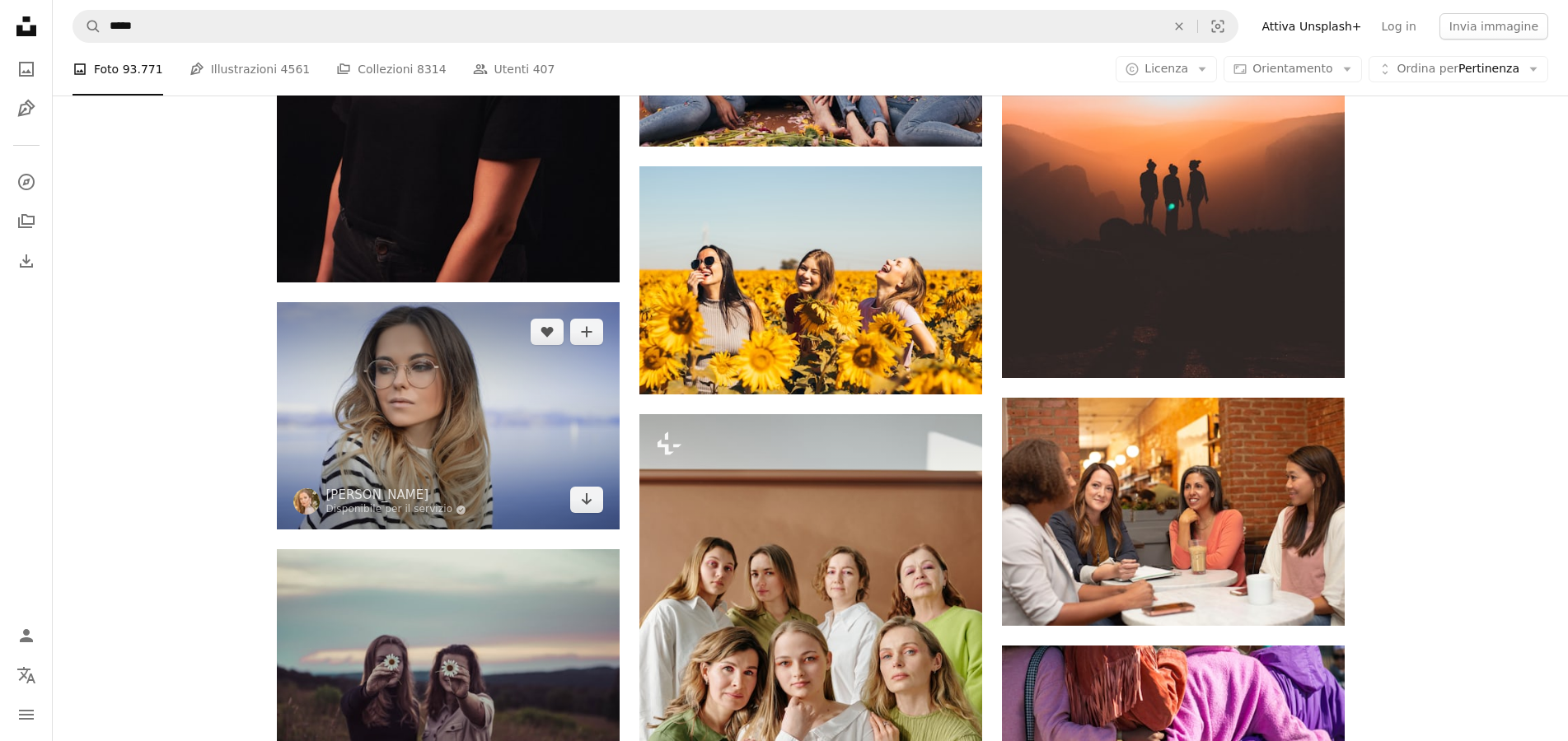
click at [593, 514] on img at bounding box center [448, 416] width 343 height 227
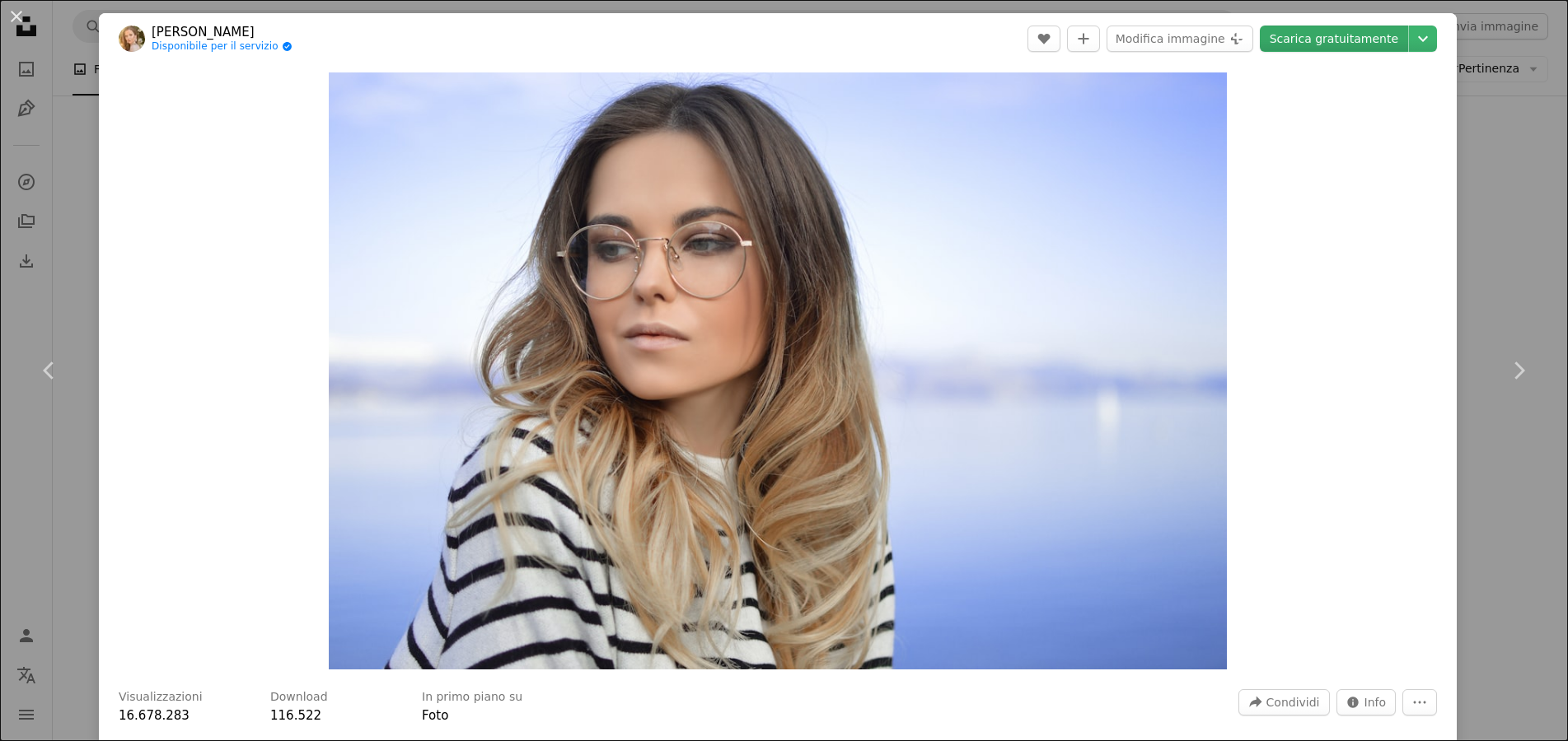
click at [1324, 45] on link "Scarica gratuitamente" at bounding box center [1334, 39] width 148 height 27
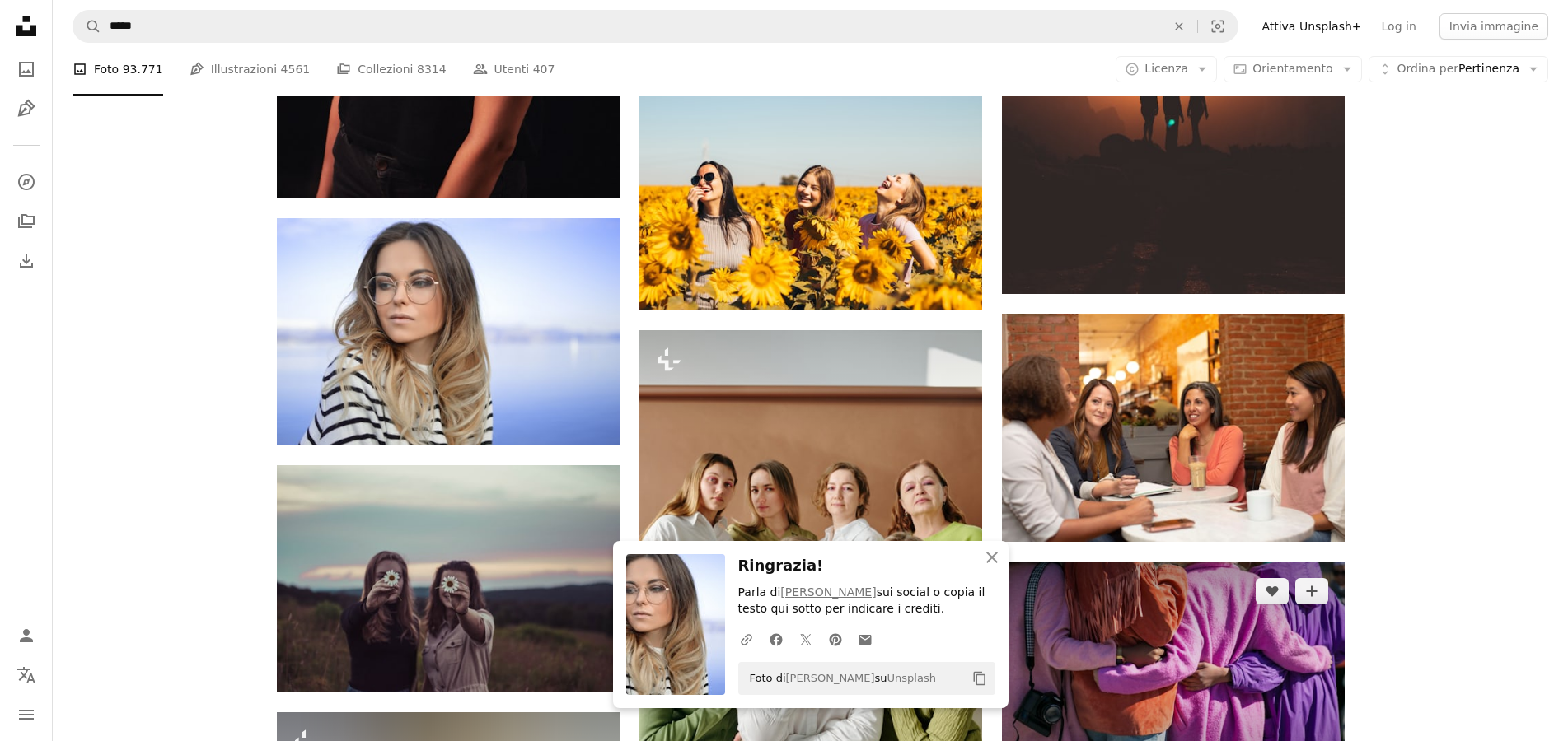
scroll to position [2435, 0]
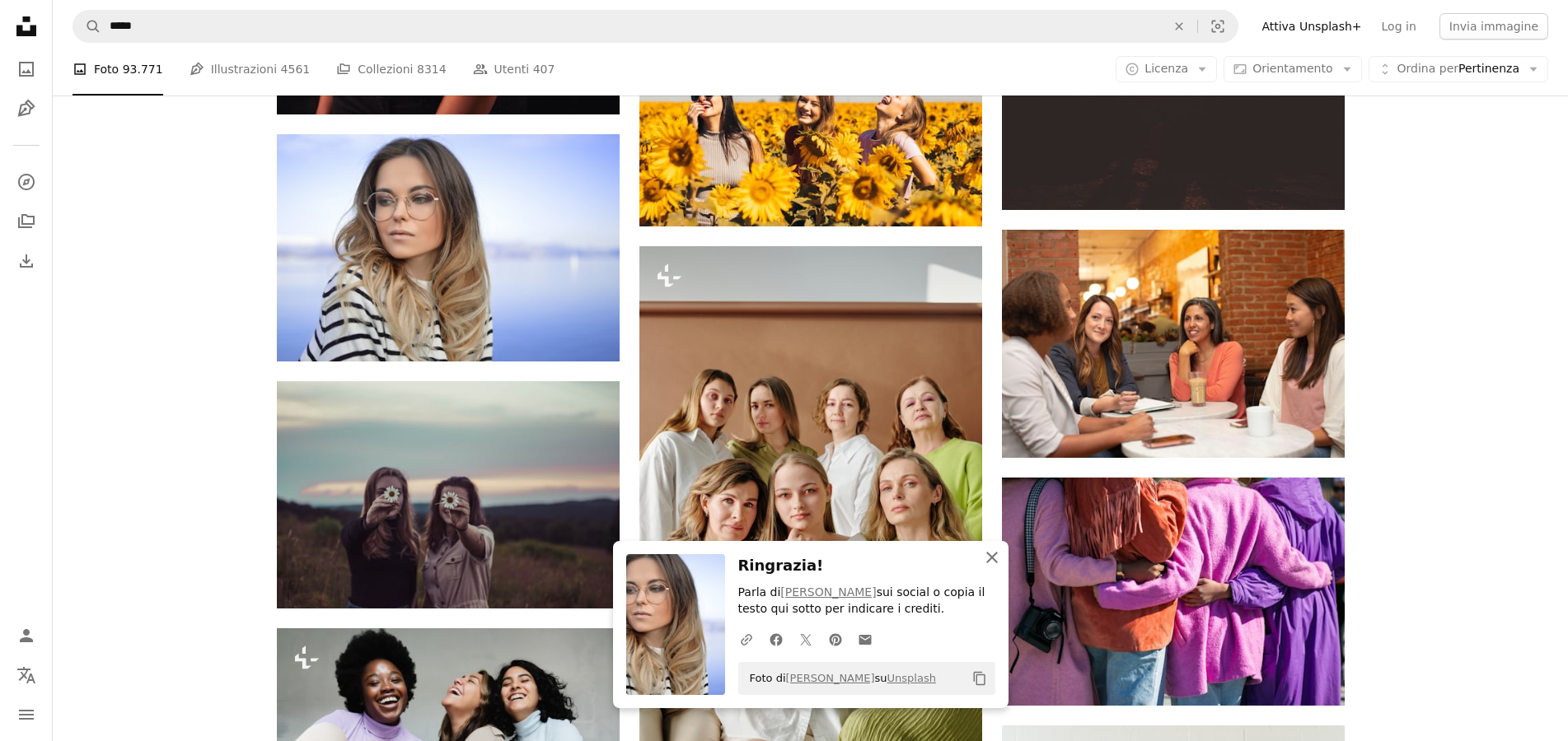
click at [993, 563] on icon "An X shape" at bounding box center [992, 557] width 20 height 20
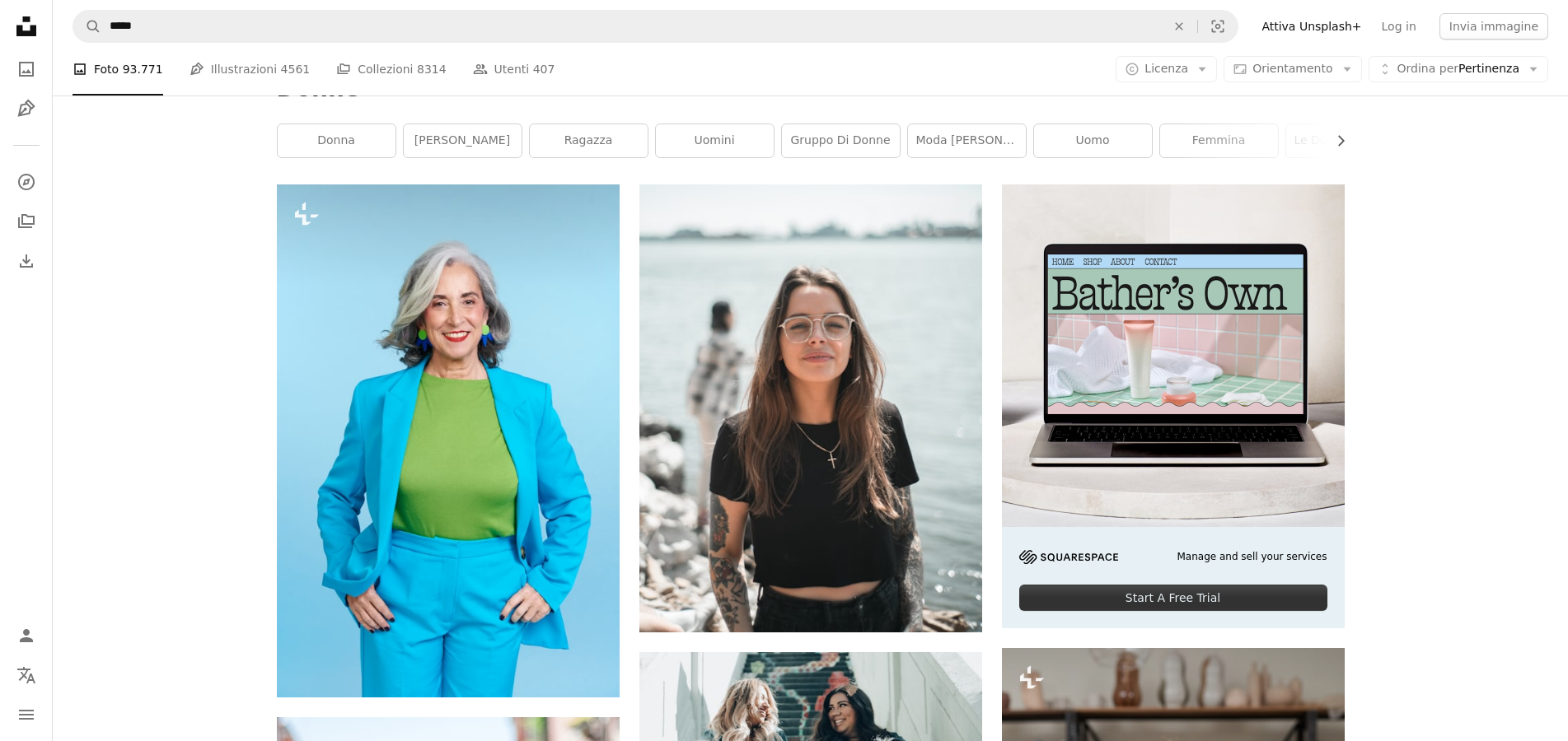
scroll to position [168, 0]
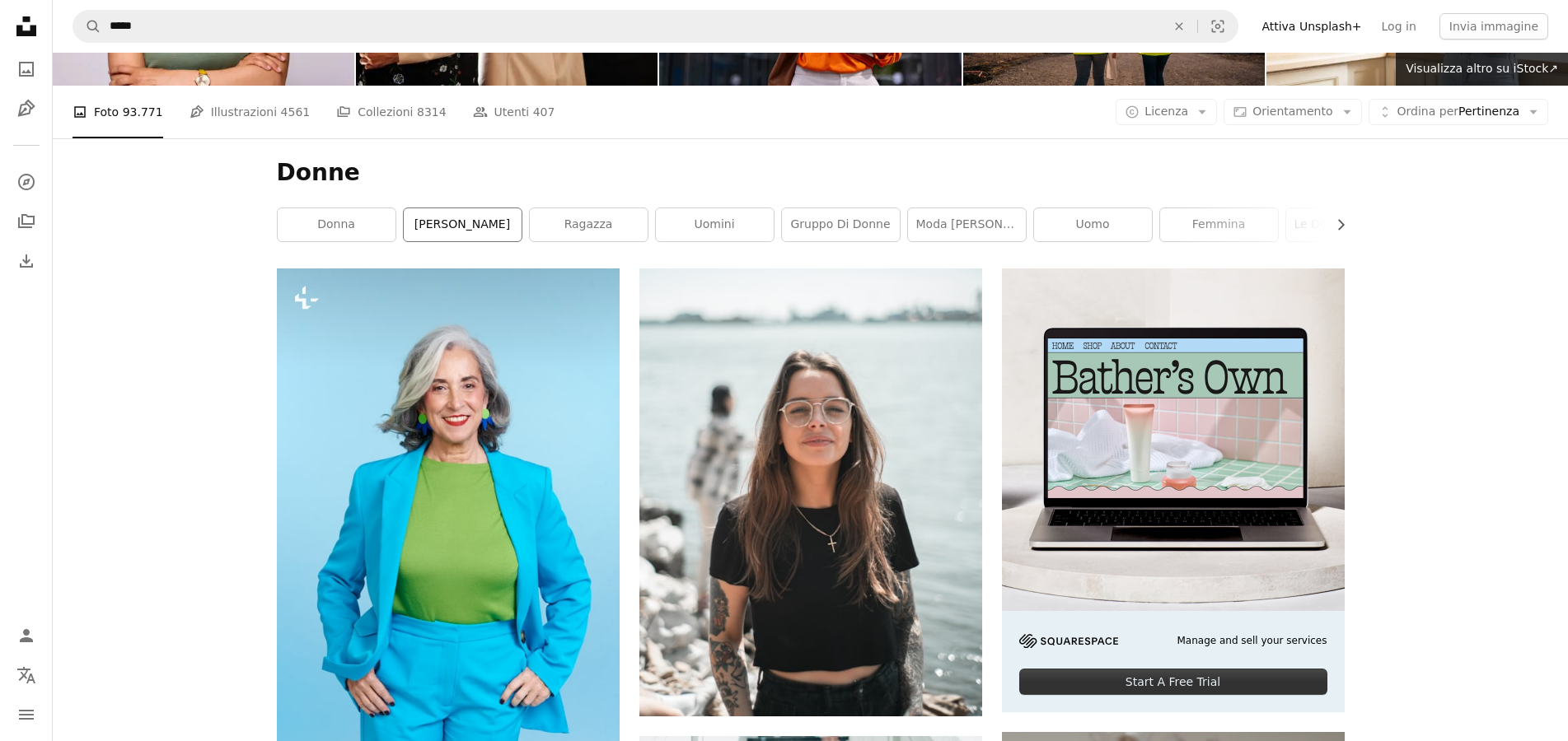
click at [479, 238] on link "[PERSON_NAME]" at bounding box center [462, 224] width 118 height 33
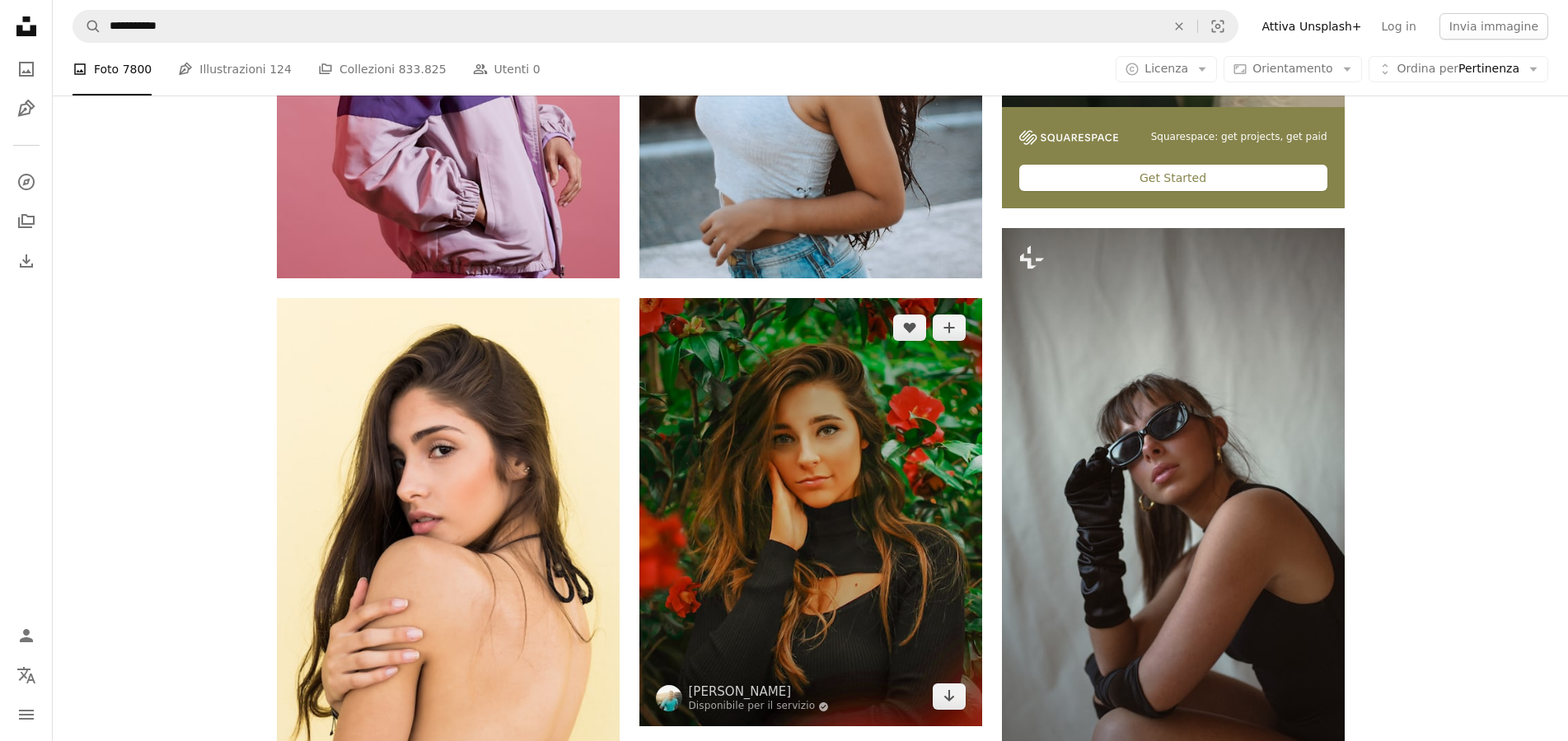
scroll to position [756, 0]
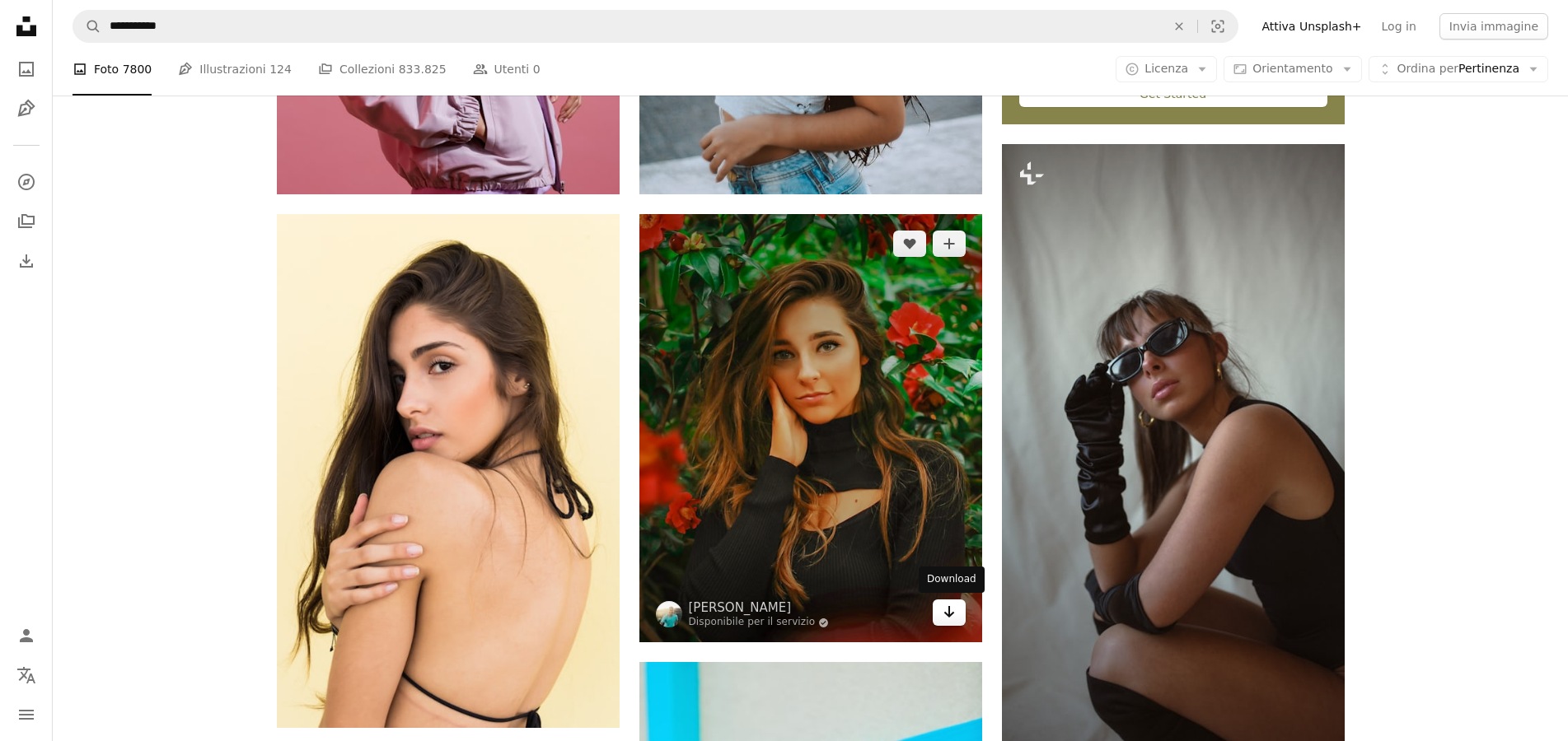
click at [956, 620] on link "Arrow pointing down" at bounding box center [948, 613] width 33 height 27
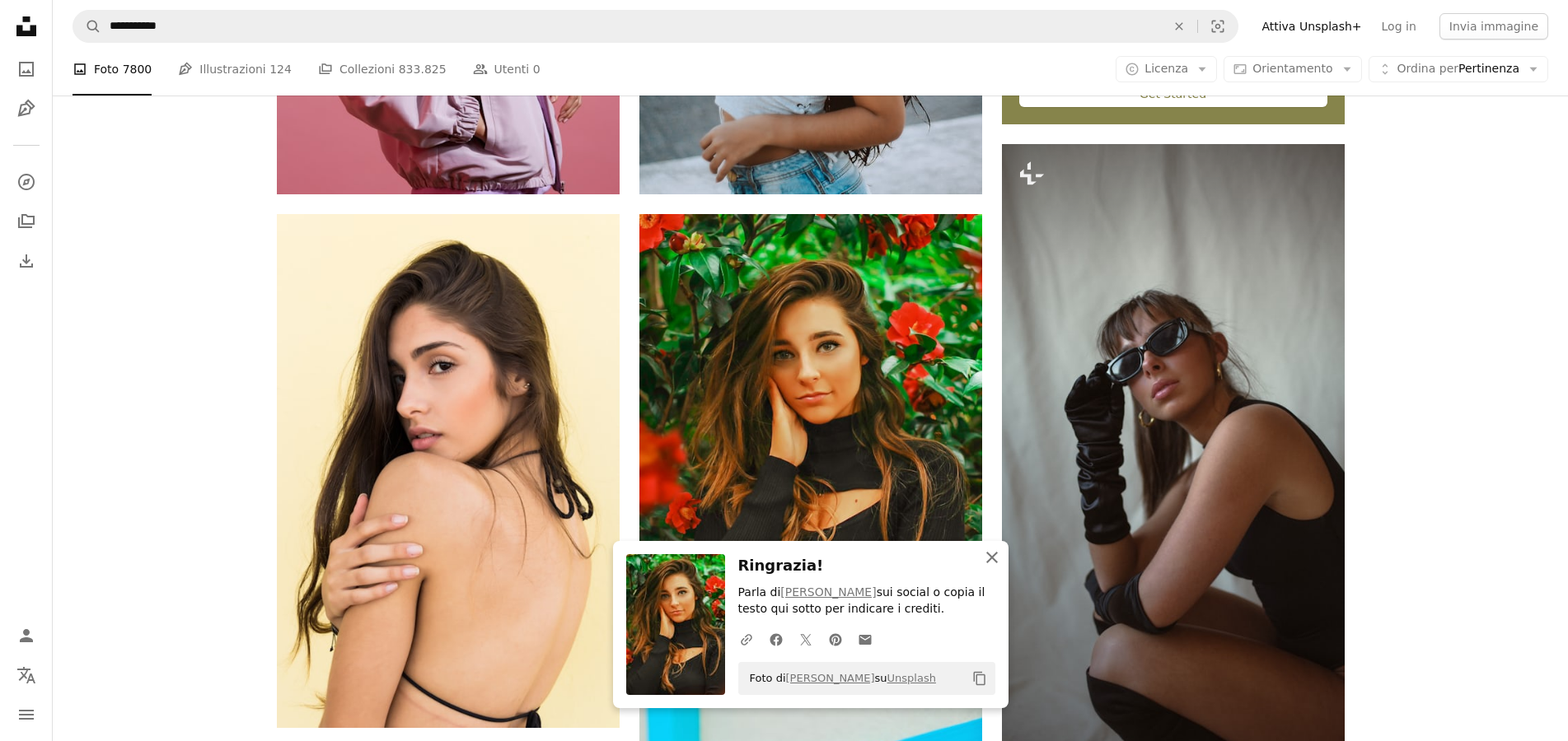
click at [992, 560] on icon "An X shape" at bounding box center [992, 557] width 20 height 20
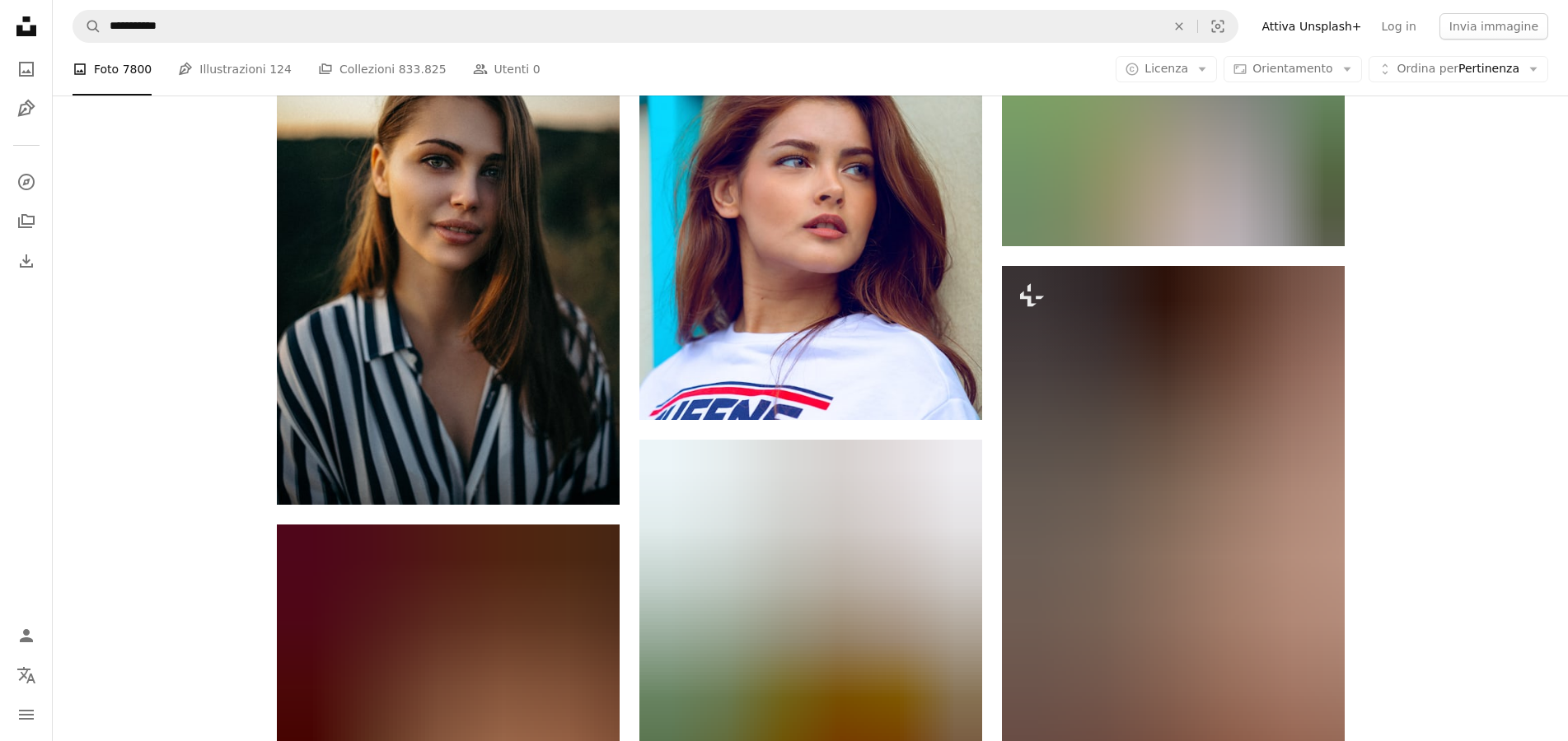
scroll to position [1260, 0]
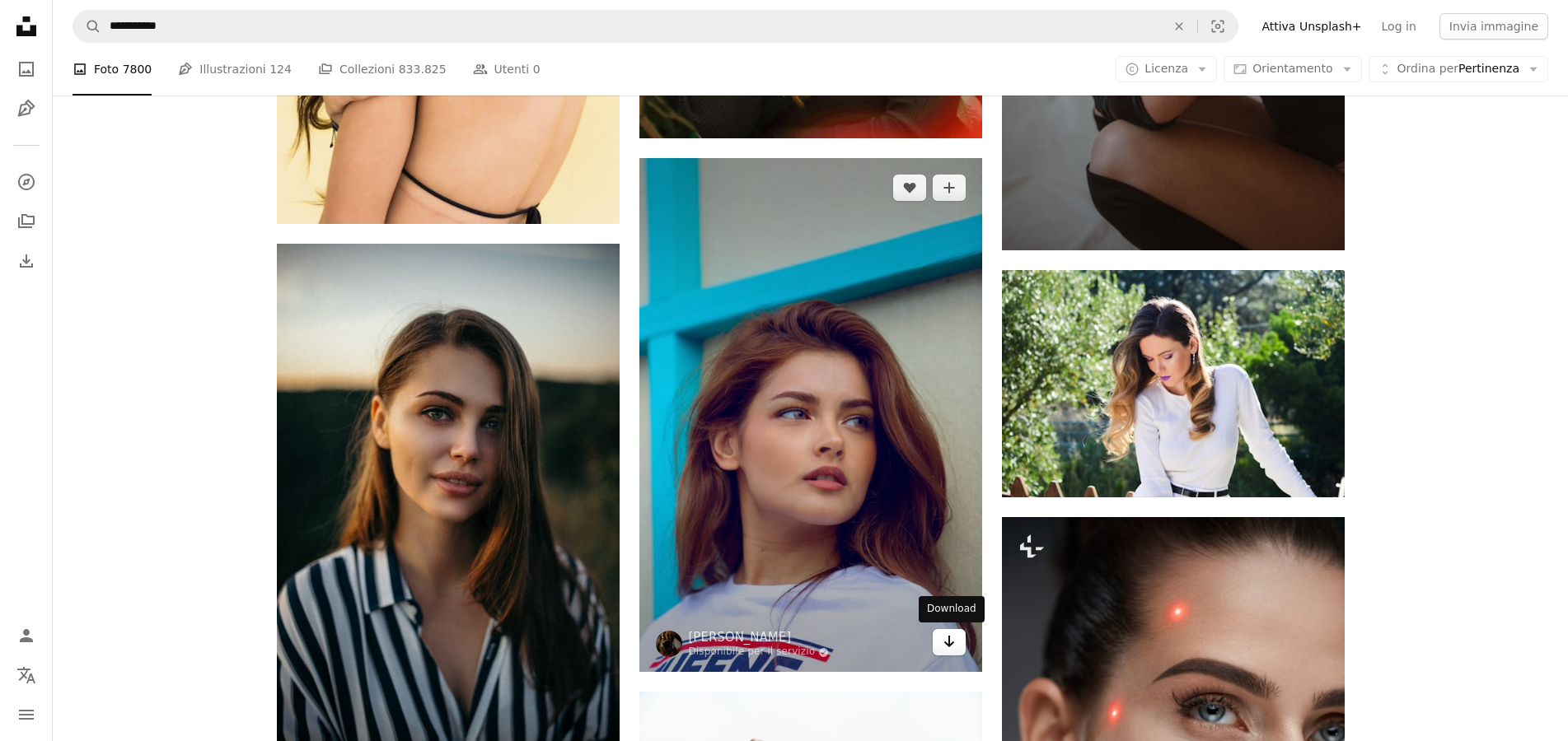
click at [952, 645] on icon "Arrow pointing down" at bounding box center [948, 641] width 13 height 20
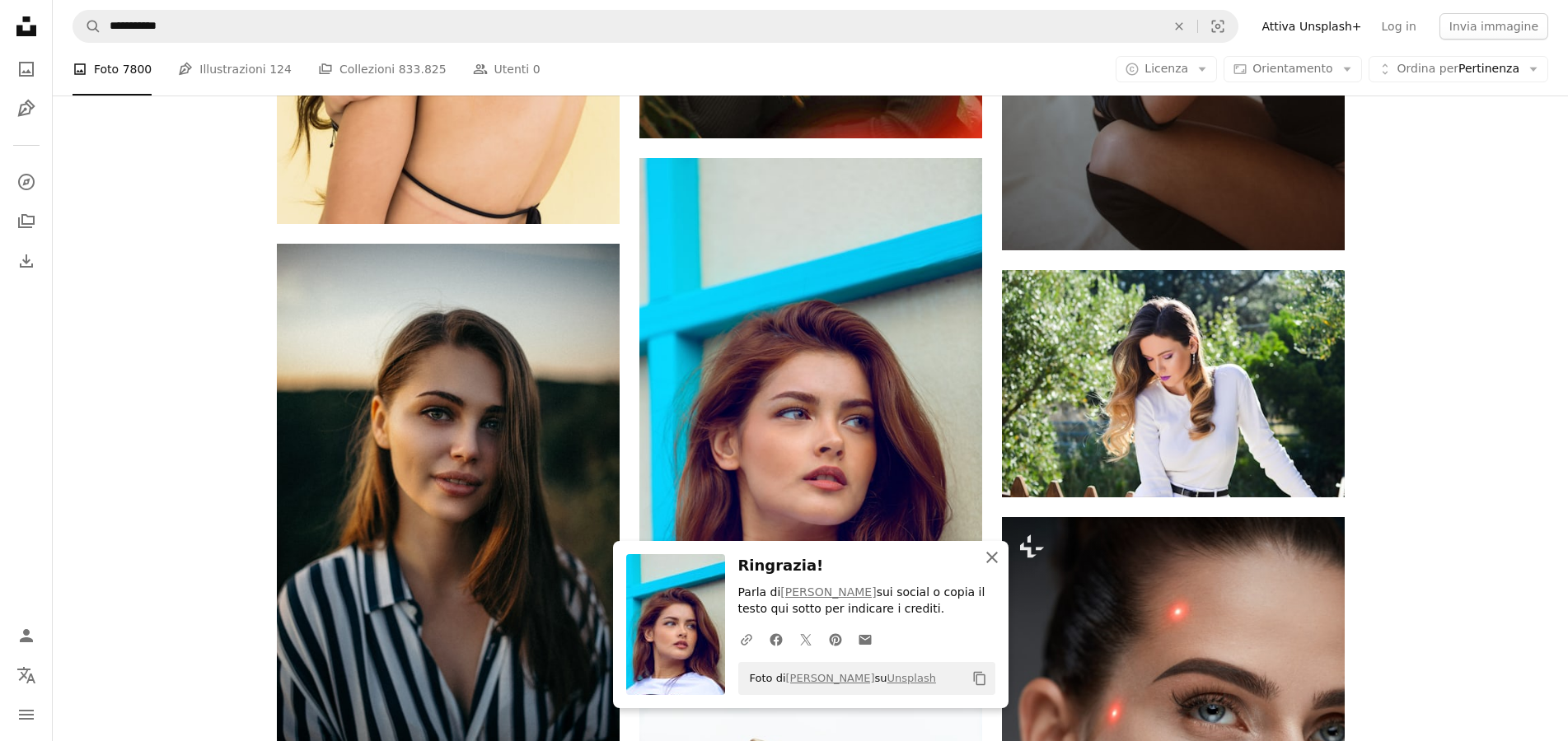
click at [997, 558] on icon "An X shape" at bounding box center [992, 557] width 20 height 20
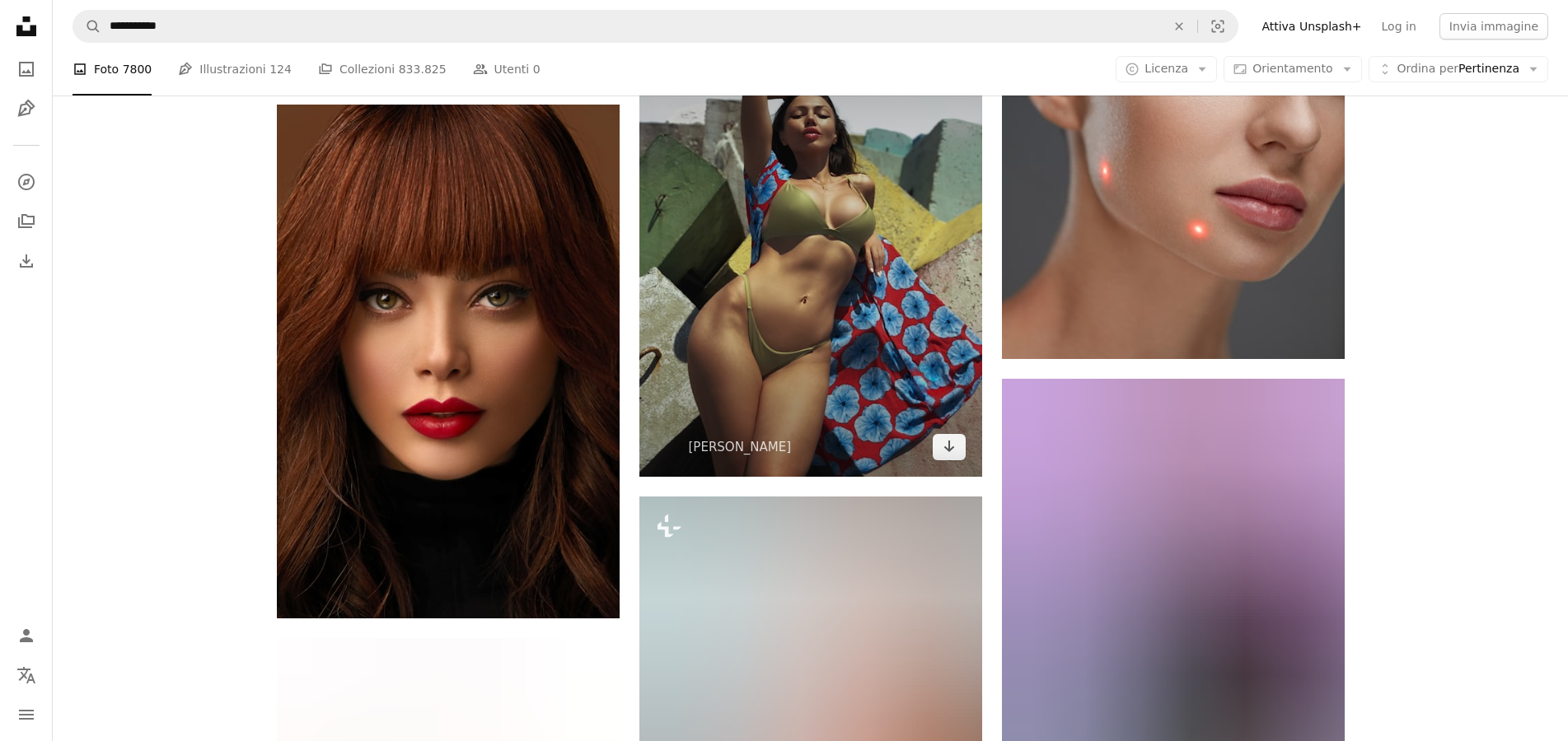
scroll to position [1848, 0]
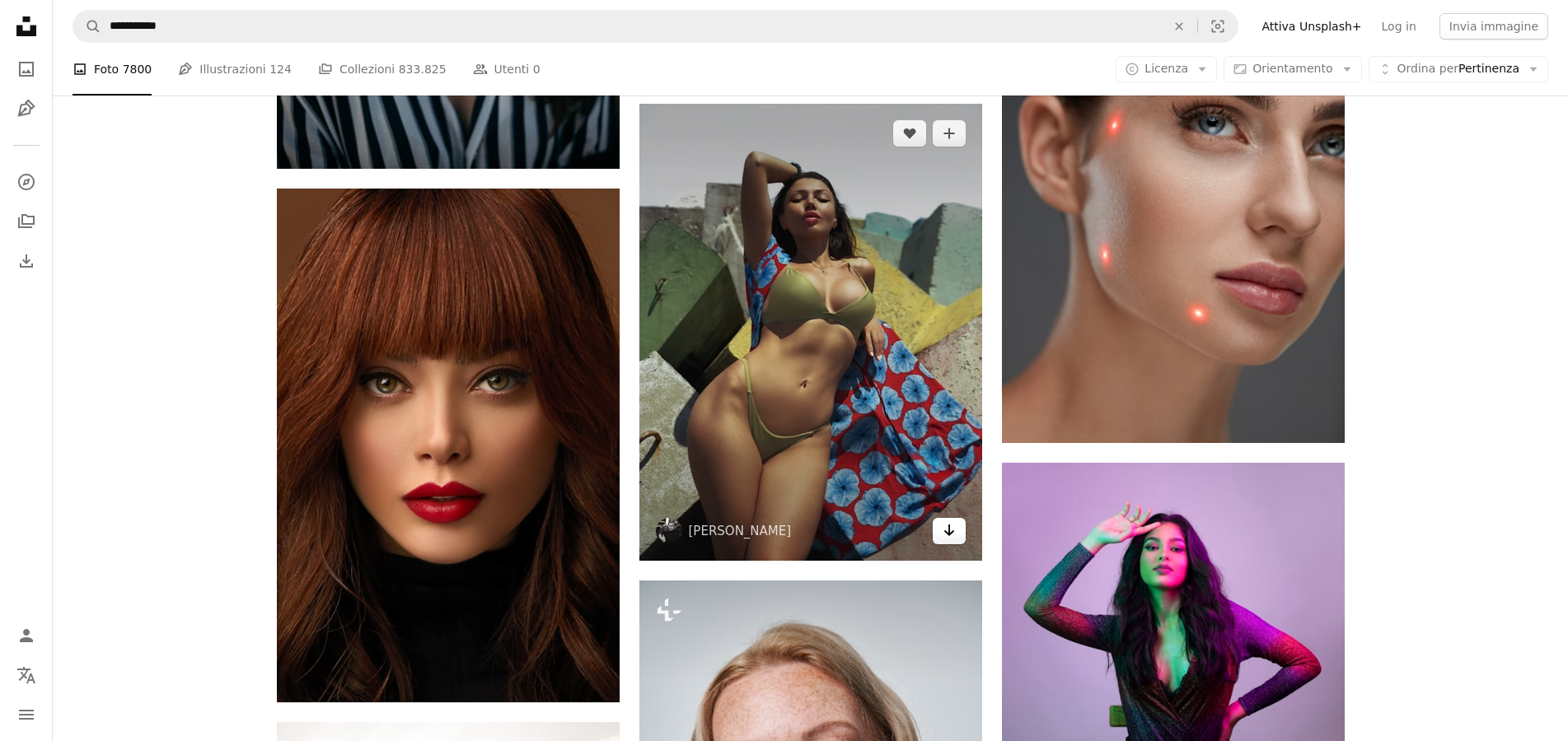
click at [955, 536] on icon "Arrow pointing down" at bounding box center [948, 531] width 13 height 20
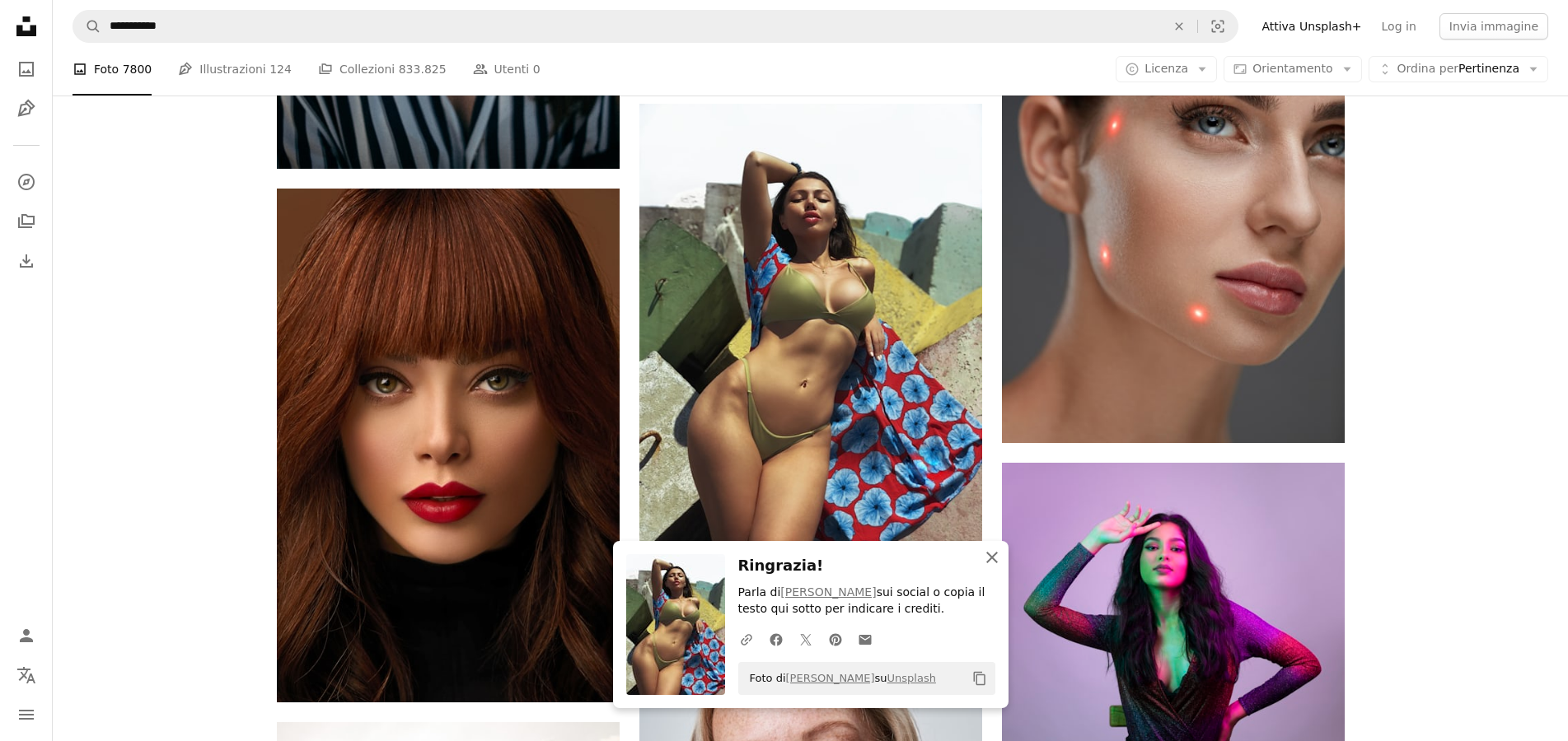
click at [995, 553] on icon "An X shape" at bounding box center [992, 557] width 20 height 20
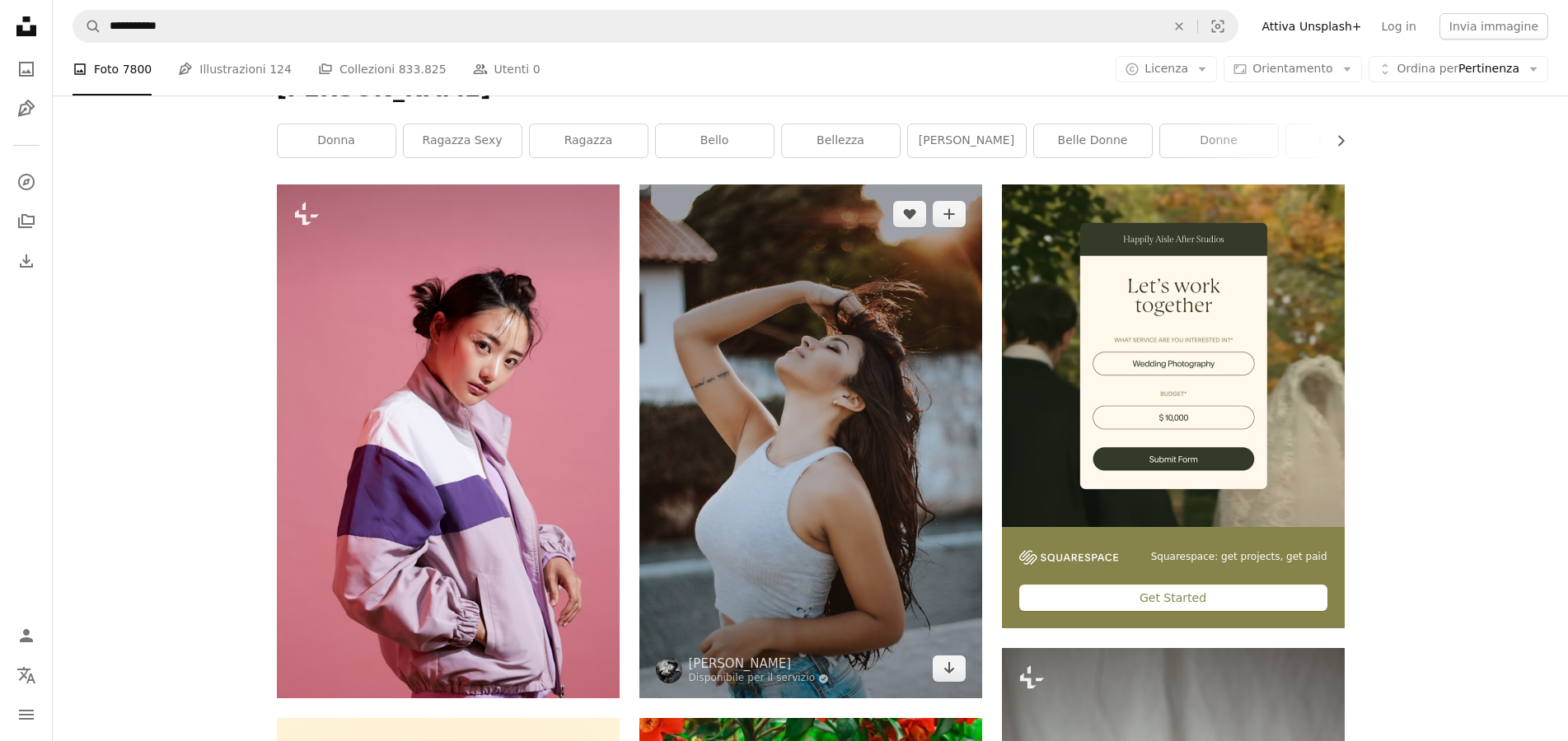
scroll to position [0, 0]
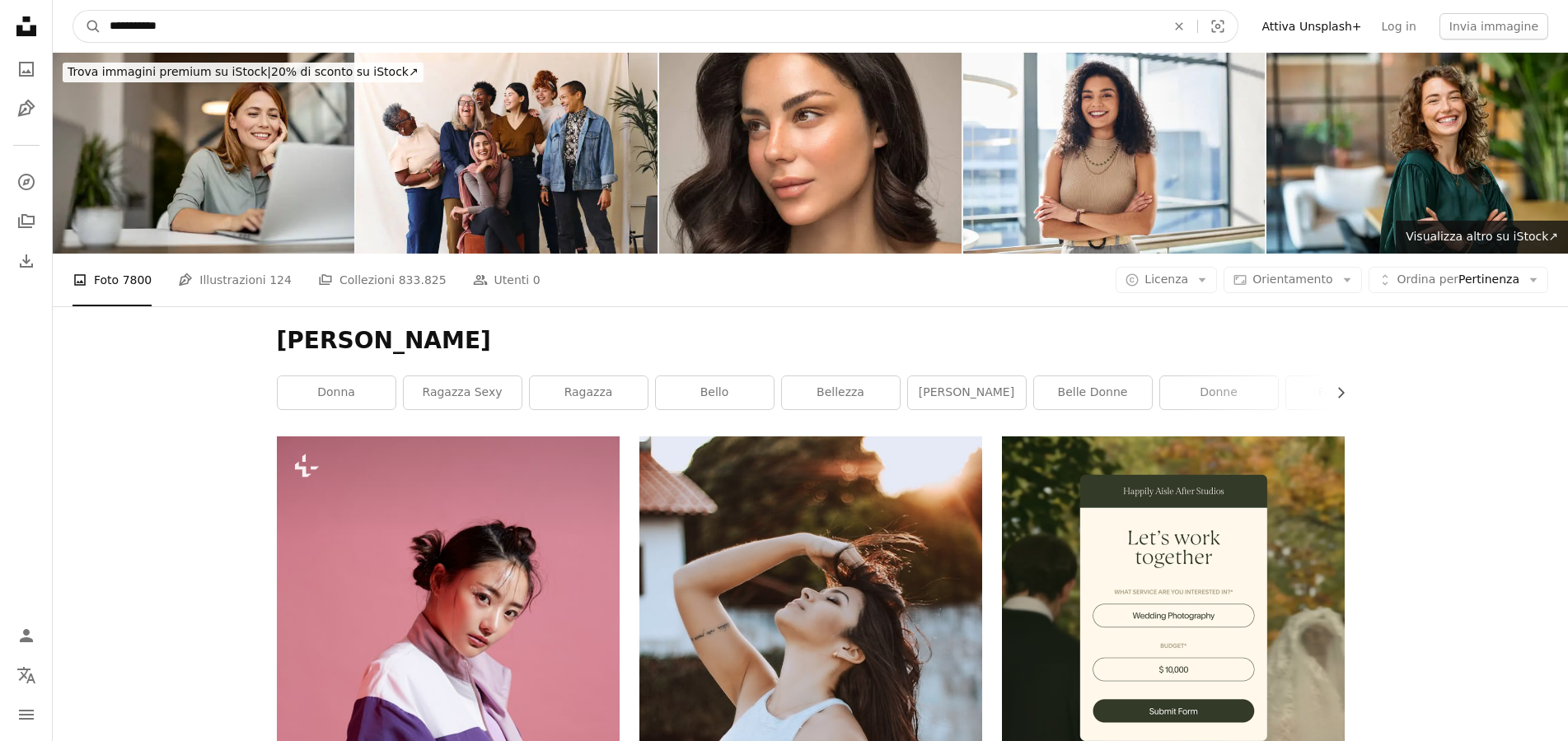
drag, startPoint x: 293, startPoint y: 25, endPoint x: 41, endPoint y: 26, distance: 252.0
click at [102, 26] on input "**********" at bounding box center [632, 27] width 1060 height 32
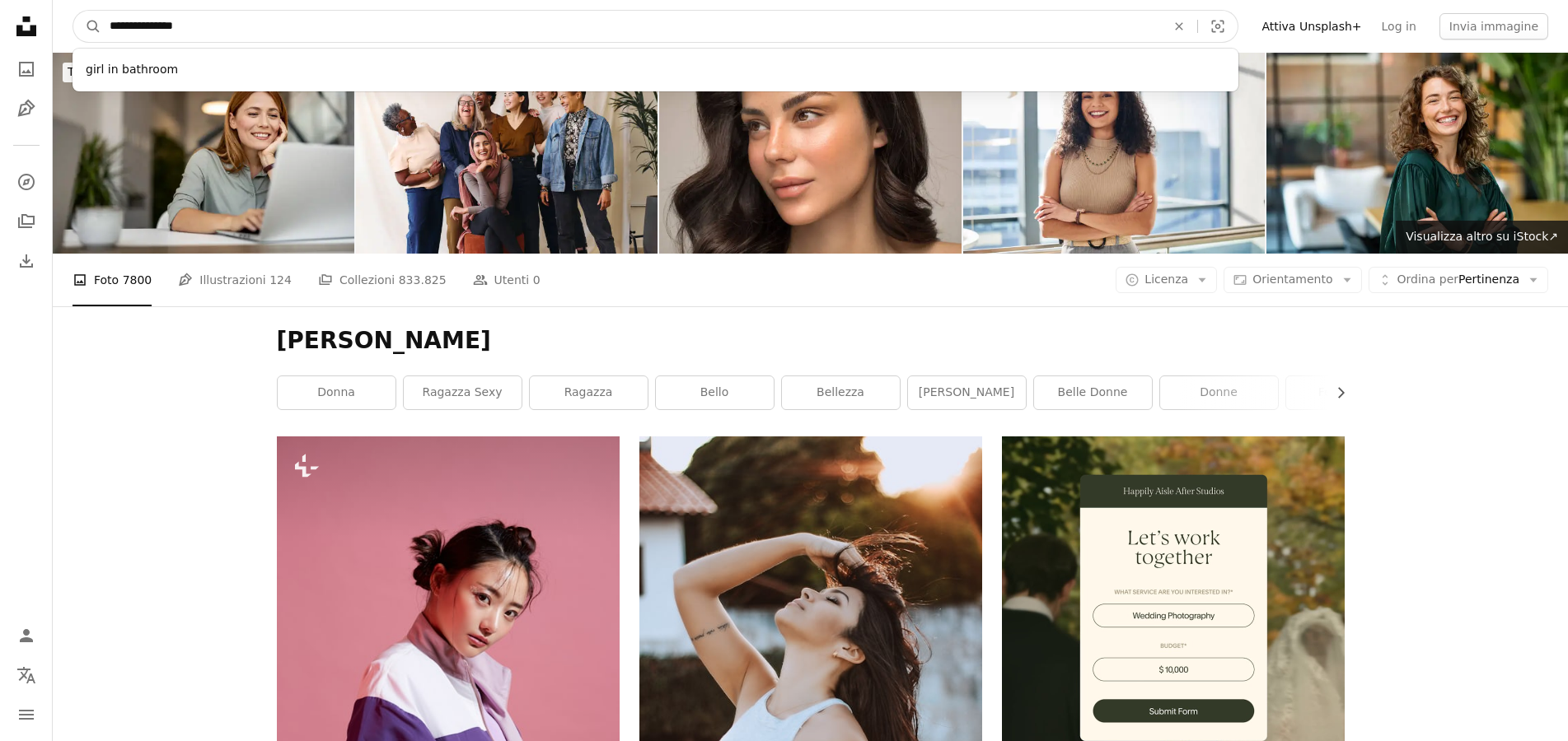
type input "**********"
click button "A magnifying glass" at bounding box center [87, 27] width 28 height 32
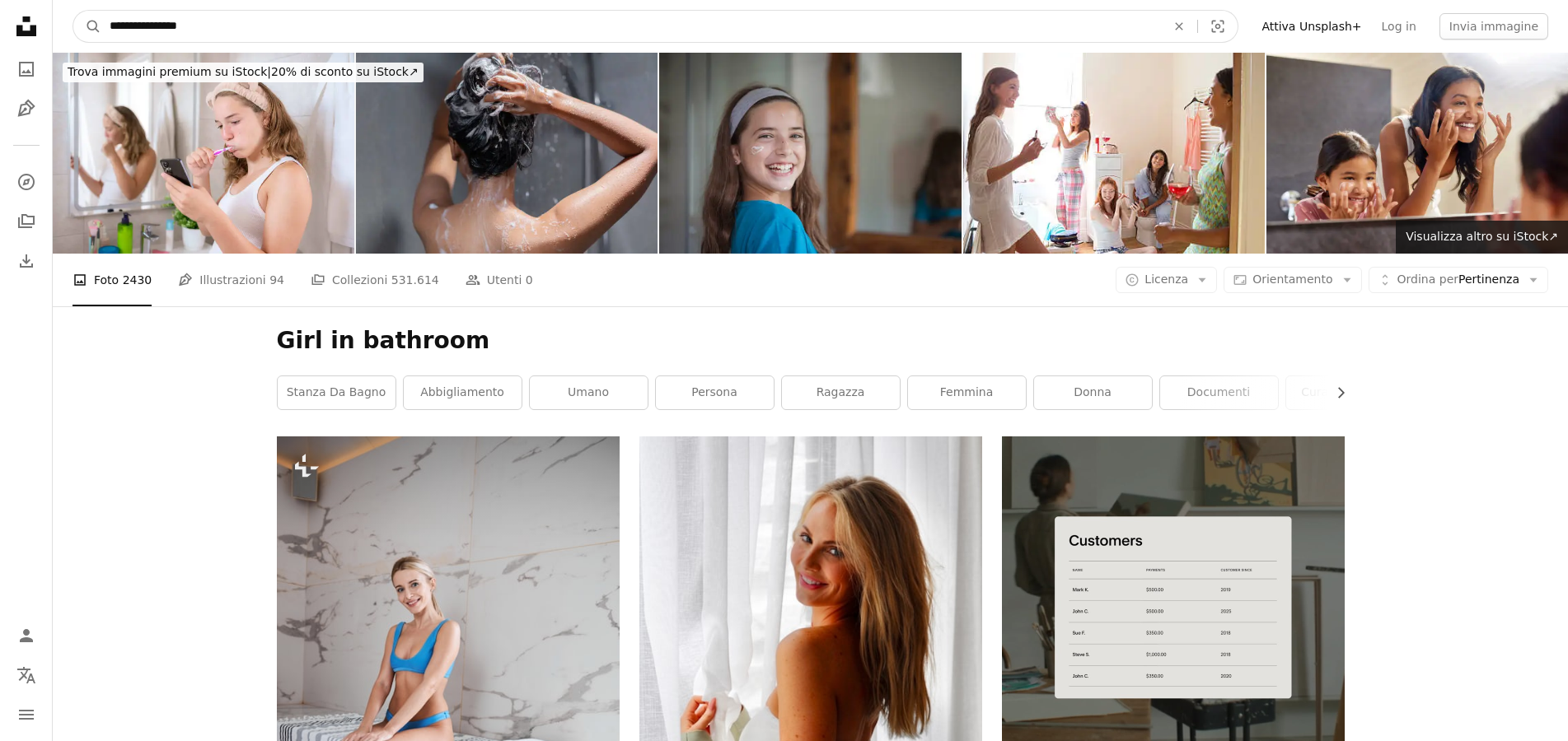
click at [159, 23] on input "**********" at bounding box center [632, 27] width 1060 height 32
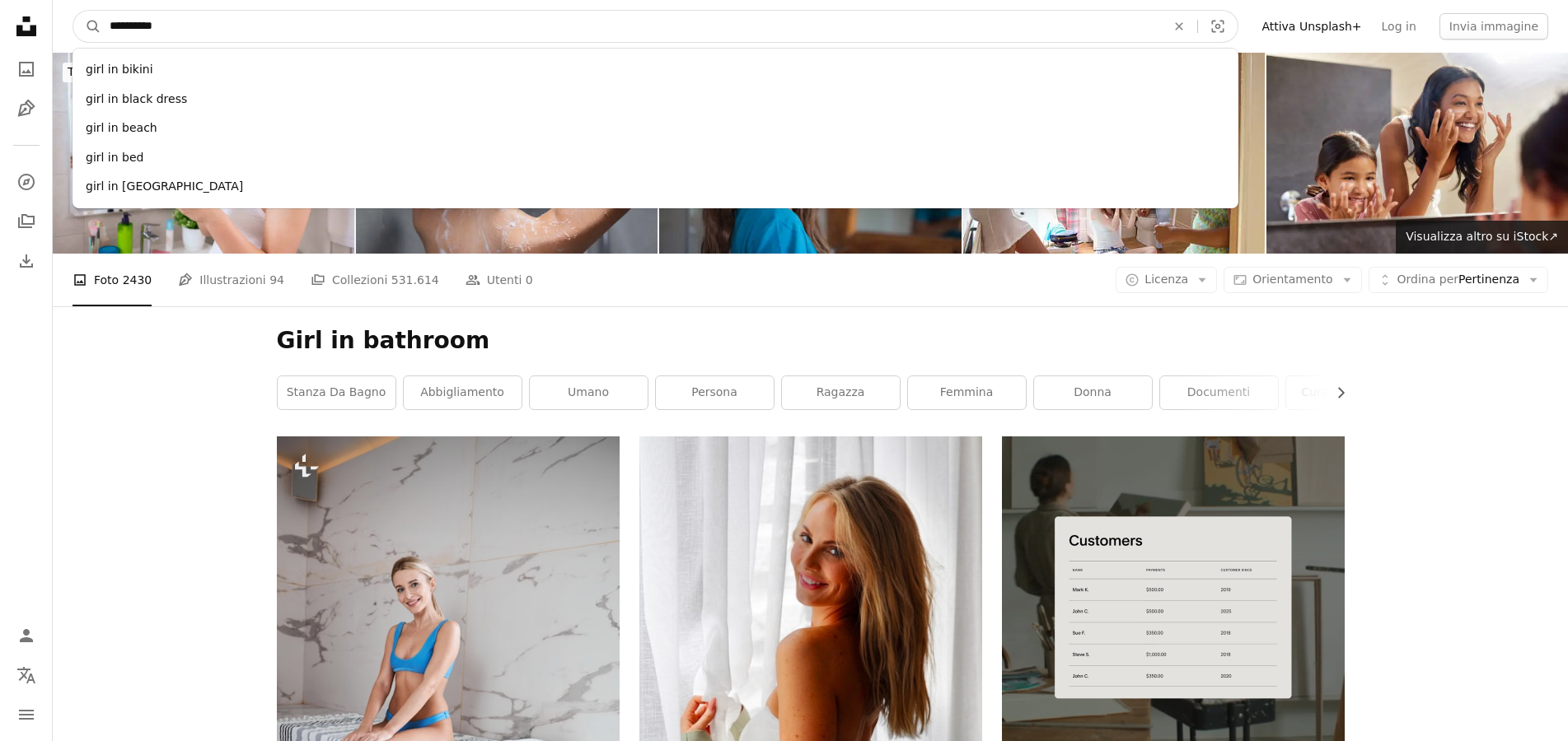
type input "**********"
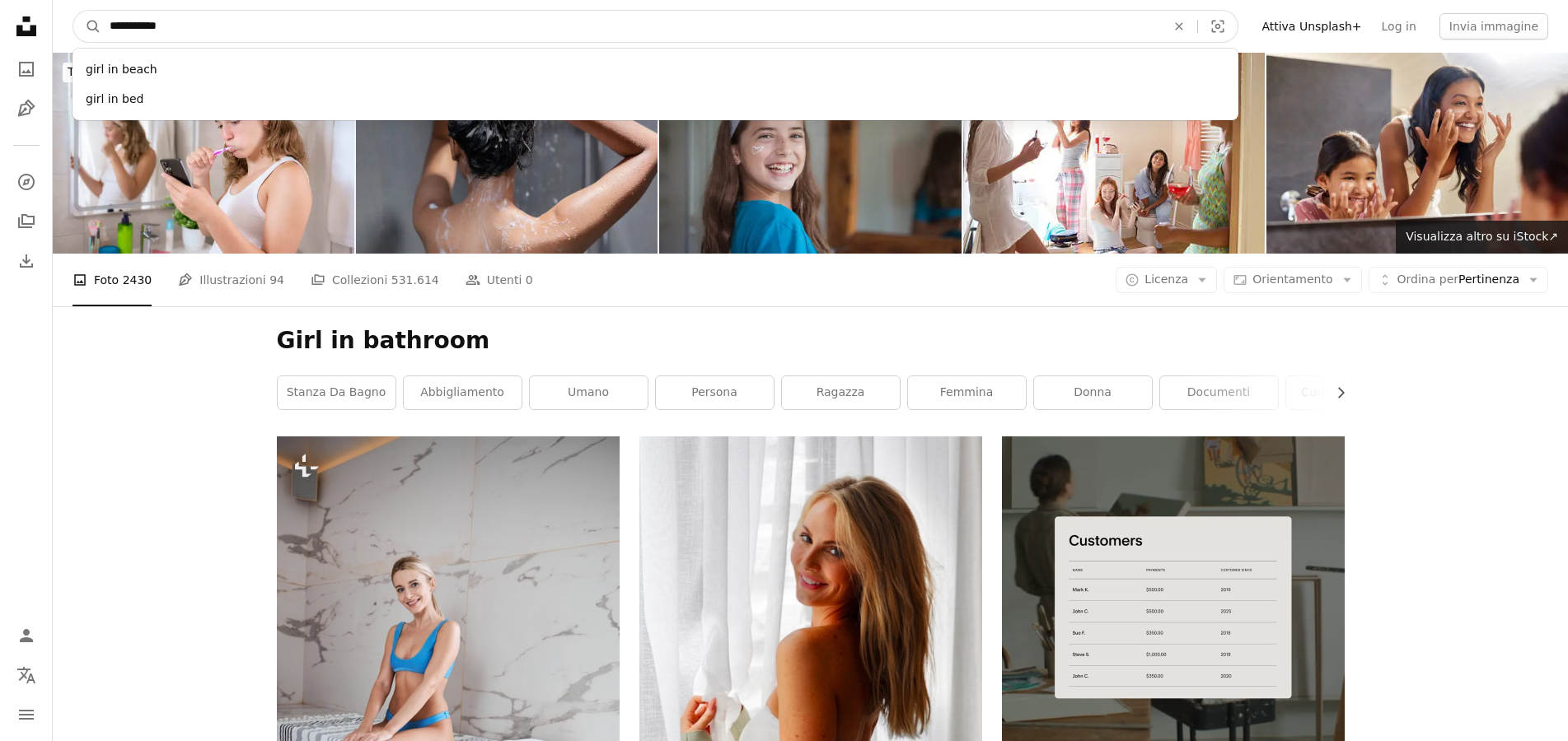
click button "A magnifying glass" at bounding box center [87, 27] width 28 height 32
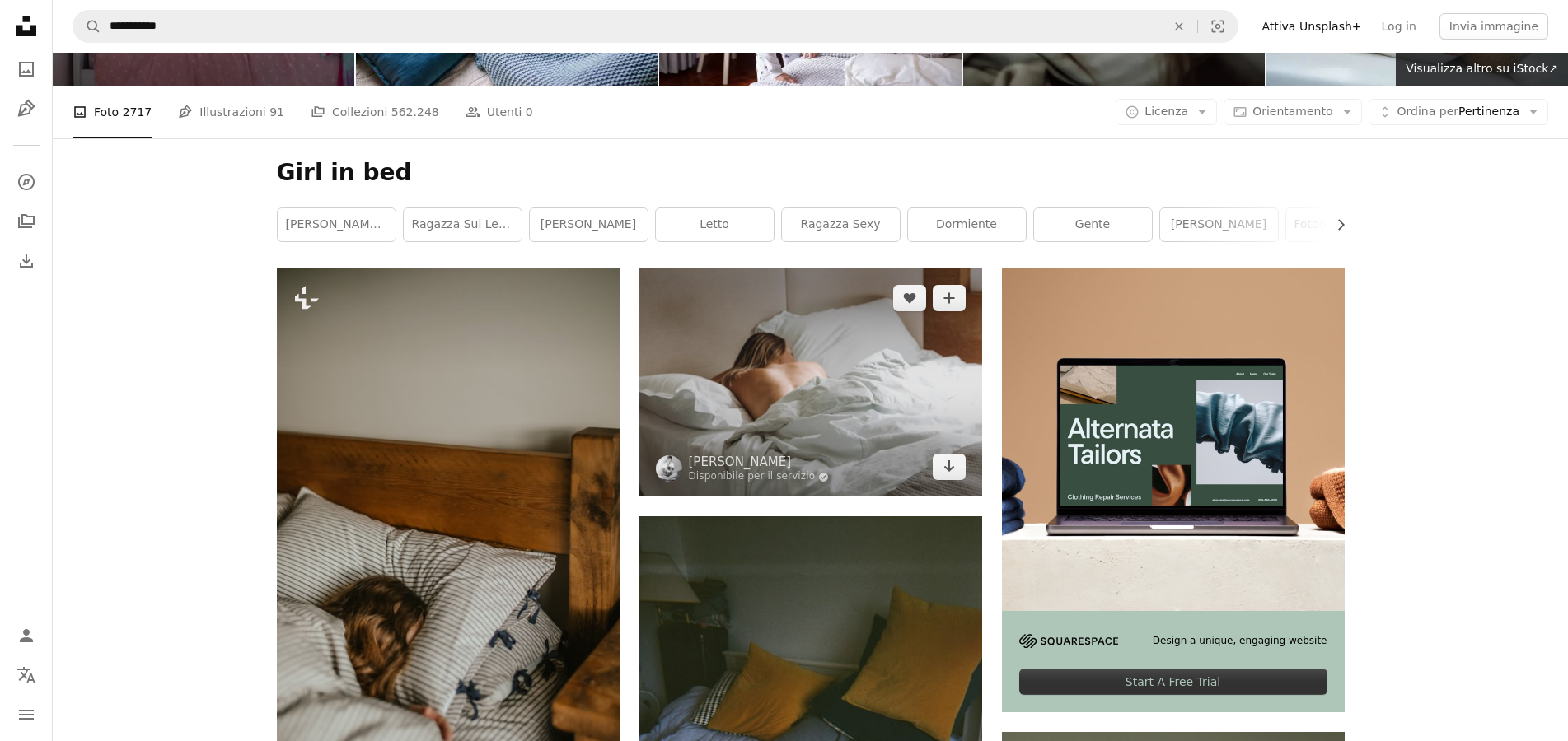
scroll to position [252, 0]
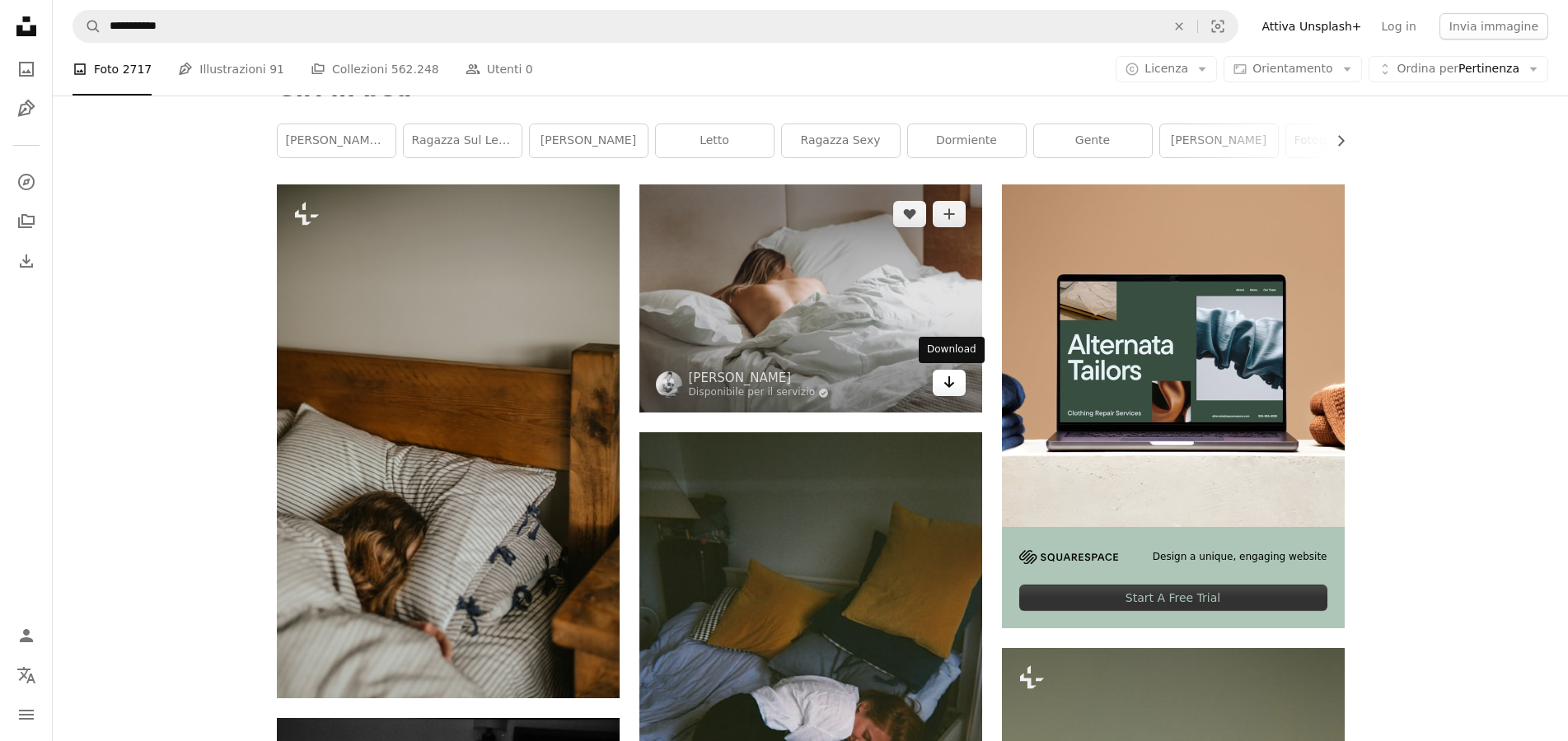
click at [939, 395] on link "Arrow pointing down" at bounding box center [948, 382] width 33 height 27
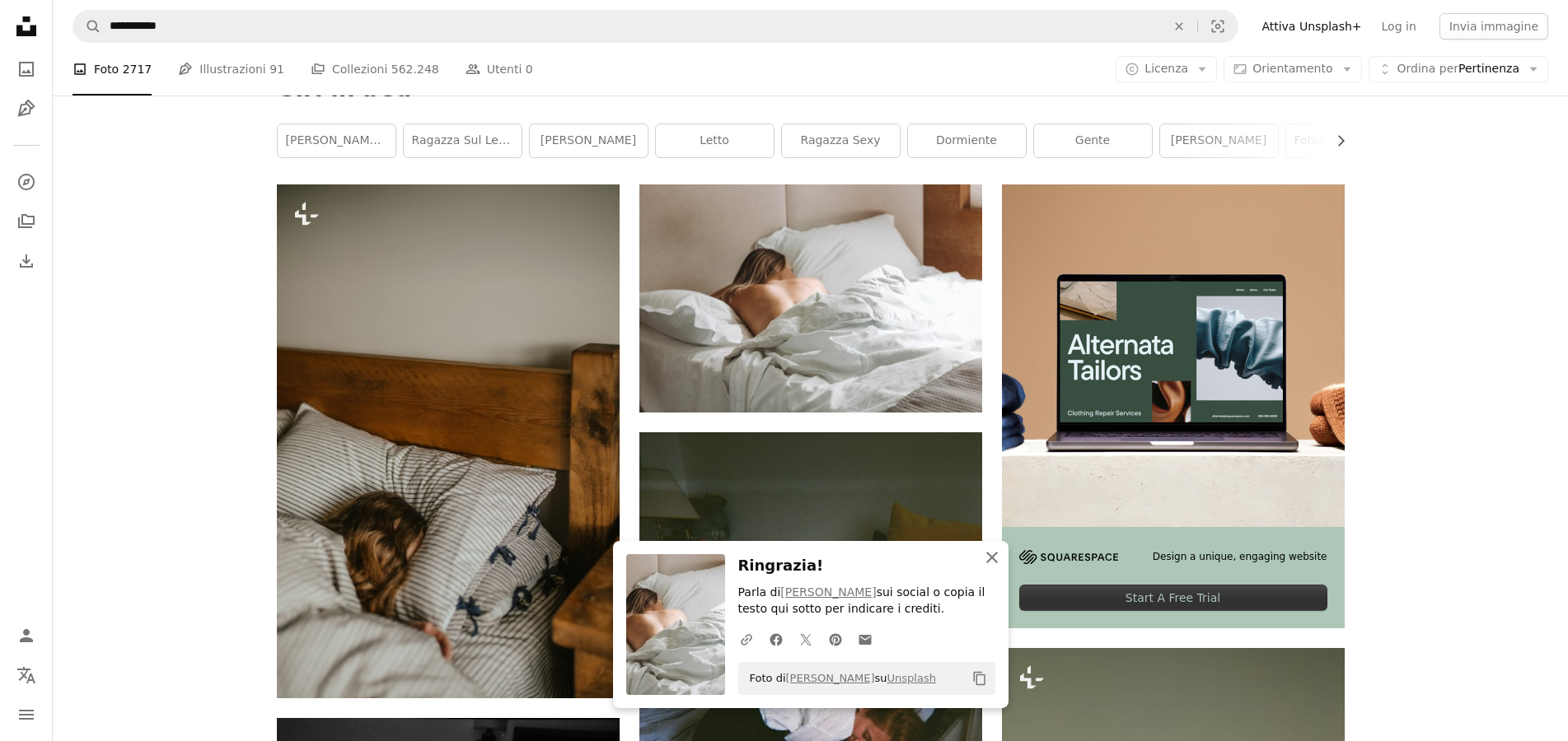
click at [992, 559] on icon "An X shape" at bounding box center [992, 557] width 20 height 20
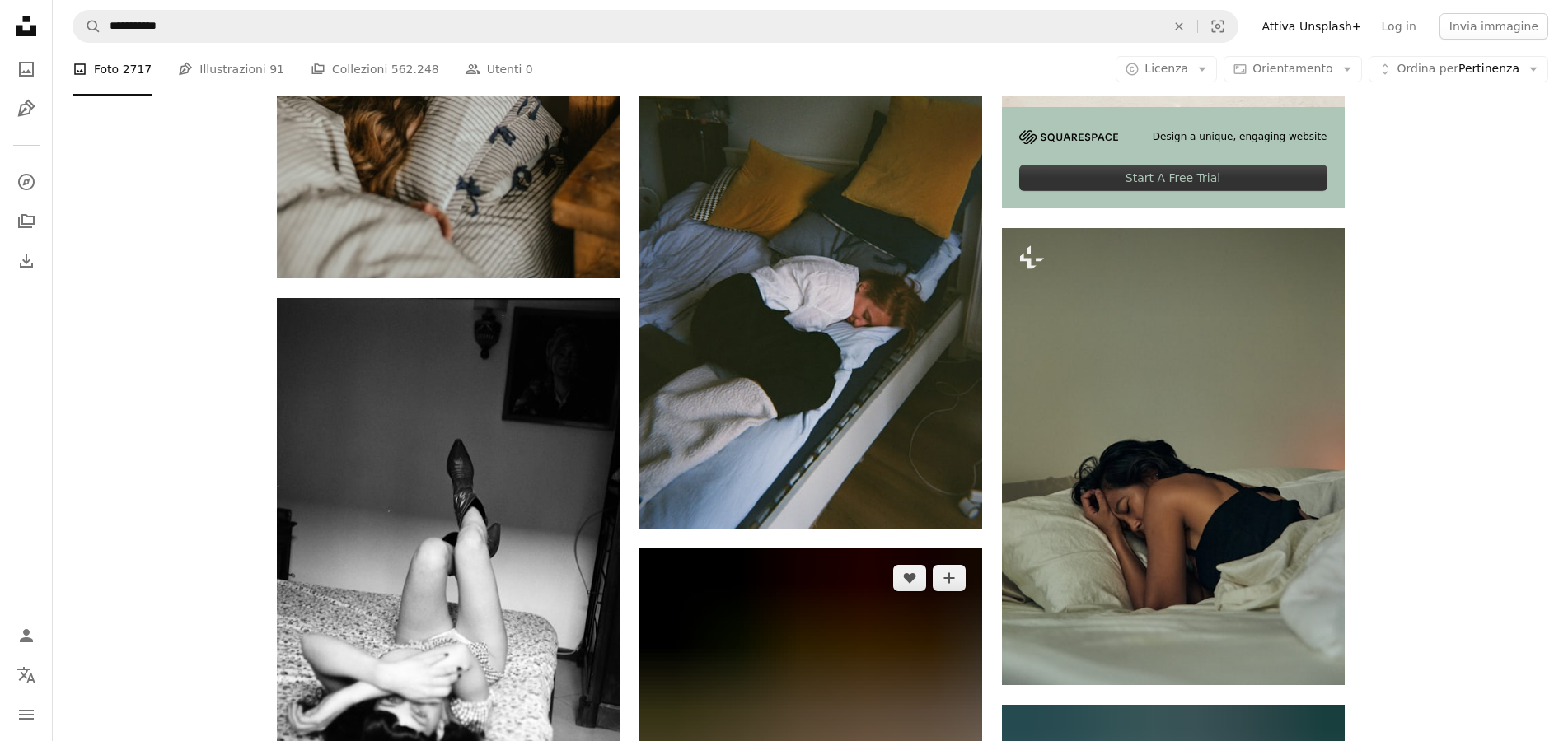
scroll to position [840, 0]
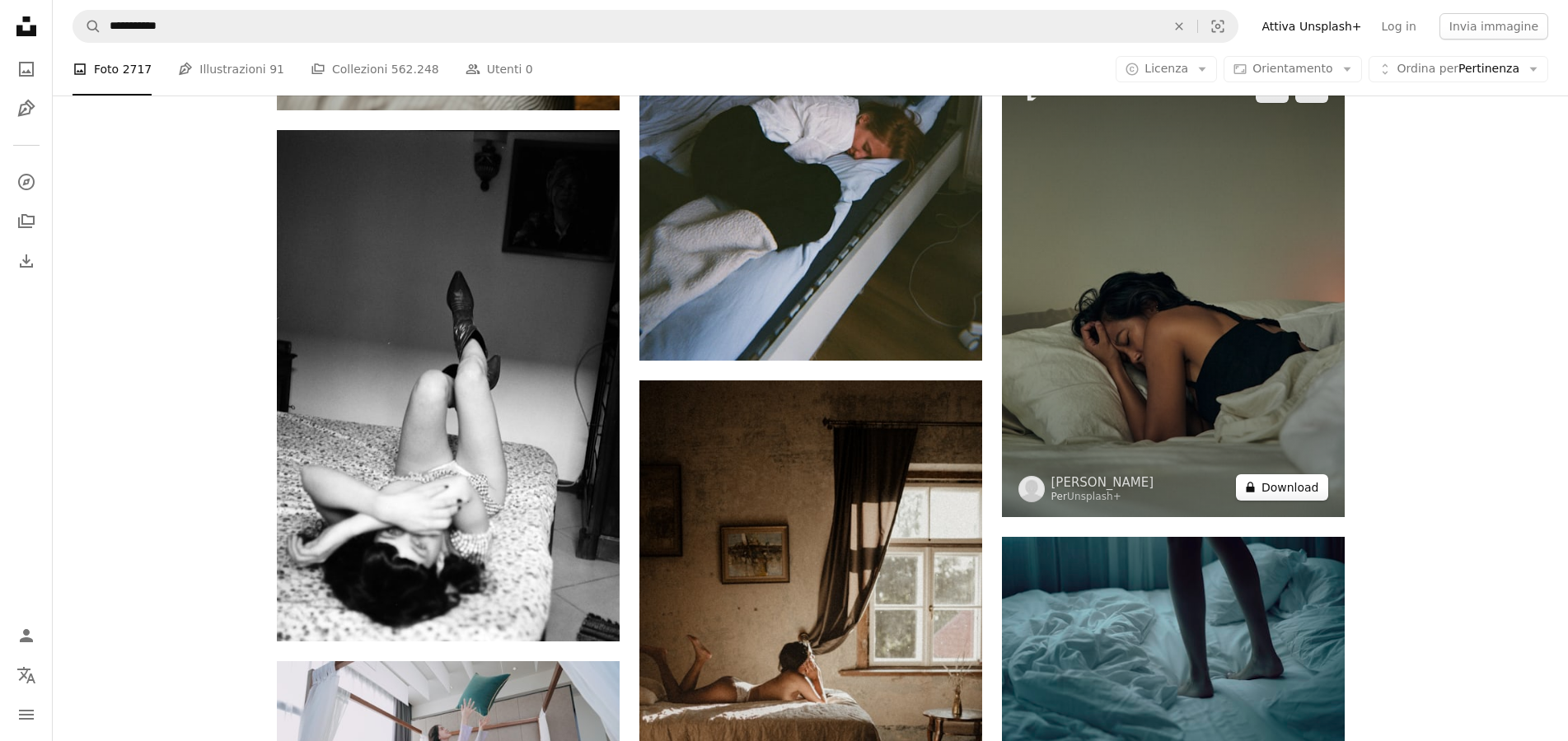
click at [1289, 484] on button "A lock Download" at bounding box center [1281, 487] width 92 height 27
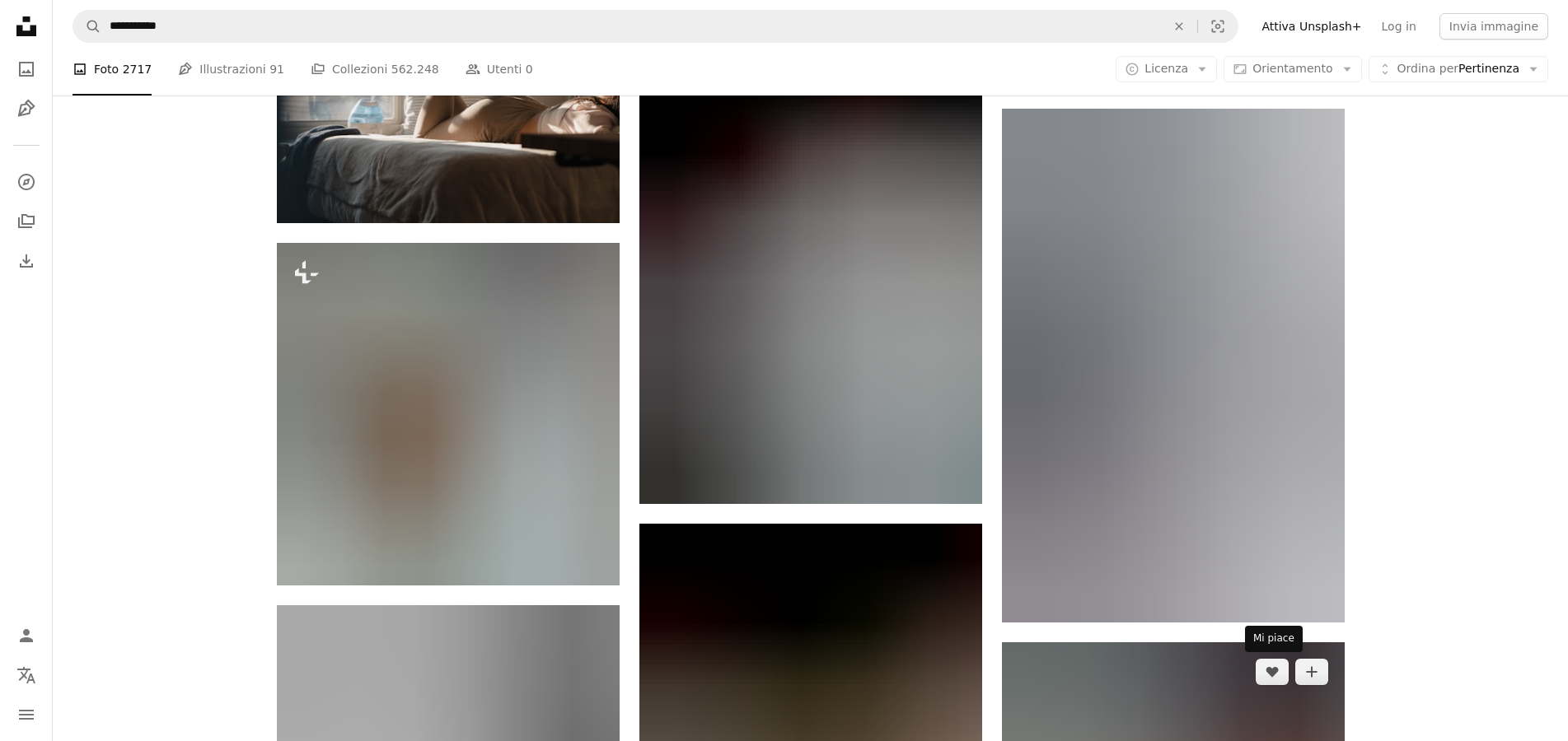
scroll to position [2100, 0]
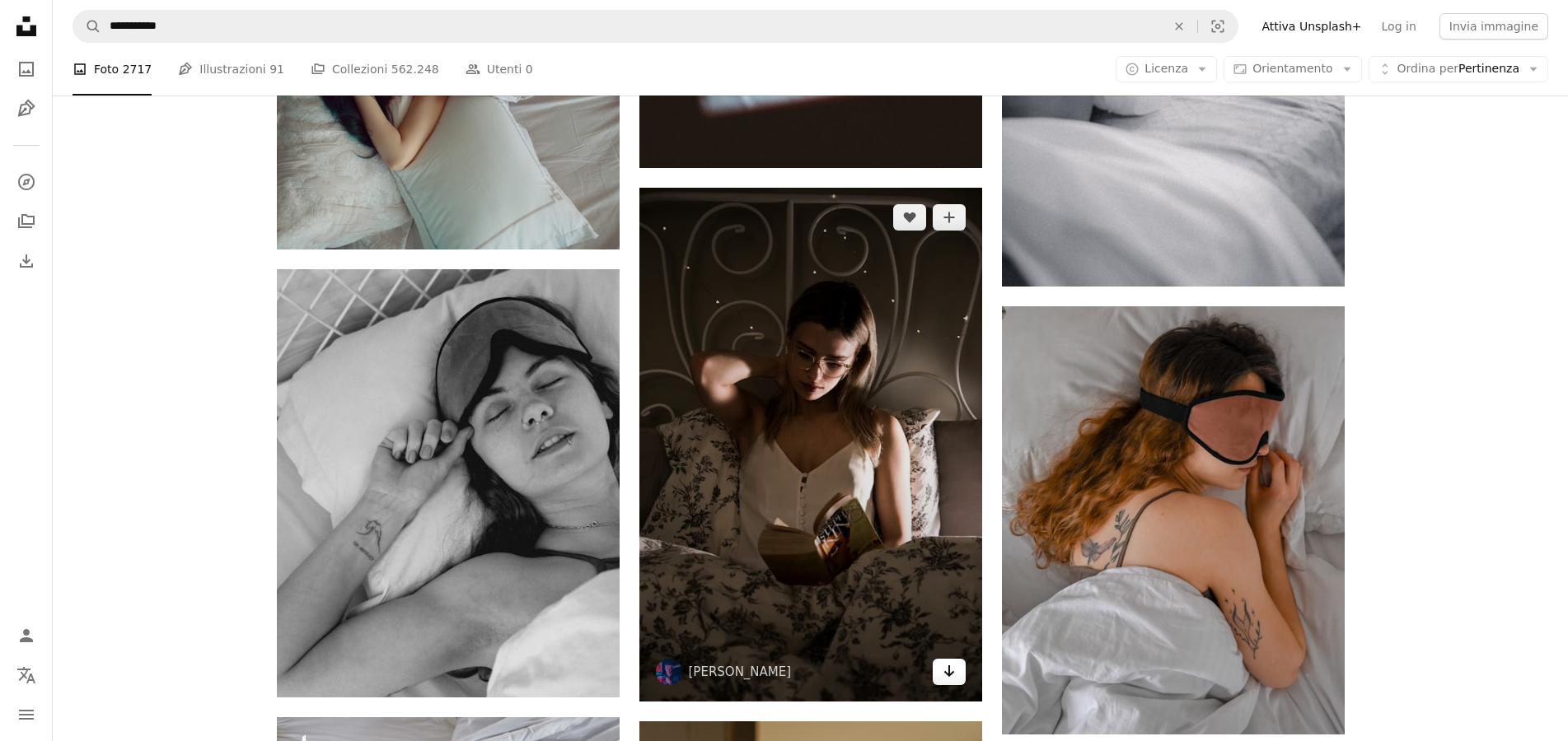
click at [957, 666] on link "Arrow pointing down" at bounding box center [948, 672] width 33 height 27
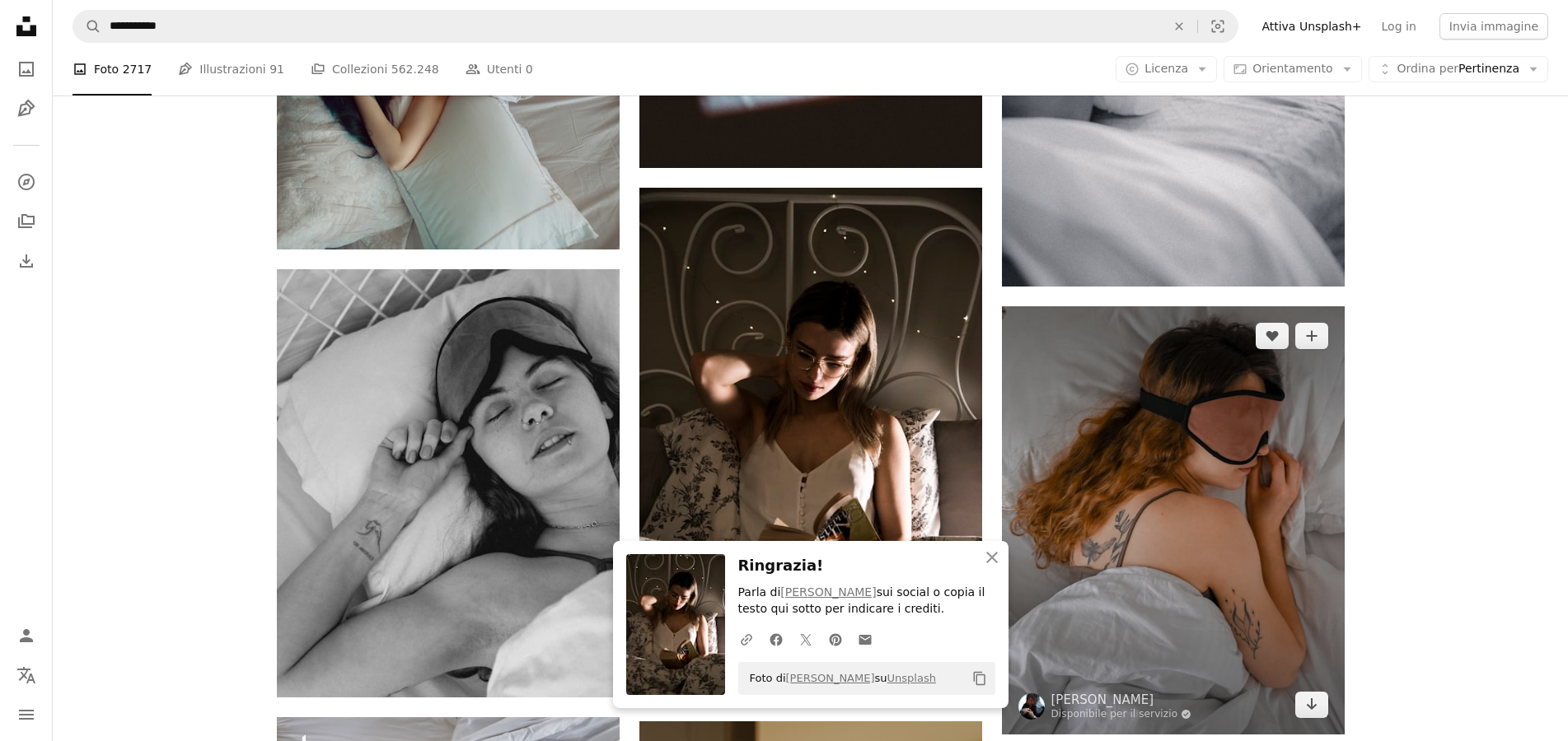
scroll to position [2183, 0]
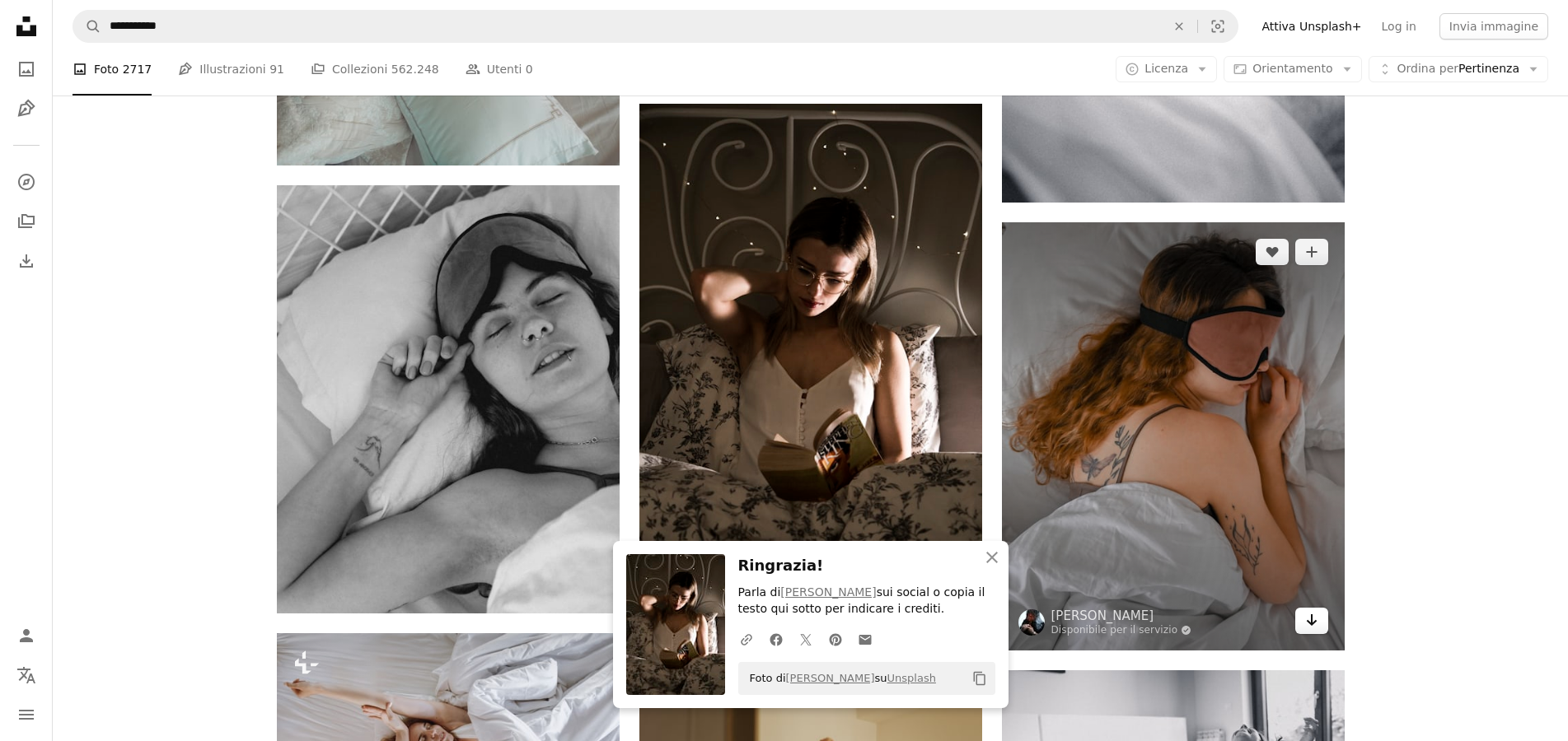
click at [1319, 626] on link "Arrow pointing down" at bounding box center [1311, 620] width 33 height 27
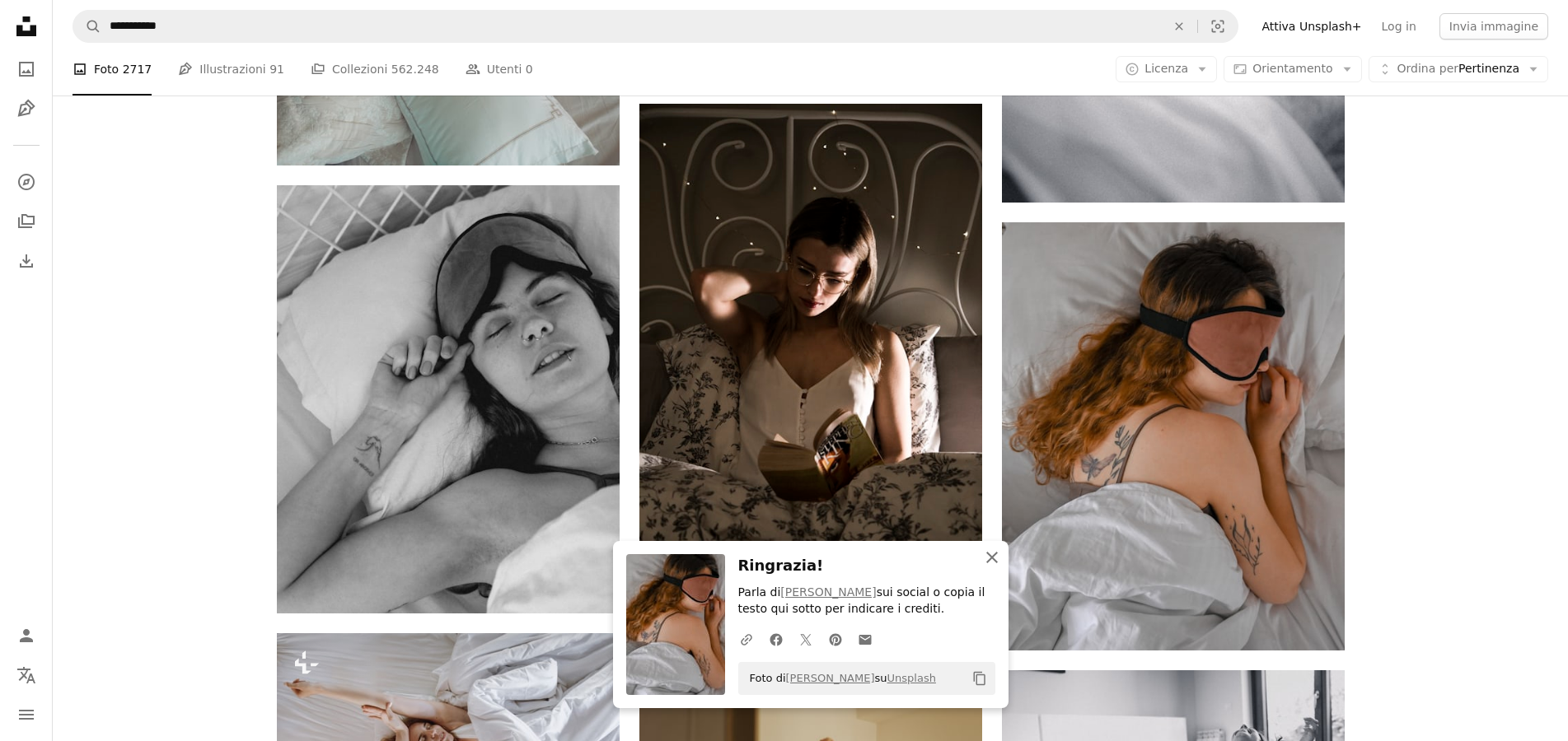
click at [994, 559] on icon "button" at bounding box center [993, 557] width 12 height 12
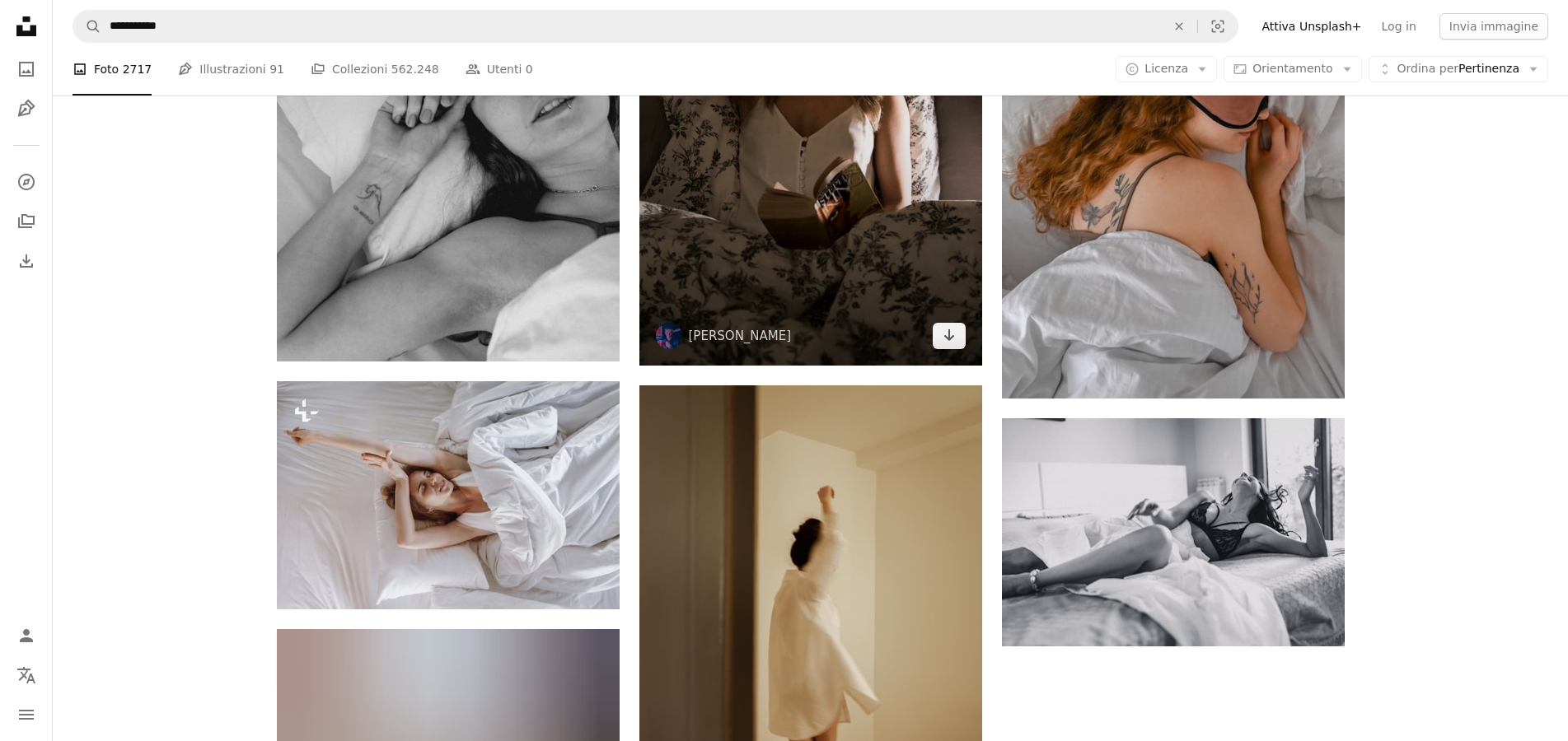
scroll to position [2603, 0]
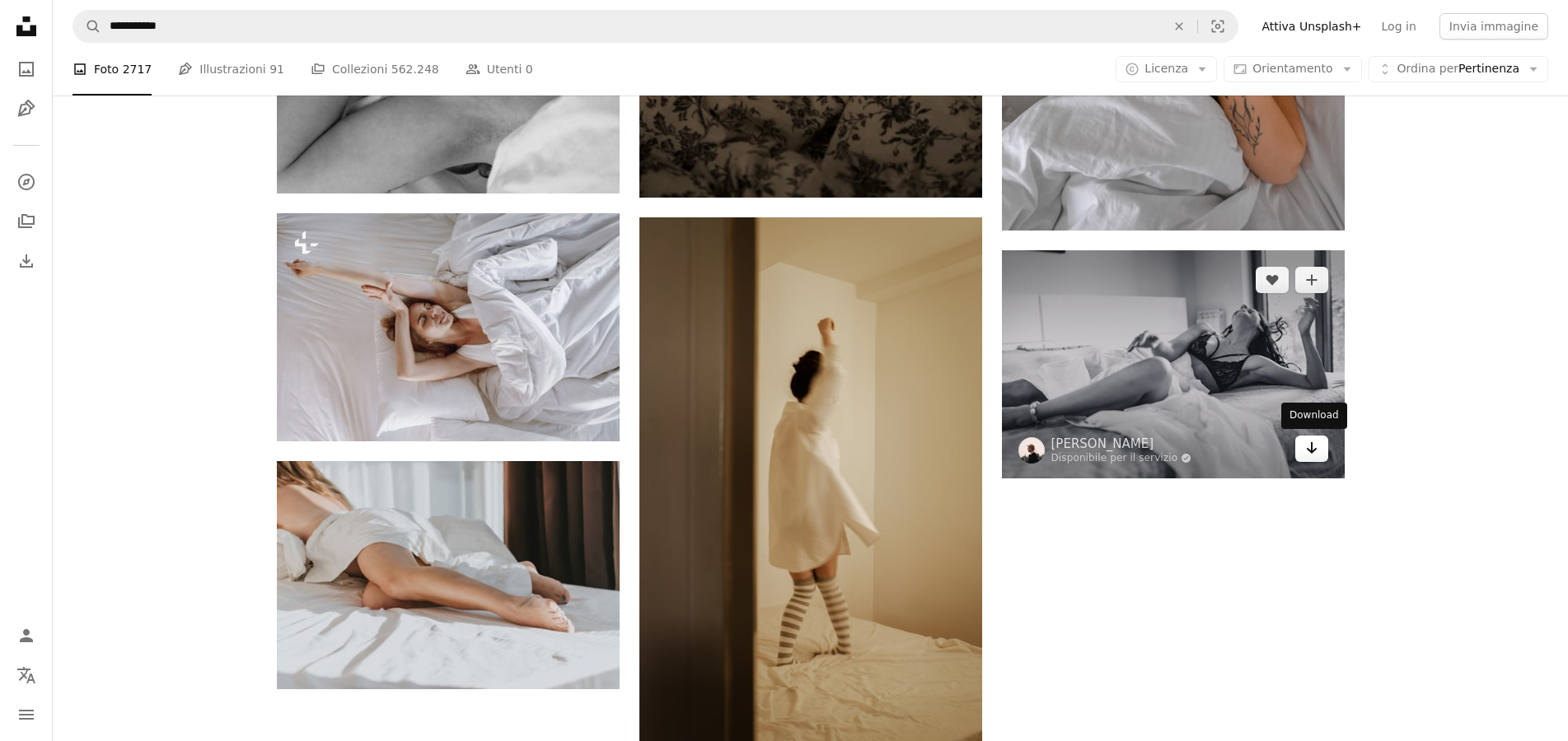
click at [1317, 454] on icon "Arrow pointing down" at bounding box center [1311, 448] width 13 height 20
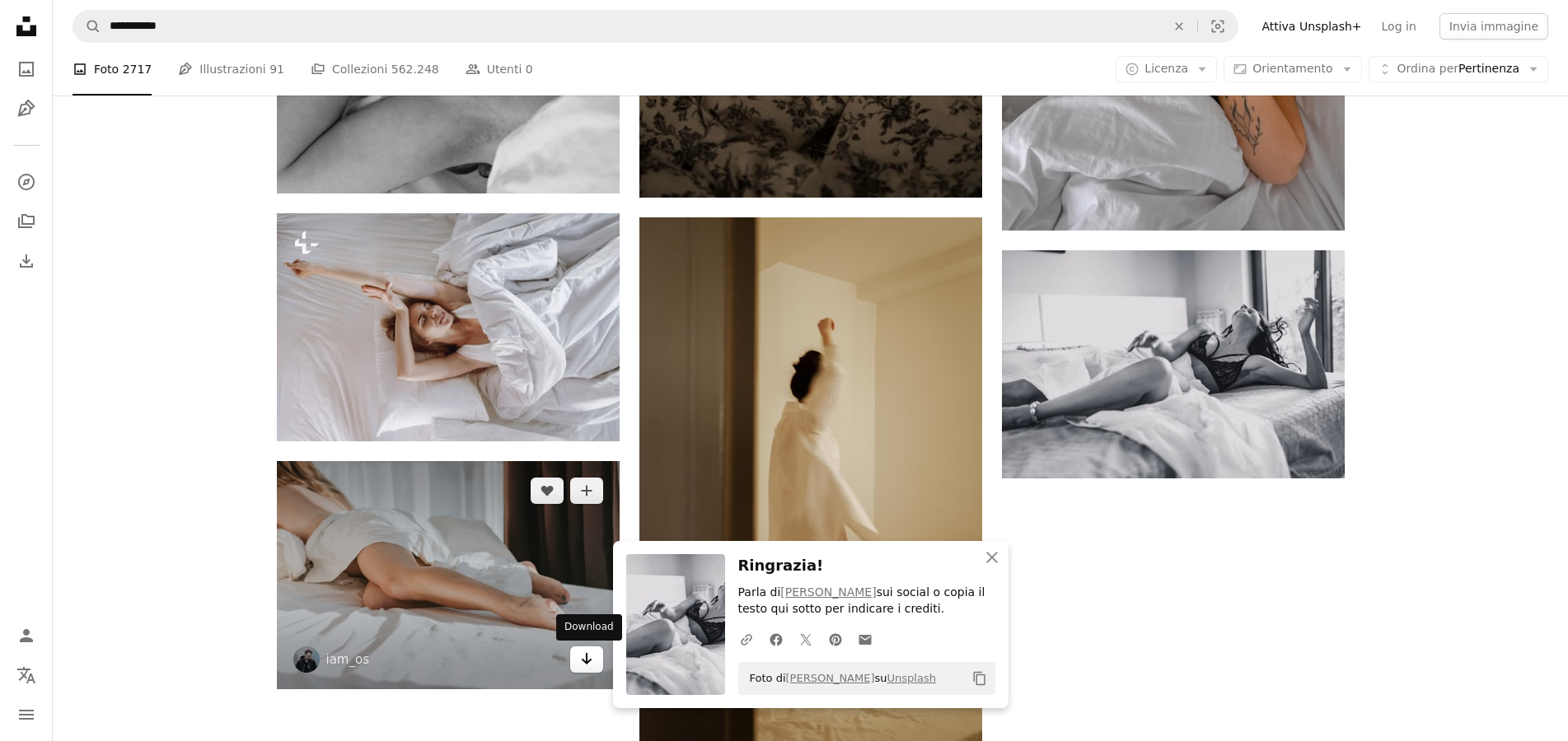
click at [589, 666] on icon "Arrow pointing down" at bounding box center [586, 659] width 13 height 20
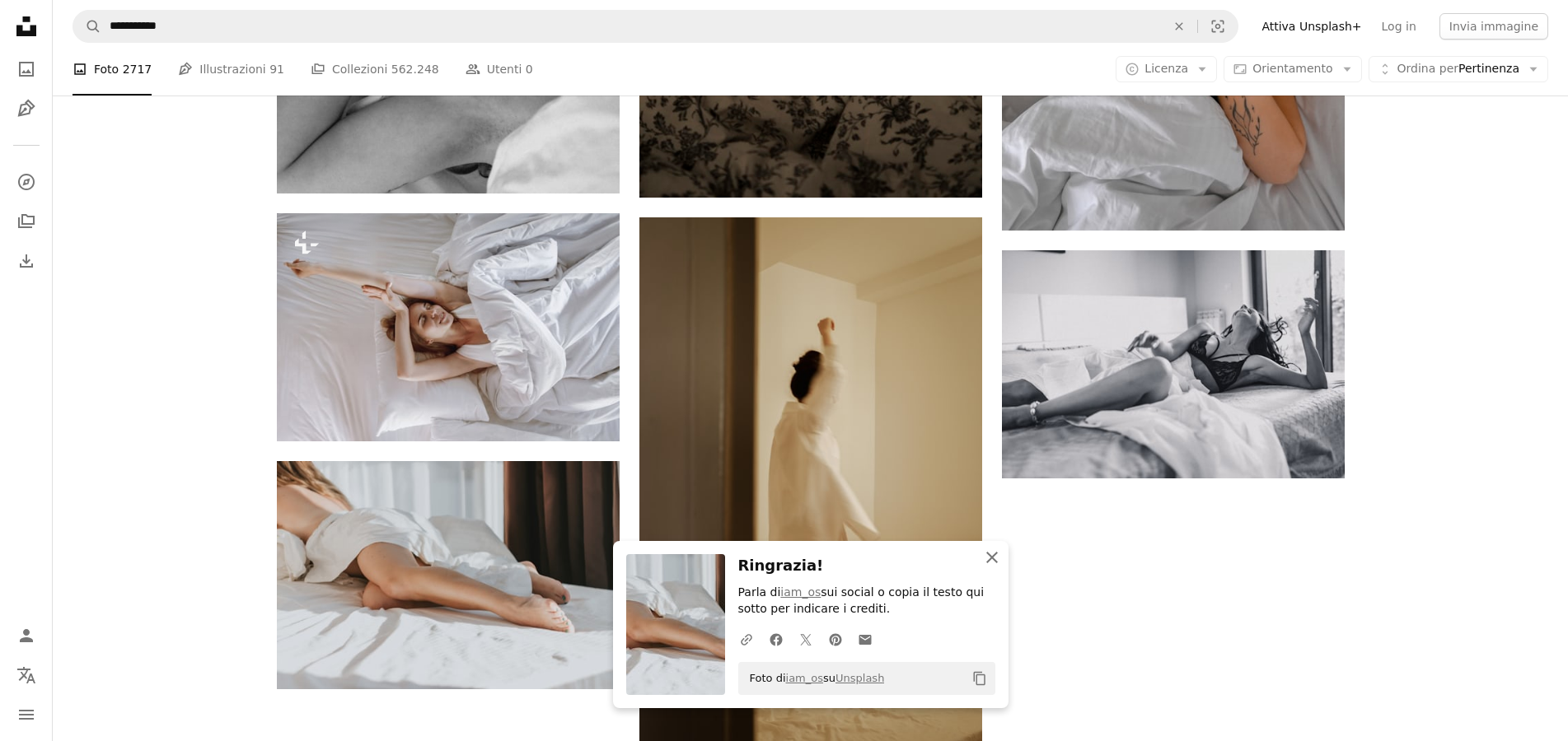
click at [992, 559] on icon "An X shape" at bounding box center [992, 557] width 20 height 20
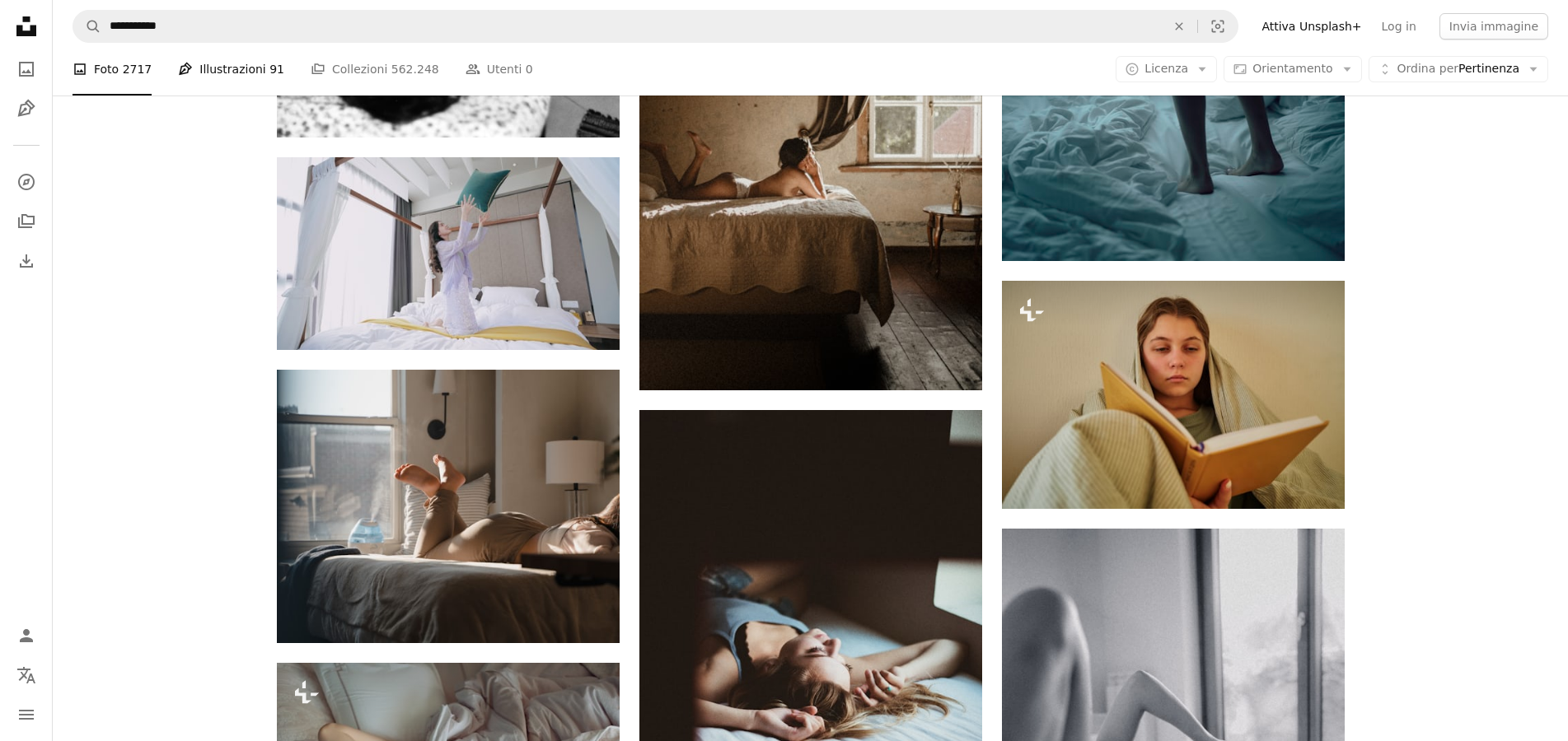
scroll to position [1260, 0]
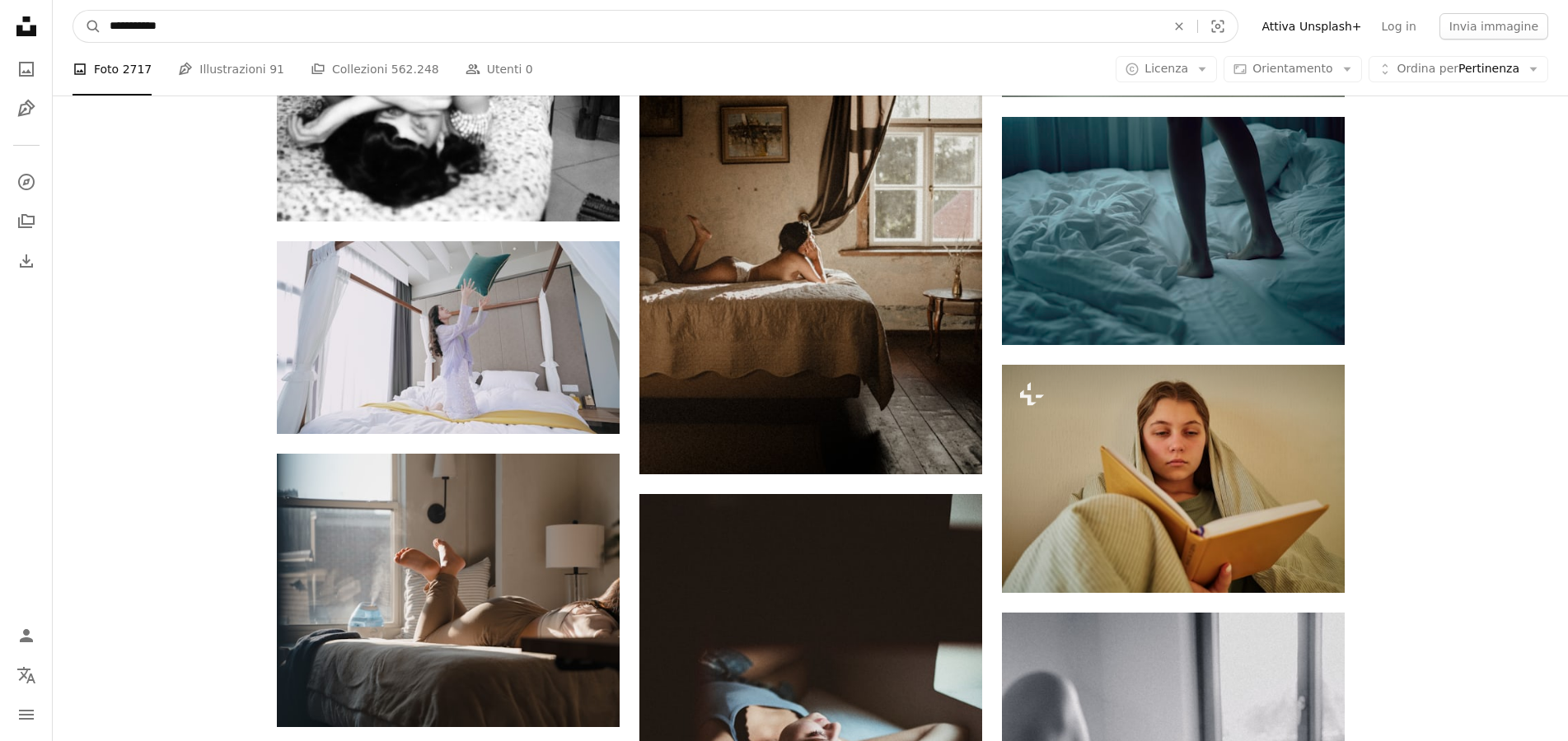
drag, startPoint x: 207, startPoint y: 28, endPoint x: -21, endPoint y: 21, distance: 228.1
click at [102, 21] on input "**********" at bounding box center [632, 27] width 1060 height 32
type input "**********"
click button "A magnifying glass" at bounding box center [87, 27] width 28 height 32
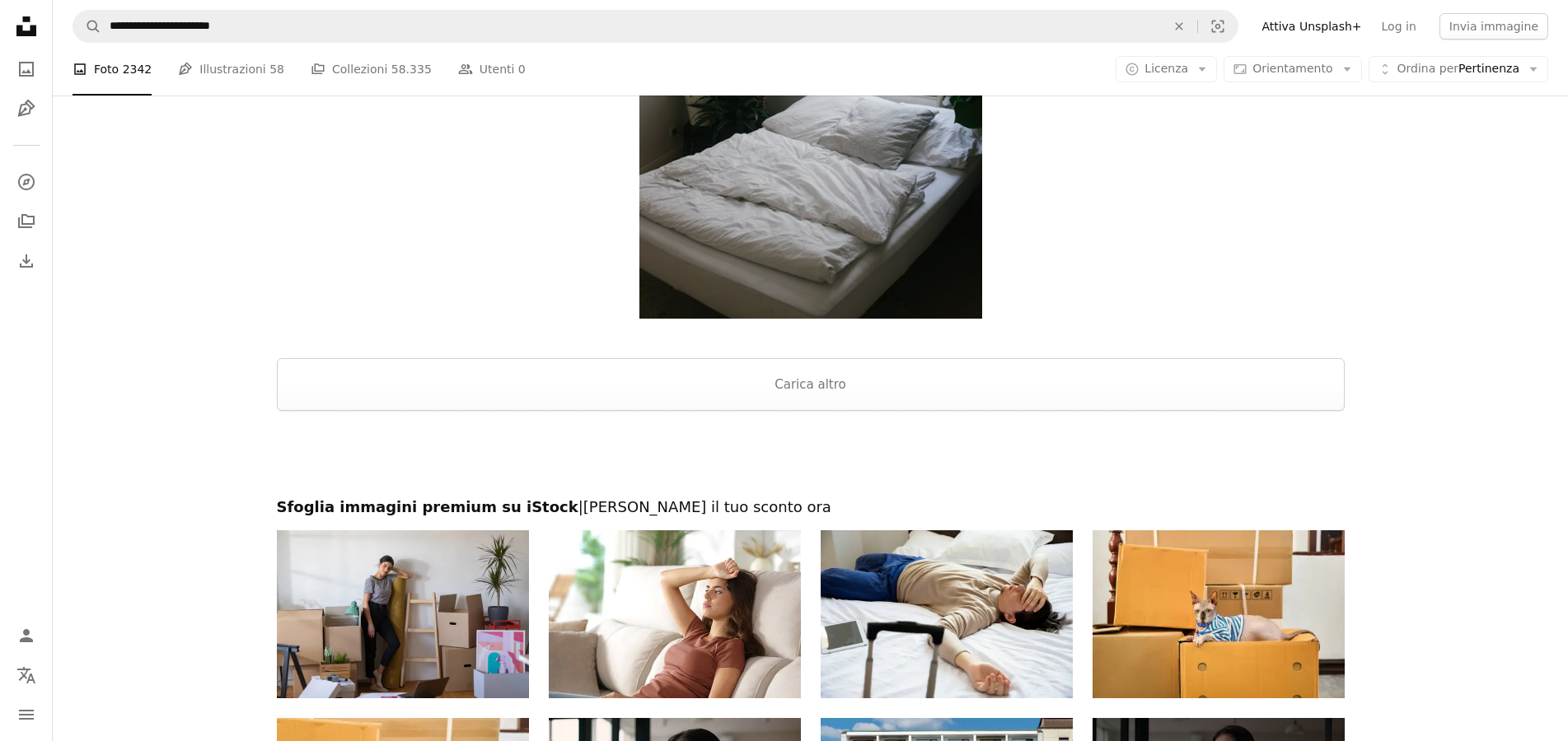
scroll to position [3023, 0]
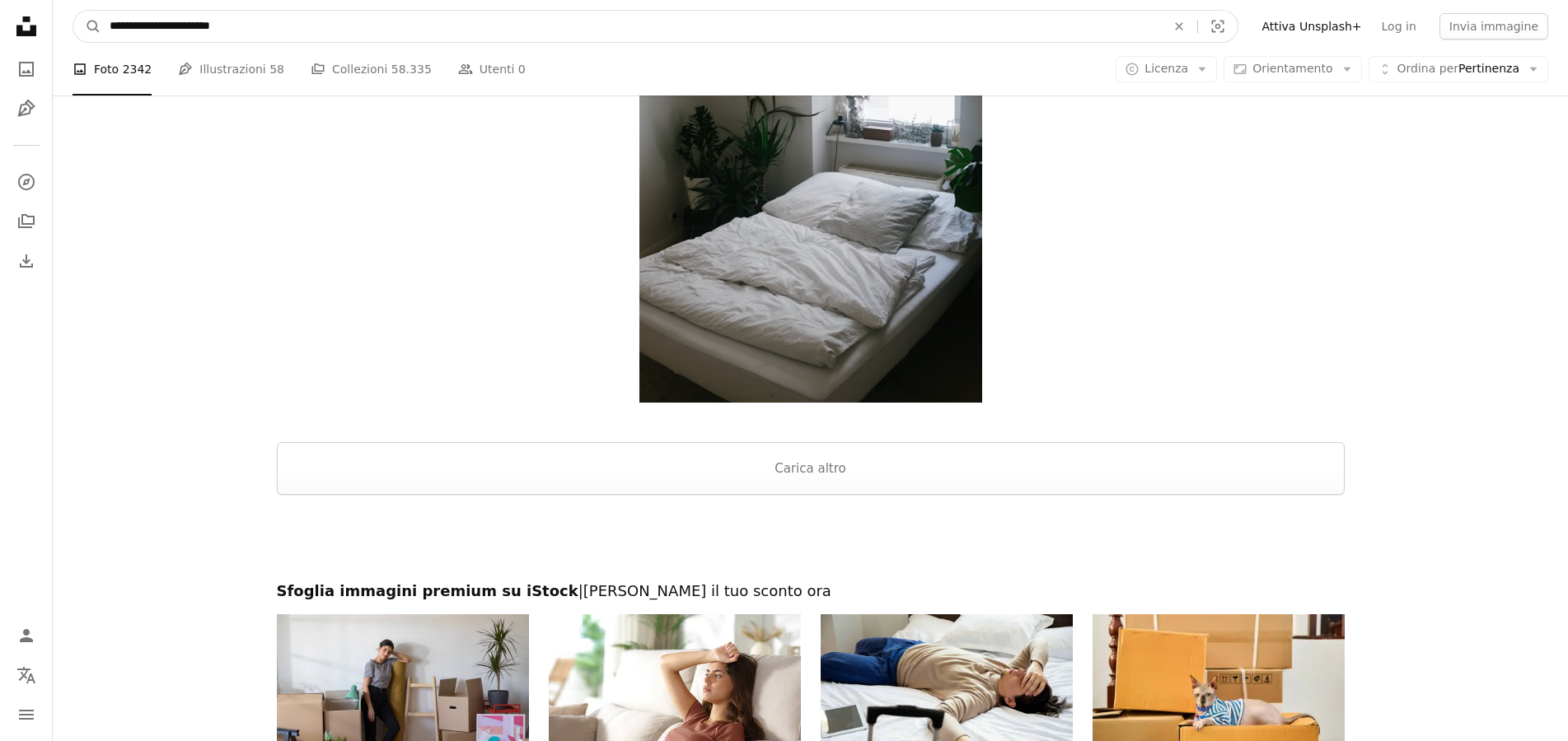
click at [117, 33] on input "**********" at bounding box center [632, 27] width 1060 height 32
type input "*"
type input "**********"
click button "A magnifying glass" at bounding box center [87, 27] width 28 height 32
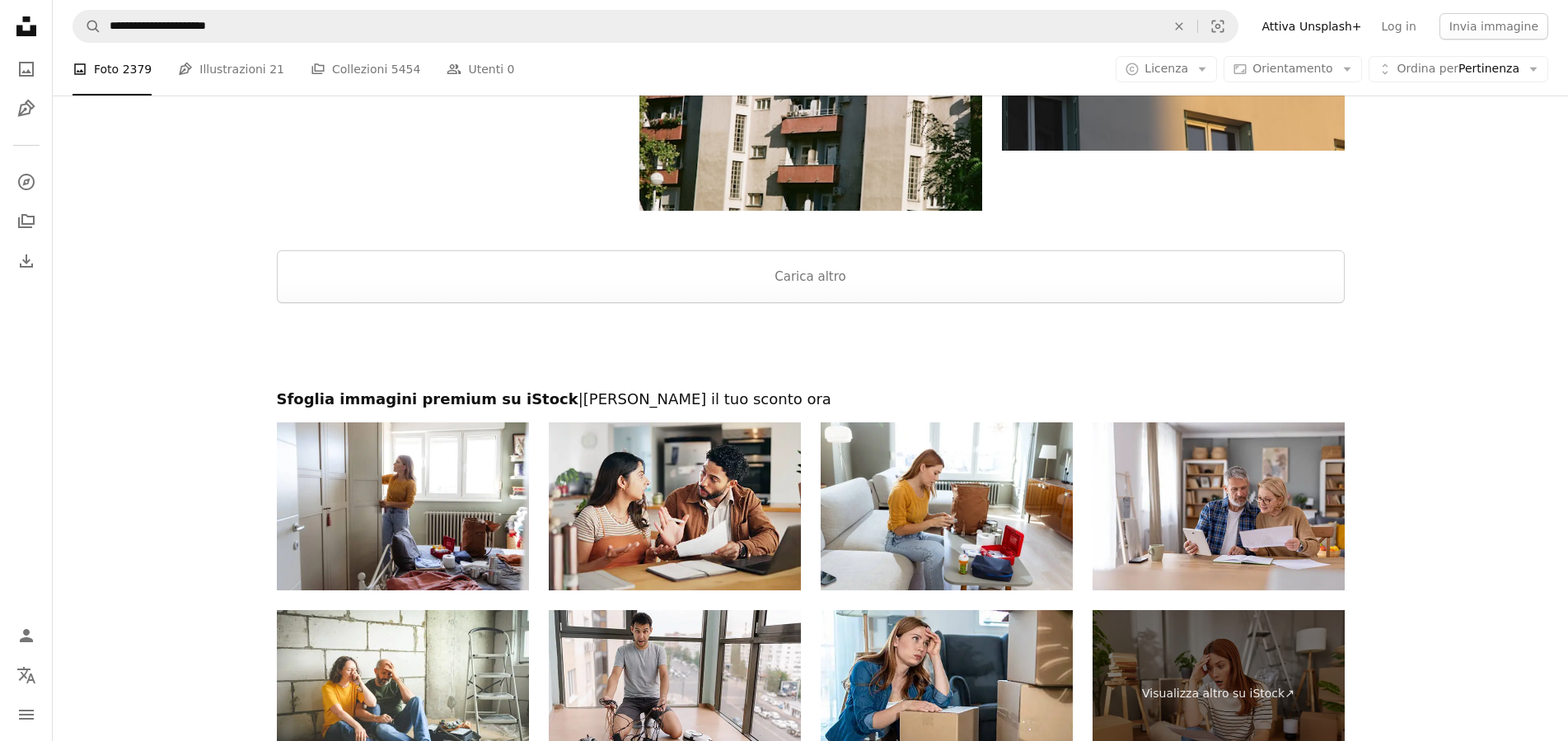
scroll to position [2603, 0]
